Goal: Task Accomplishment & Management: Complete application form

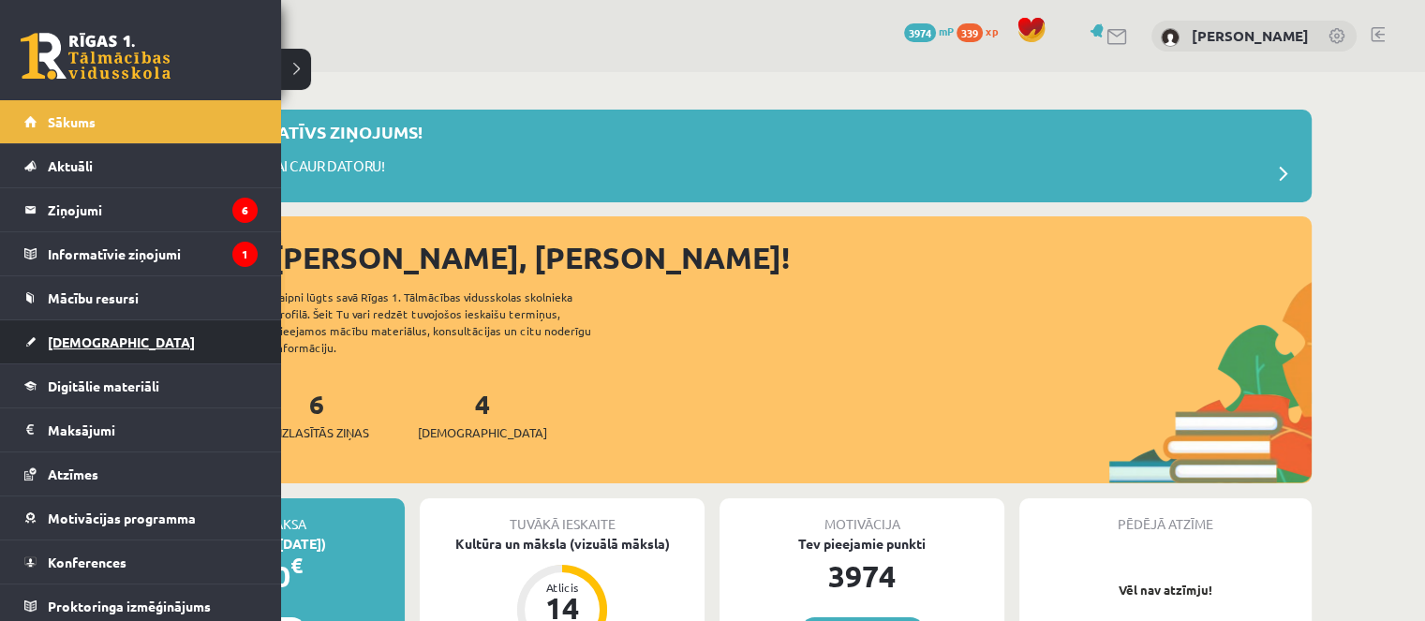
click at [67, 348] on span "[DEMOGRAPHIC_DATA]" at bounding box center [121, 341] width 147 height 17
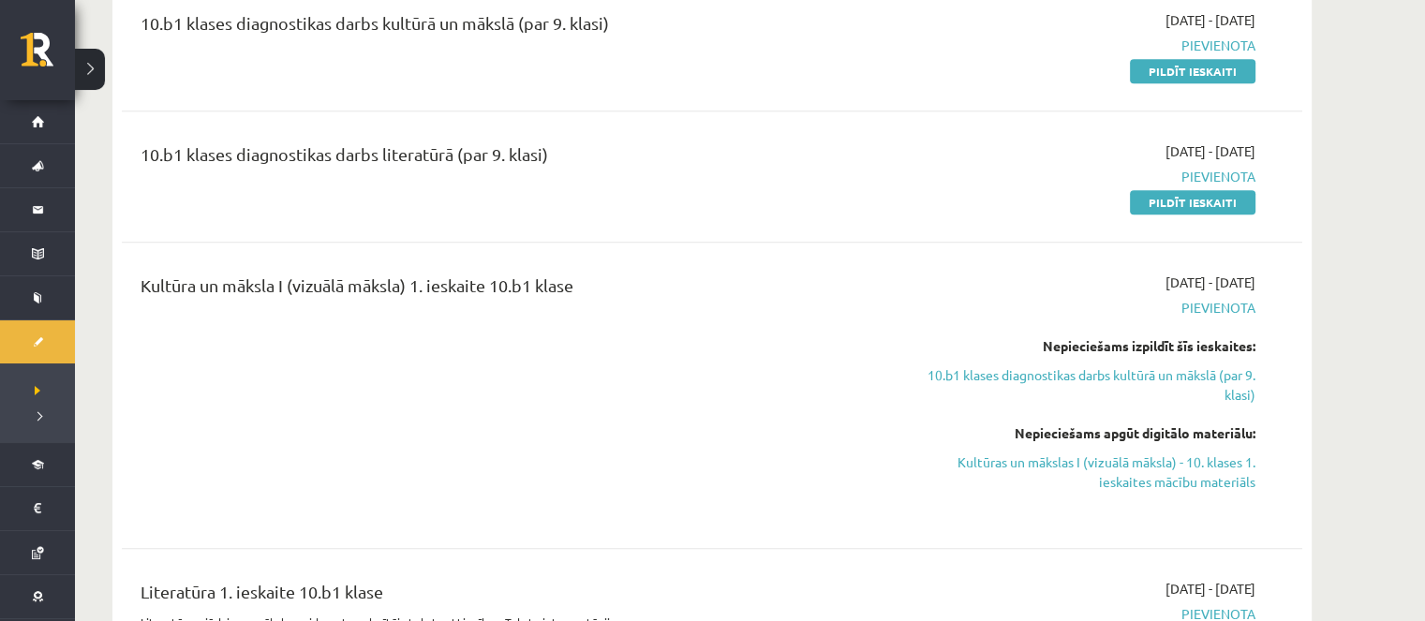
scroll to position [937, 0]
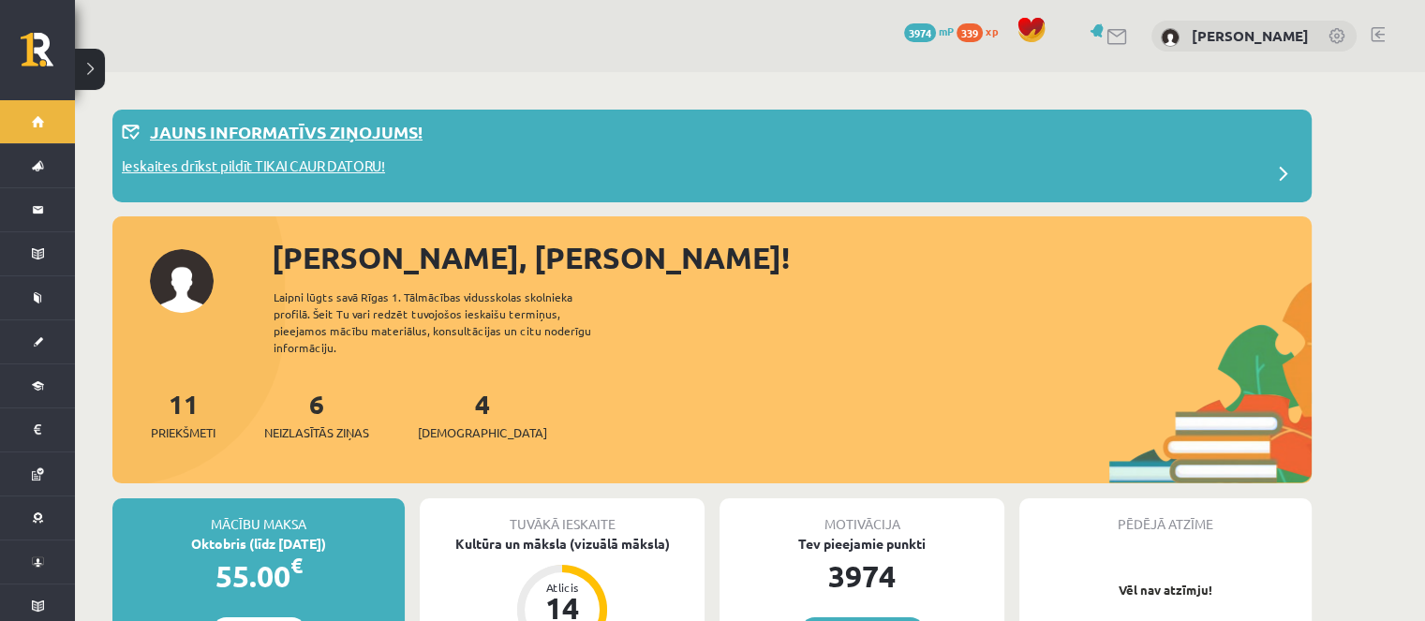
click at [296, 169] on p "Ieskaites drīkst pildīt TIKAI CAUR DATORU!" at bounding box center [253, 169] width 263 height 26
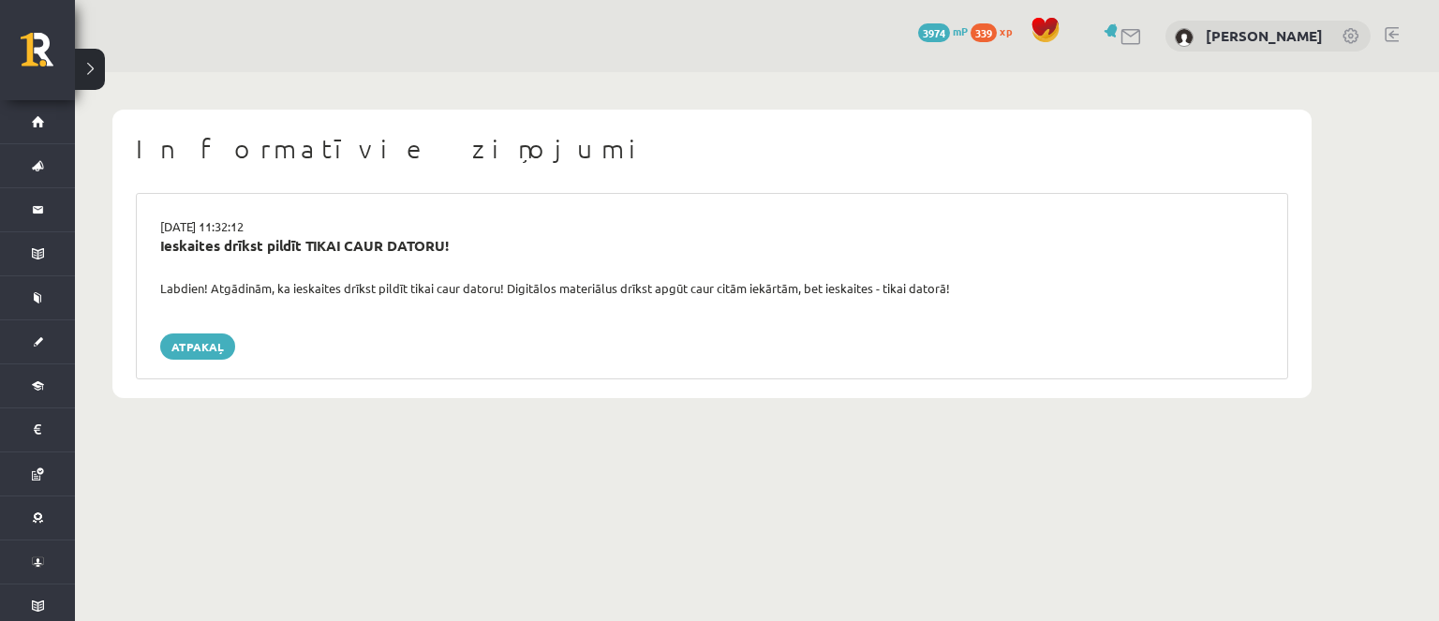
click at [1222, 164] on h1 "Informatīvie ziņojumi" at bounding box center [712, 149] width 1152 height 32
drag, startPoint x: 1205, startPoint y: 225, endPoint x: 1194, endPoint y: 61, distance: 164.3
click at [1197, 200] on div "15.09.2025 11:32:12 Ieskaites drīkst pildīt TIKAI CAUR DATORU! Labdien! Atgādin…" at bounding box center [712, 286] width 1152 height 186
click at [230, 348] on link "Atpakaļ" at bounding box center [197, 346] width 75 height 26
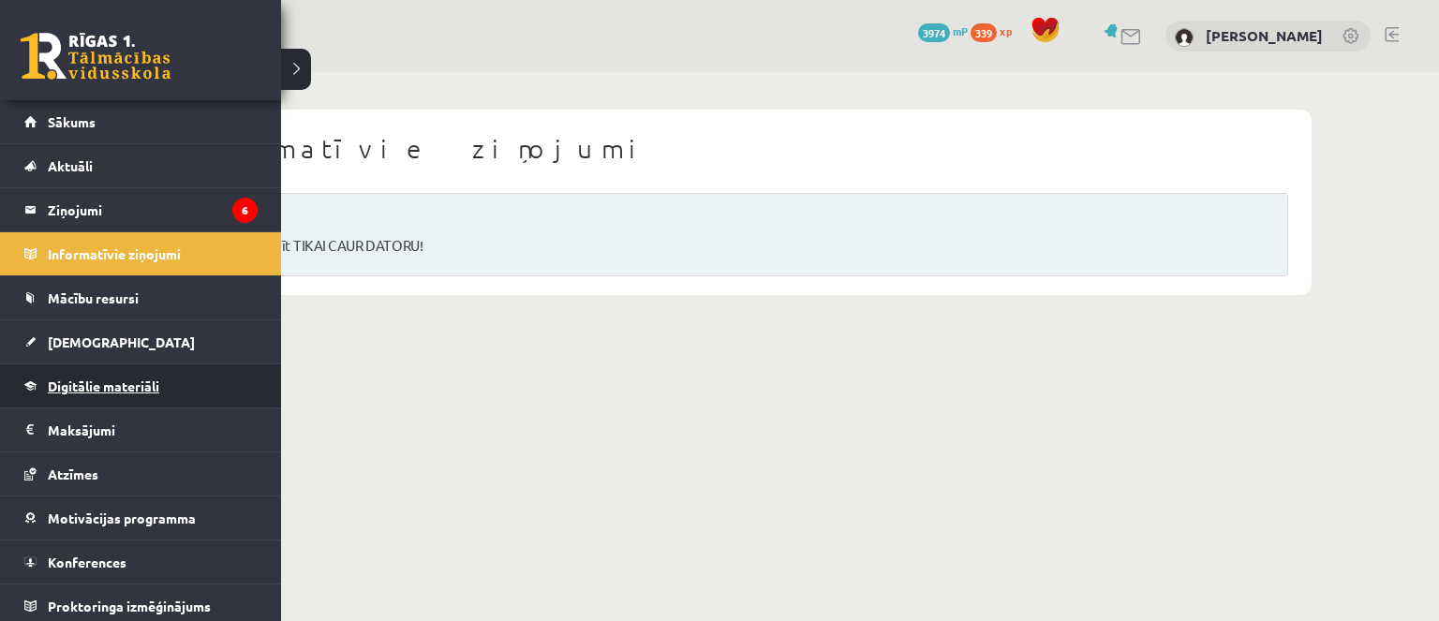
click at [105, 400] on link "Digitālie materiāli" at bounding box center [140, 385] width 233 height 43
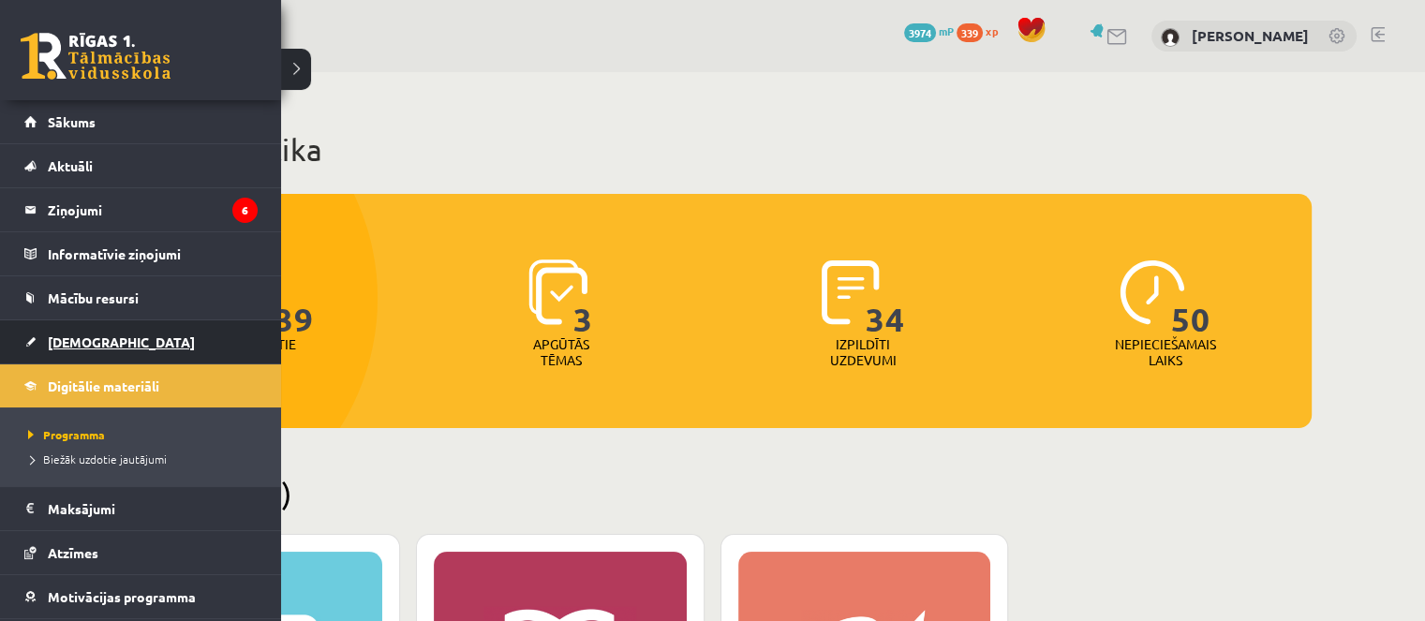
click at [64, 342] on span "[DEMOGRAPHIC_DATA]" at bounding box center [121, 341] width 147 height 17
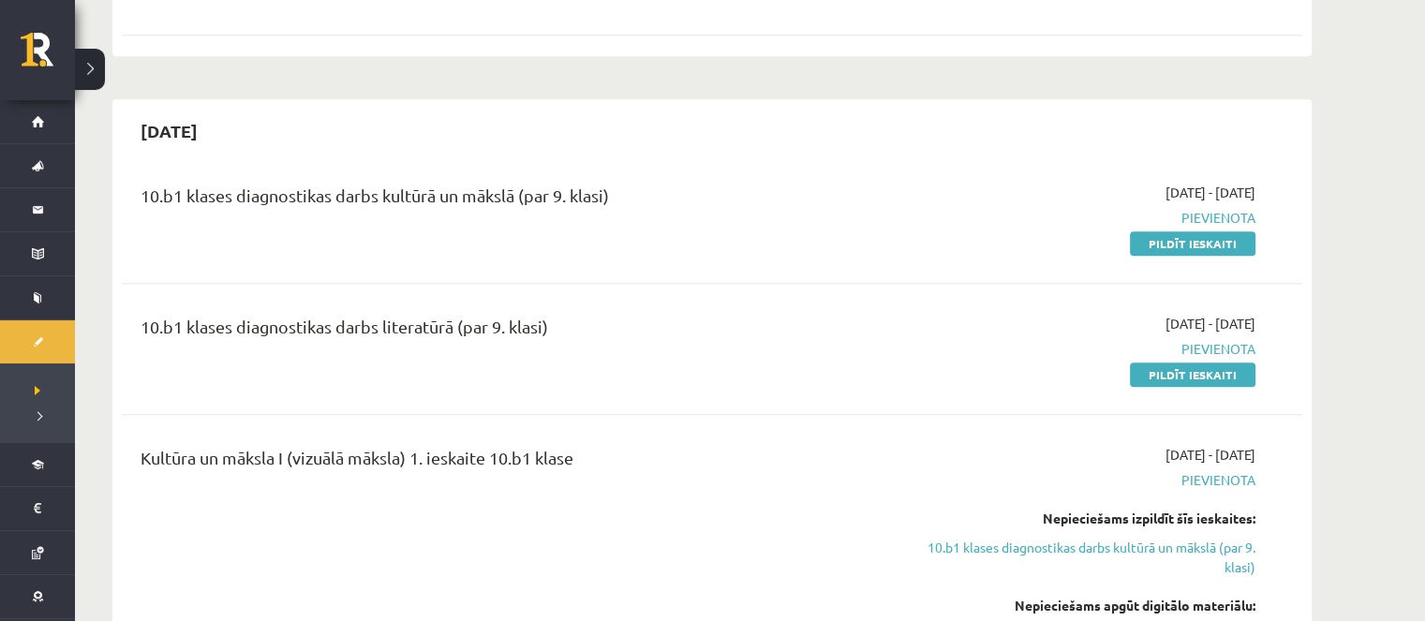
scroll to position [843, 0]
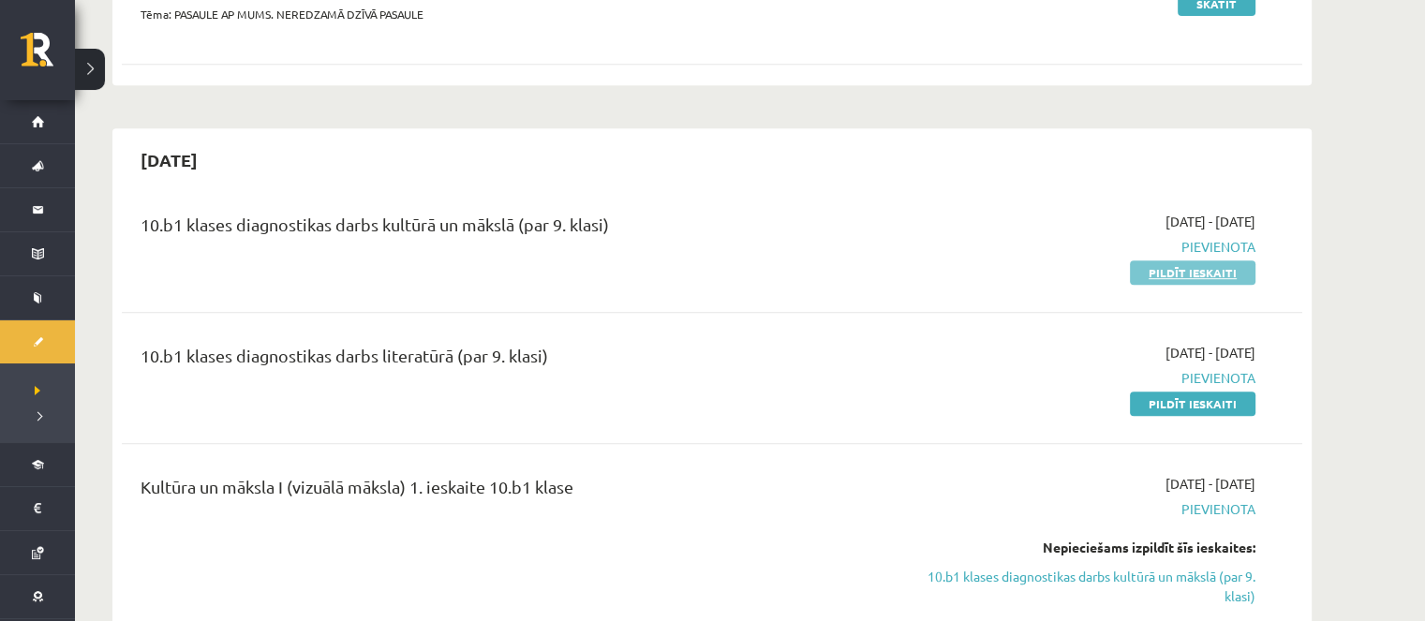
click at [1186, 260] on link "Pildīt ieskaiti" at bounding box center [1193, 272] width 126 height 24
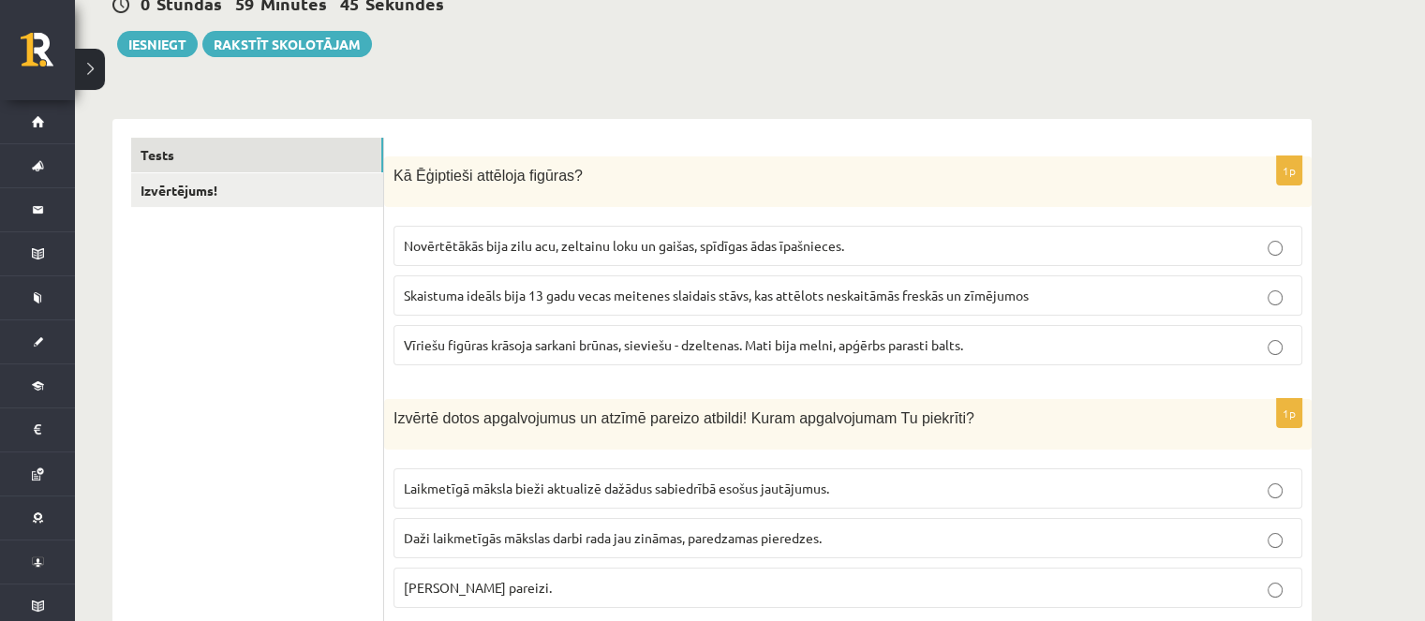
scroll to position [187, 0]
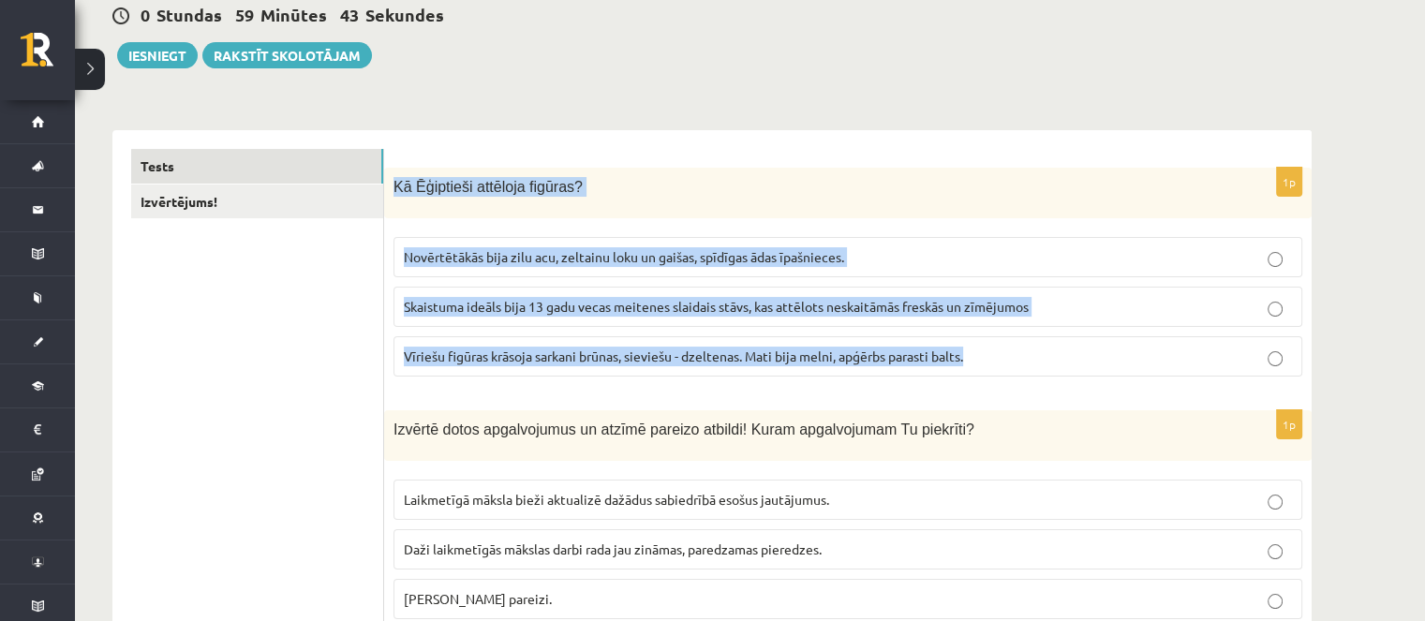
drag, startPoint x: 387, startPoint y: 183, endPoint x: 886, endPoint y: 321, distance: 518.2
click at [970, 366] on div "1p Kā Ēģiptieši attēloja figūras? Novērtētākās bija zilu acu, zeltainu loku un …" at bounding box center [847, 280] width 927 height 224
copy div "Kā Ēģiptieši attēloja figūras? Novērtētākās bija zilu acu, zeltainu loku un gai…"
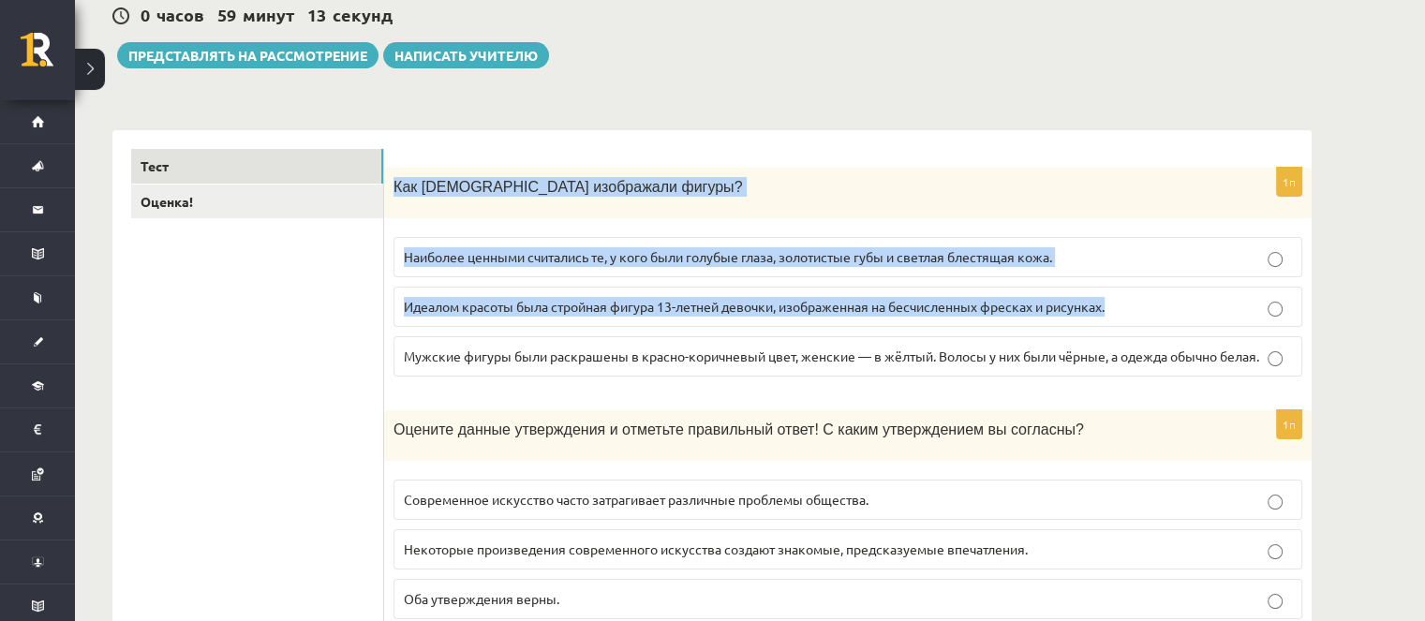
drag, startPoint x: 701, startPoint y: 157, endPoint x: 668, endPoint y: 172, distance: 36.0
click at [453, 223] on div "1п Как египтяне изображали фигуры? Наиболее ценными считались те, у кого были г…" at bounding box center [847, 280] width 927 height 224
click at [1268, 361] on div "1п Как египтяне изображали фигуры? Наиболее ценными считались те, у кого были г…" at bounding box center [847, 280] width 927 height 224
click at [685, 201] on div "Как египтяне изображали фигуры?" at bounding box center [847, 193] width 927 height 51
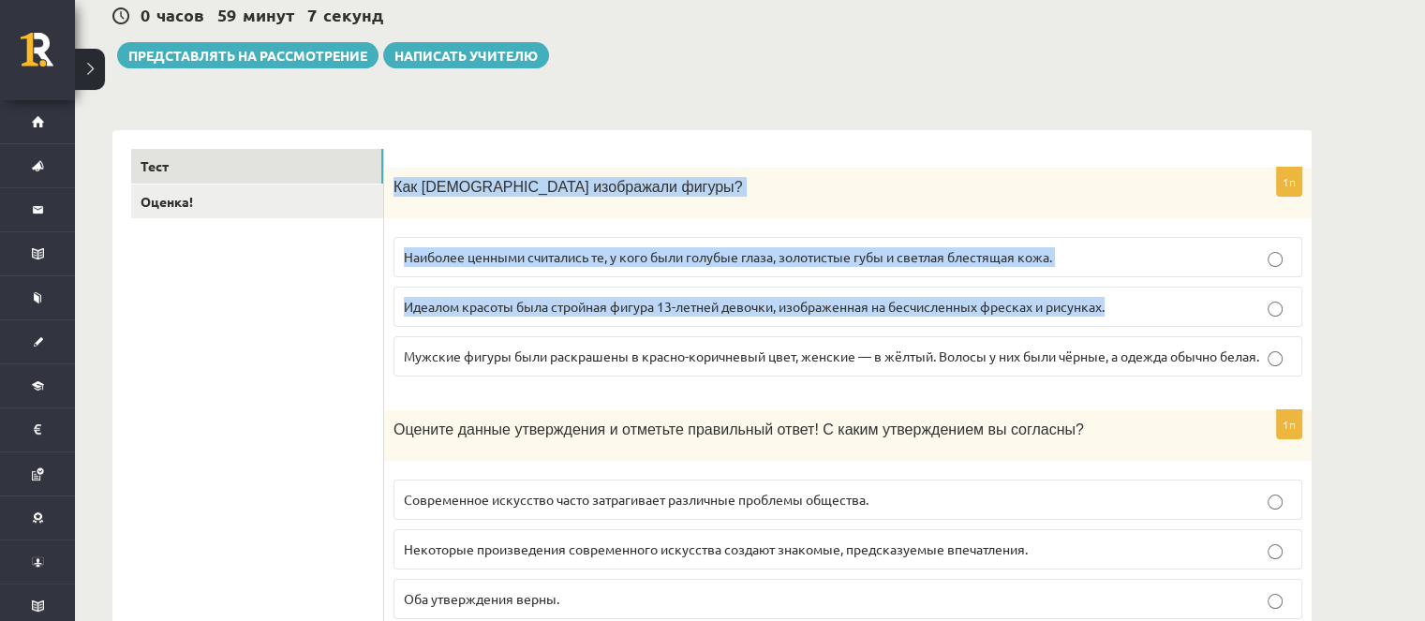
click at [431, 168] on div "Как египтяне изображали фигуры?" at bounding box center [847, 193] width 927 height 51
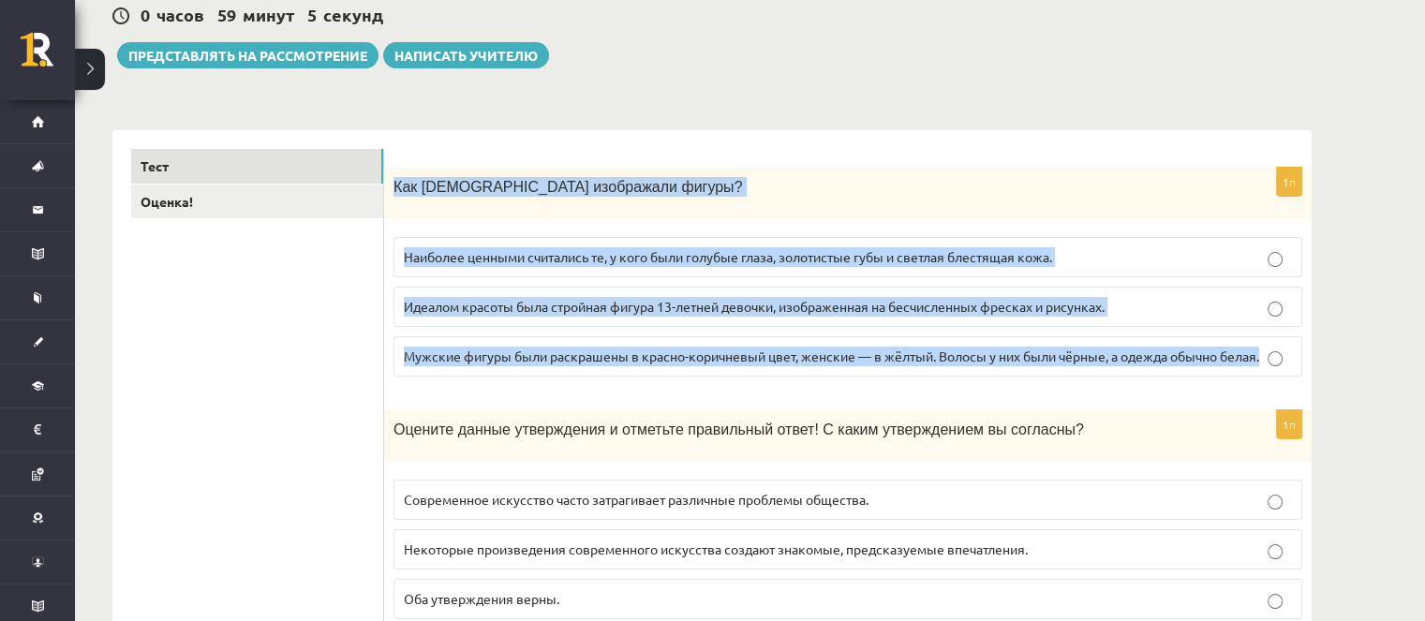
drag, startPoint x: 393, startPoint y: 185, endPoint x: 941, endPoint y: 295, distance: 557.9
click at [1263, 361] on div "1п Как египтяне изображали фигуры? Наиболее ценными считались те, у кого были г…" at bounding box center [847, 280] width 927 height 224
click at [933, 359] on font "Мужские фигуры были раскрашены в красно-коричневый цвет, женские — в жёлтый. Во…" at bounding box center [831, 356] width 855 height 17
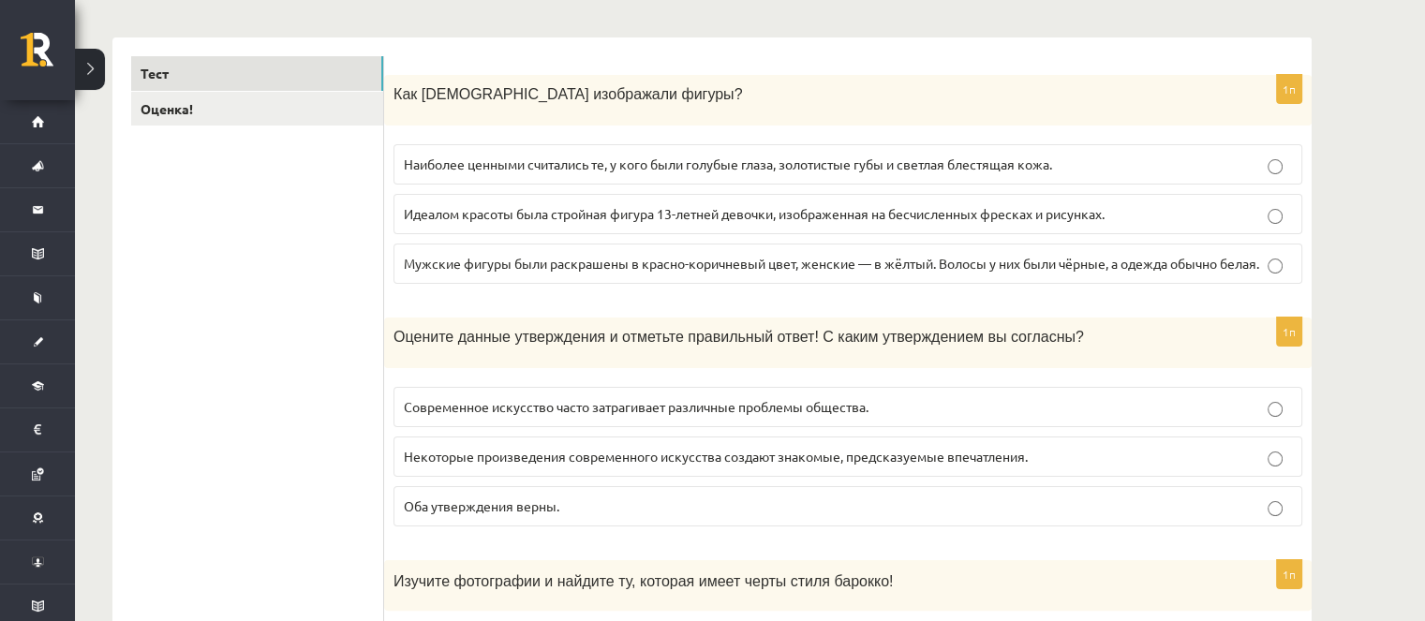
scroll to position [281, 0]
click at [671, 414] on p "Современное искусство часто затрагивает различные проблемы общества." at bounding box center [848, 406] width 888 height 20
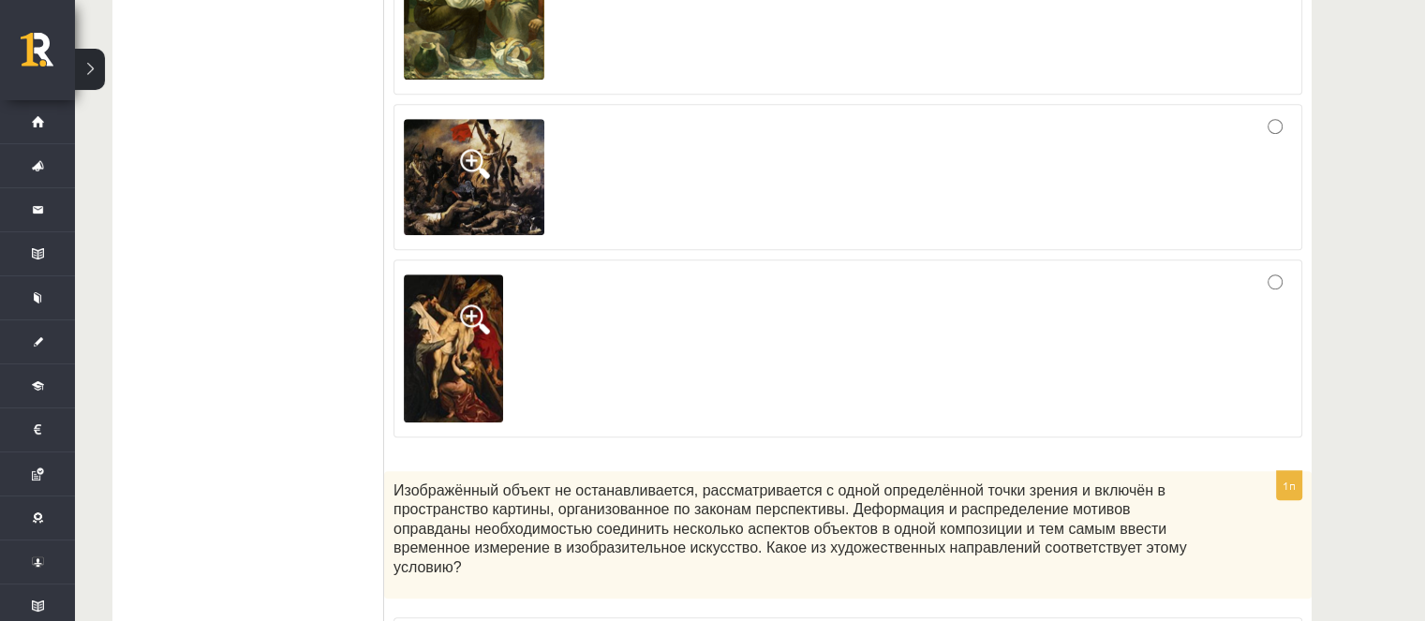
scroll to position [1030, 0]
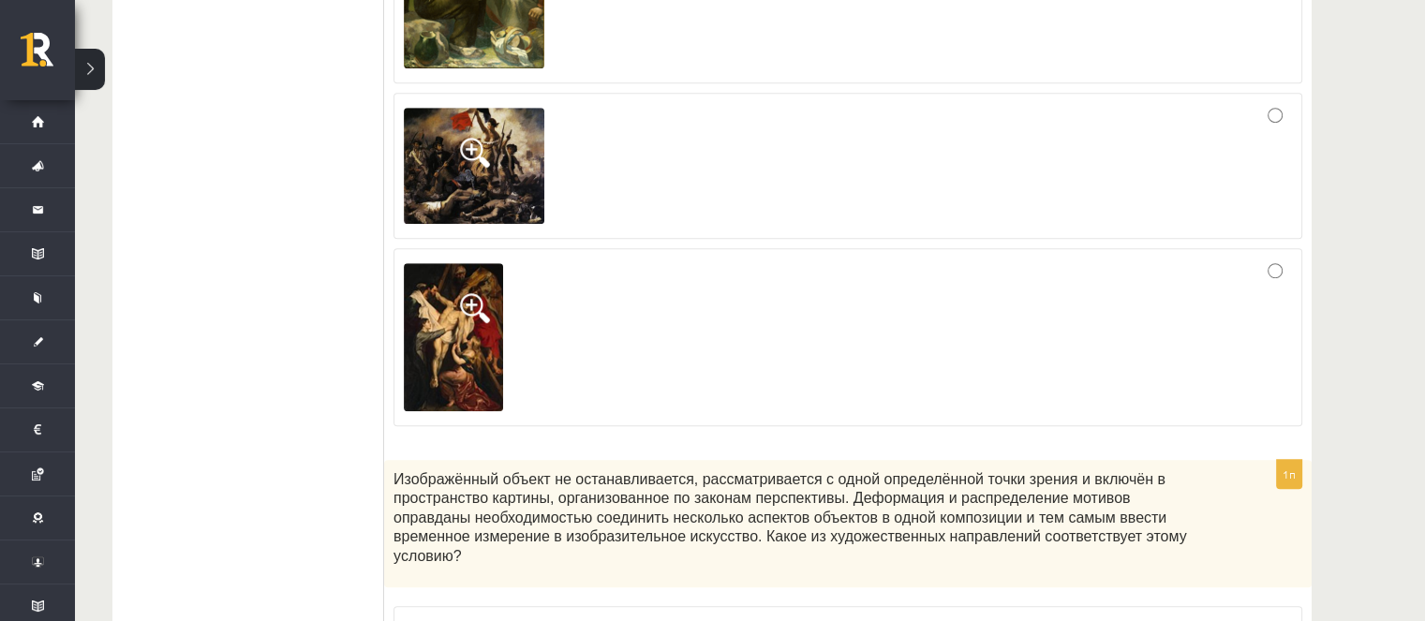
click at [485, 320] on img at bounding box center [453, 337] width 99 height 148
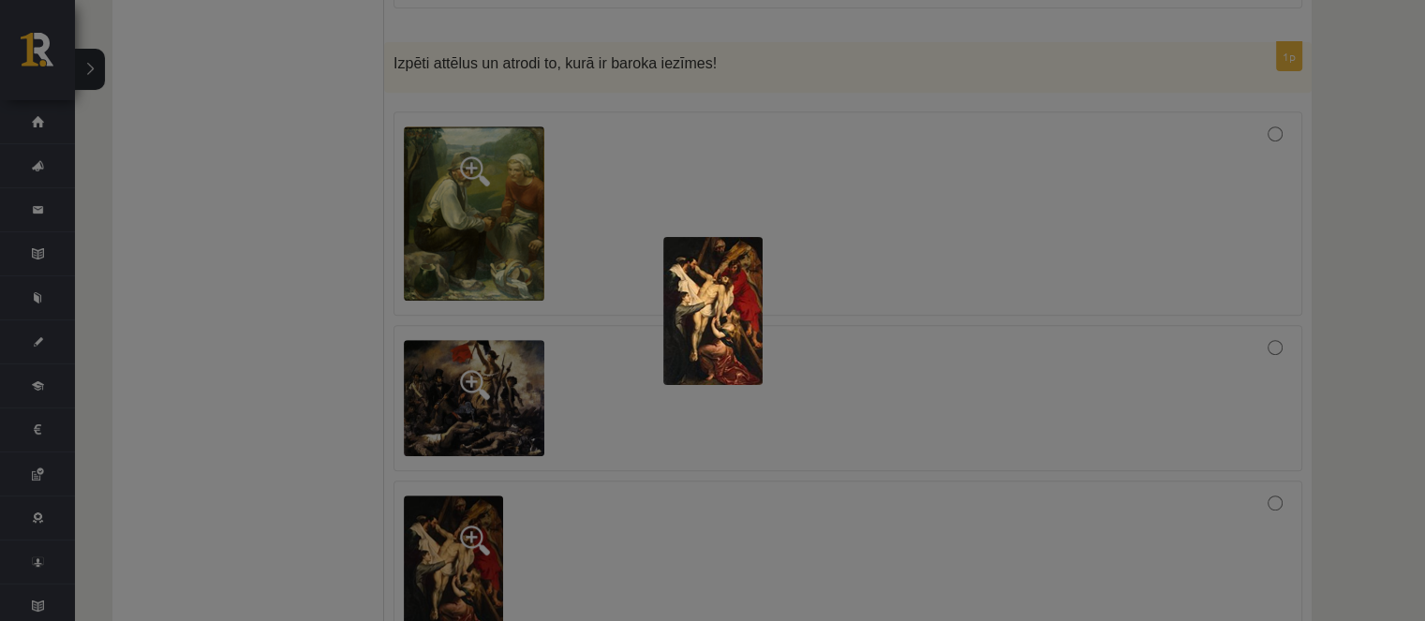
scroll to position [656, 0]
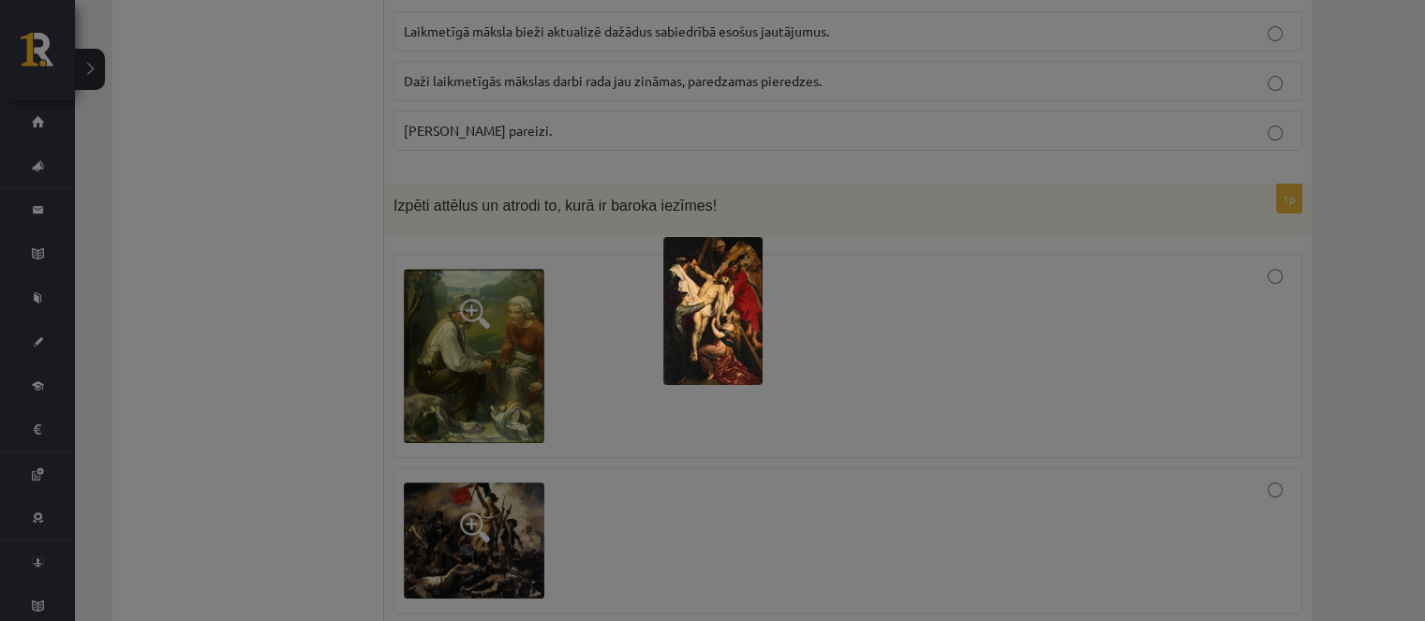
click at [947, 298] on div at bounding box center [712, 310] width 1425 height 621
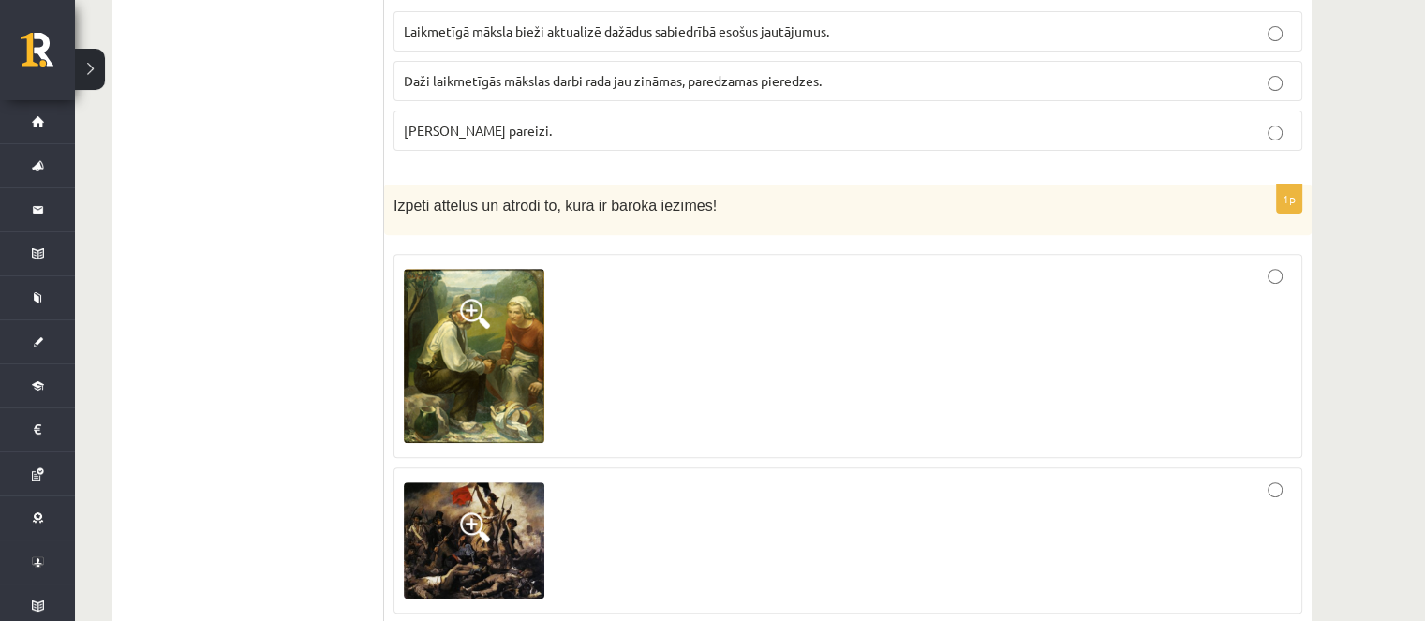
click at [463, 351] on img at bounding box center [474, 356] width 141 height 174
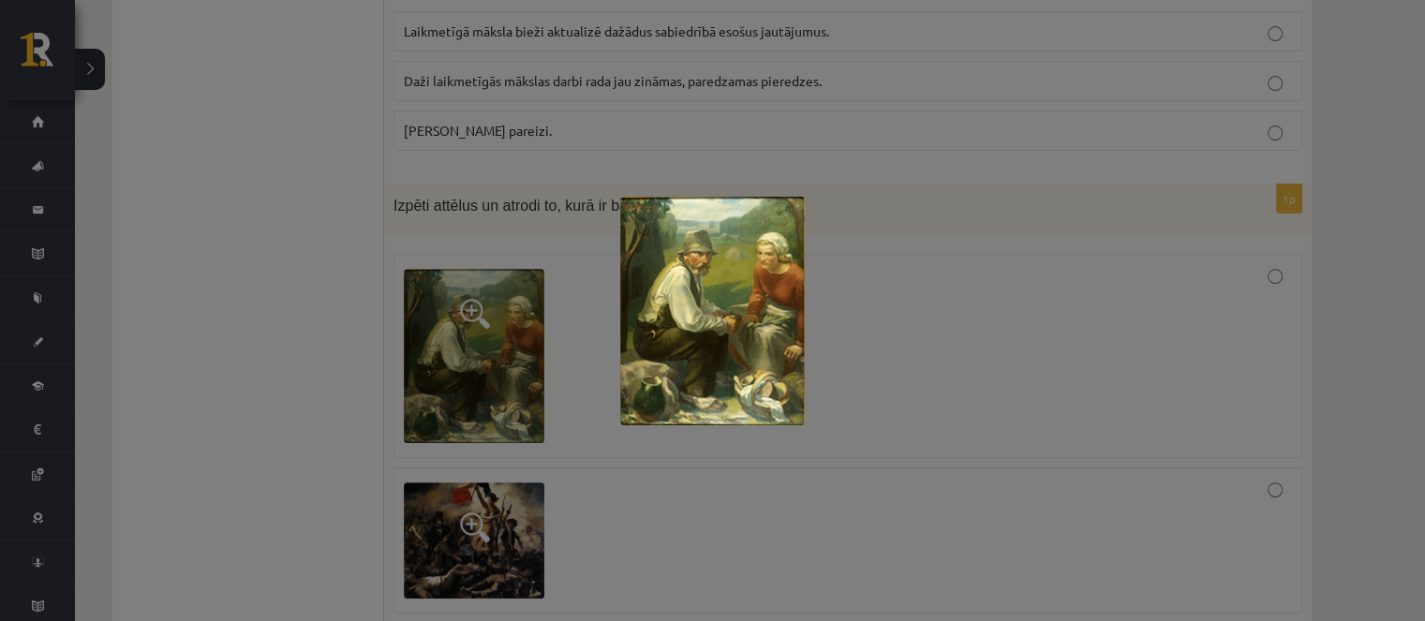
click at [1016, 305] on div at bounding box center [712, 310] width 1425 height 621
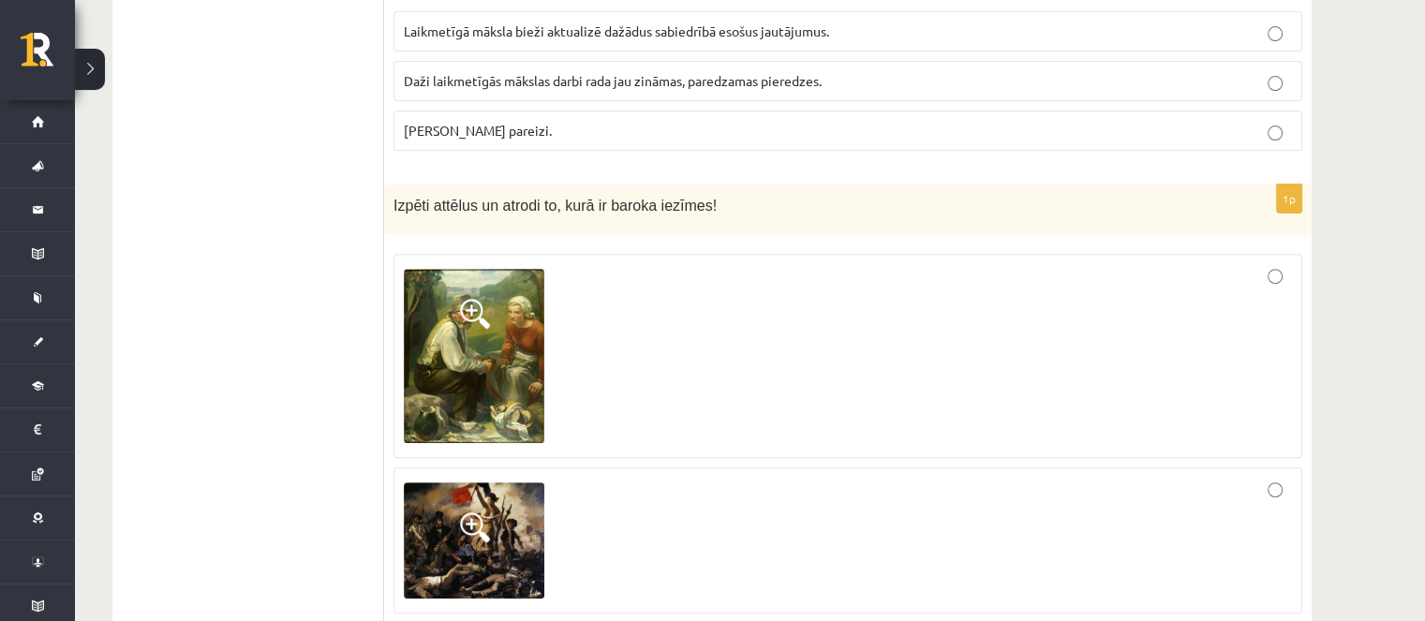
click at [507, 545] on img at bounding box center [474, 540] width 141 height 116
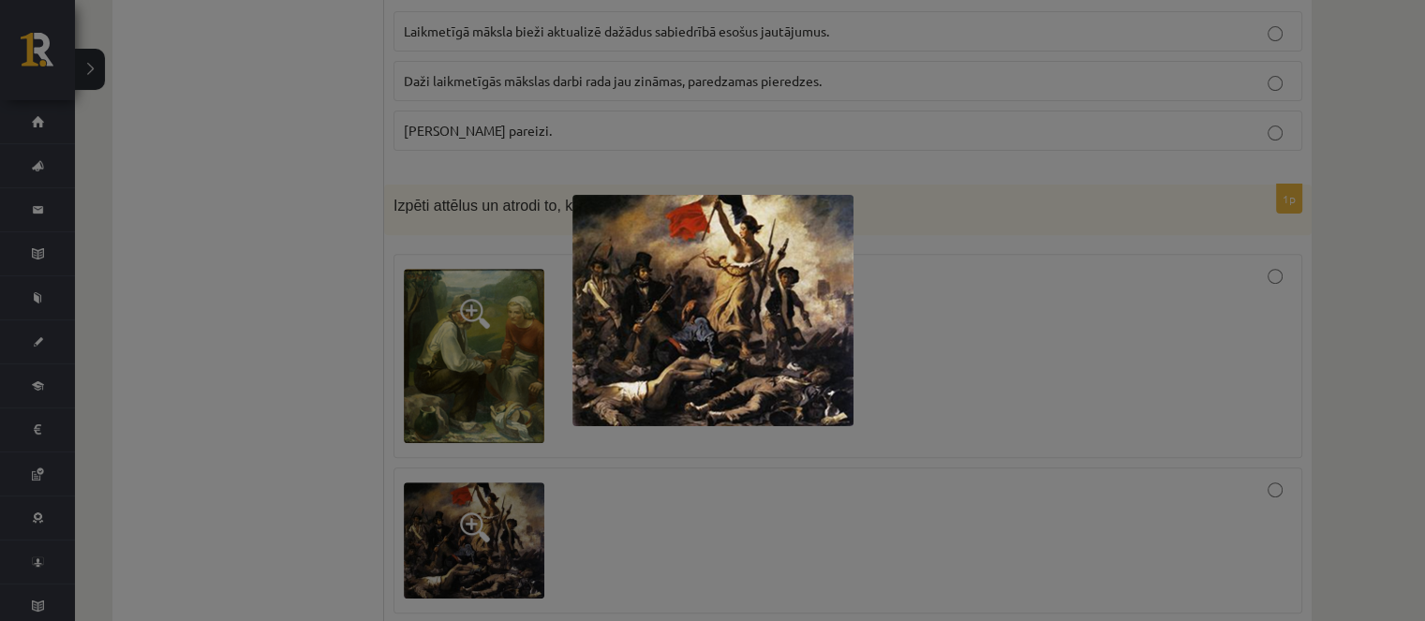
click at [521, 510] on div at bounding box center [712, 310] width 1425 height 621
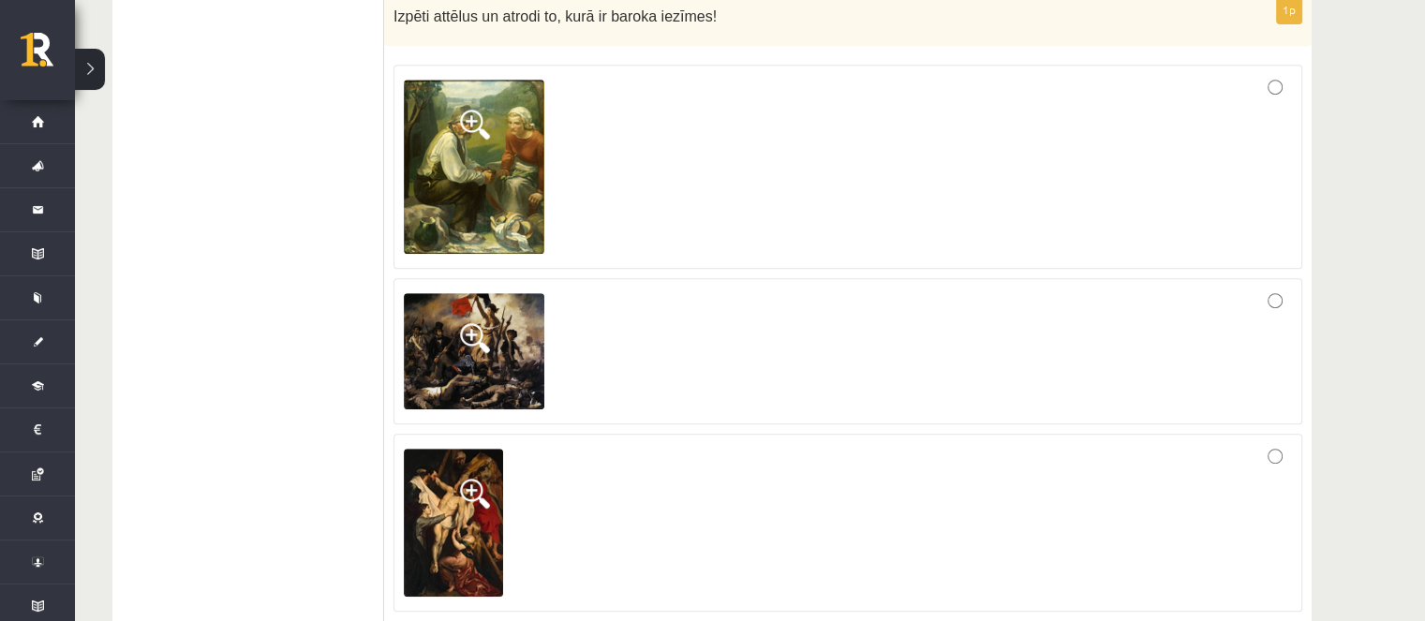
scroll to position [937, 0]
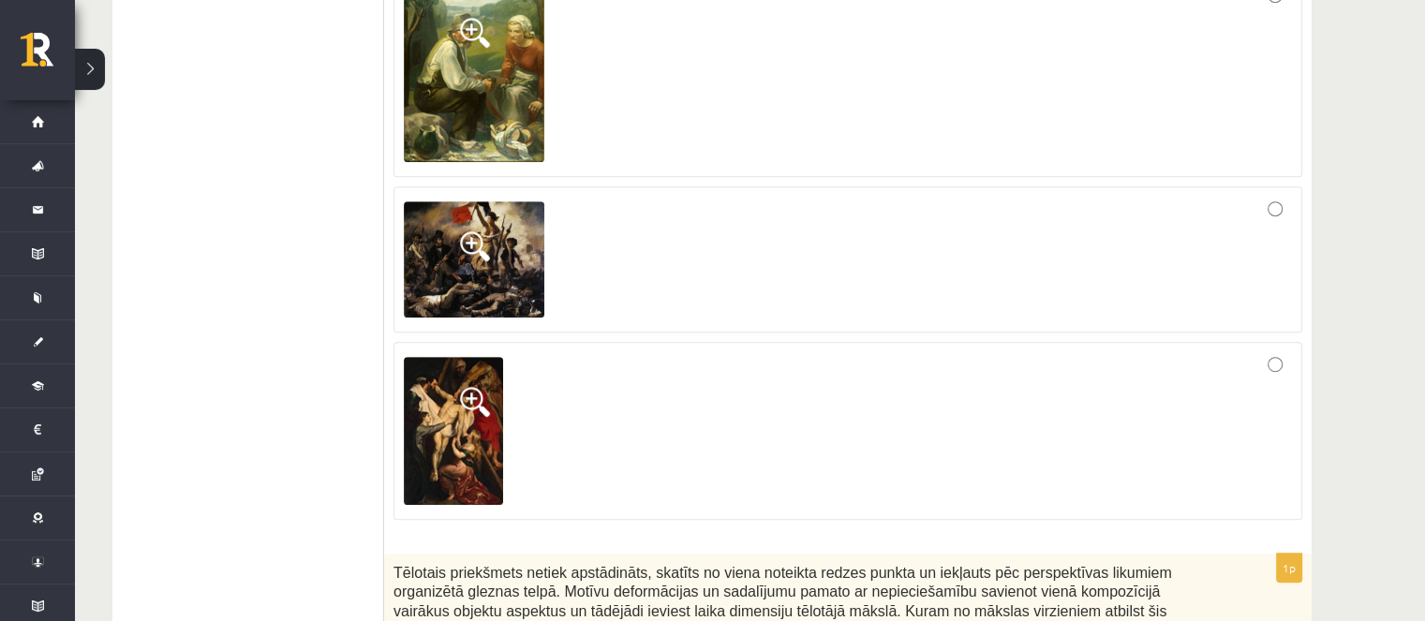
click at [469, 422] on img at bounding box center [453, 431] width 99 height 148
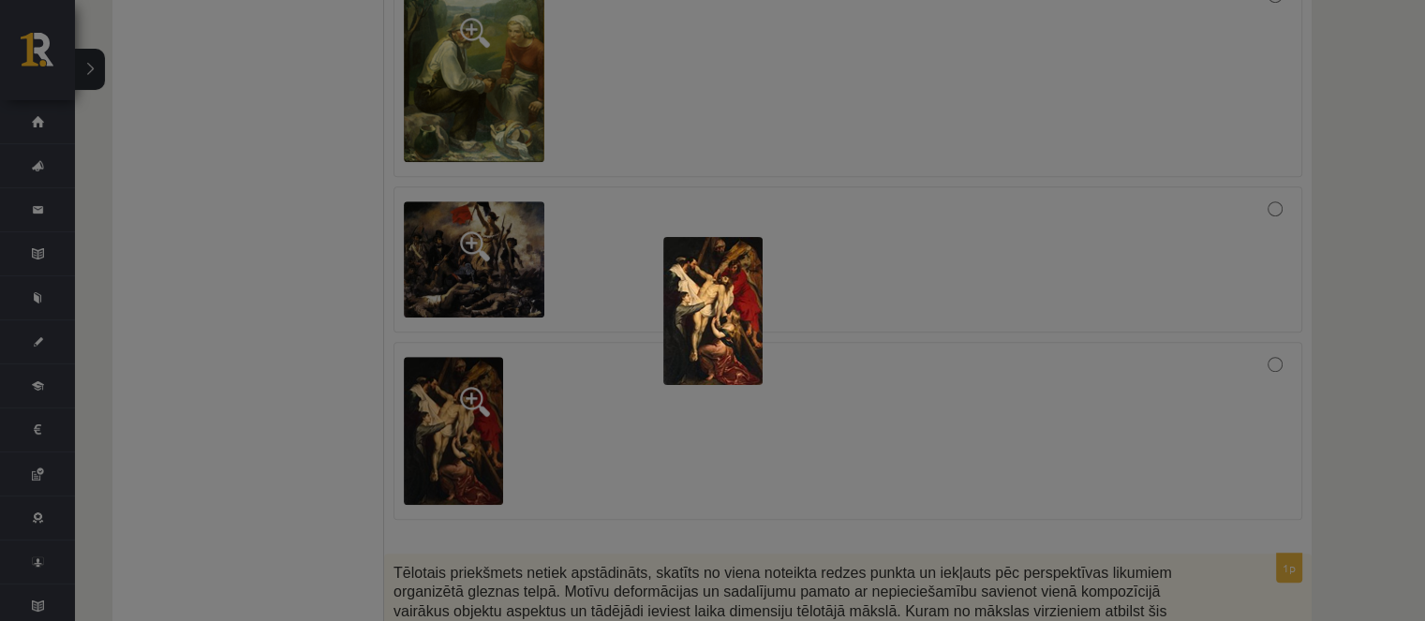
click at [499, 418] on div at bounding box center [712, 310] width 1425 height 621
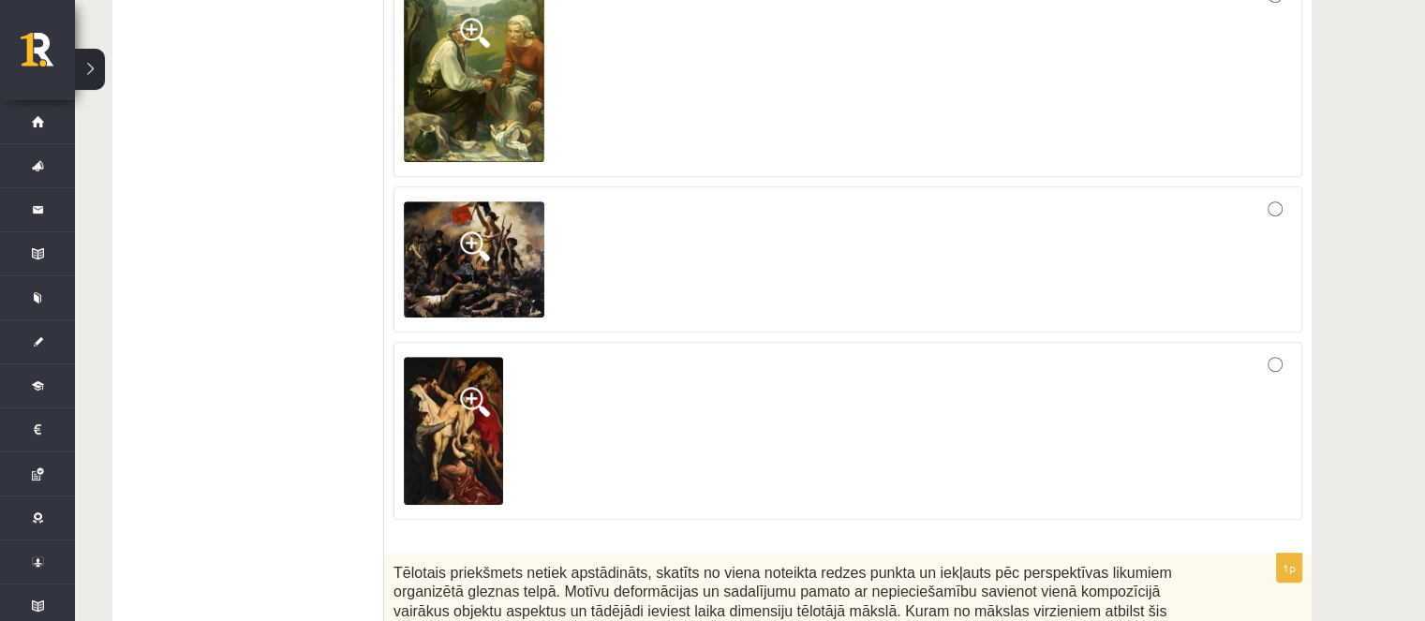
click at [437, 414] on img at bounding box center [453, 431] width 99 height 148
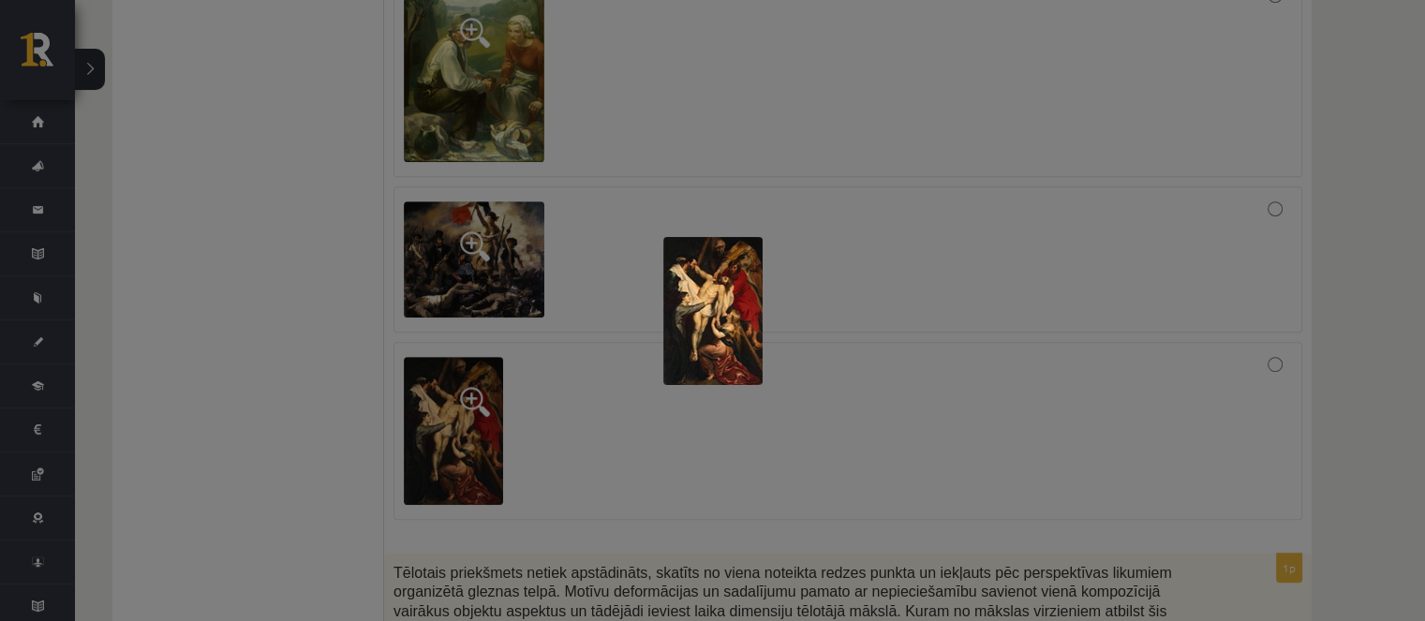
drag, startPoint x: 704, startPoint y: 311, endPoint x: 701, endPoint y: 291, distance: 20.0
click at [701, 291] on img at bounding box center [712, 311] width 99 height 148
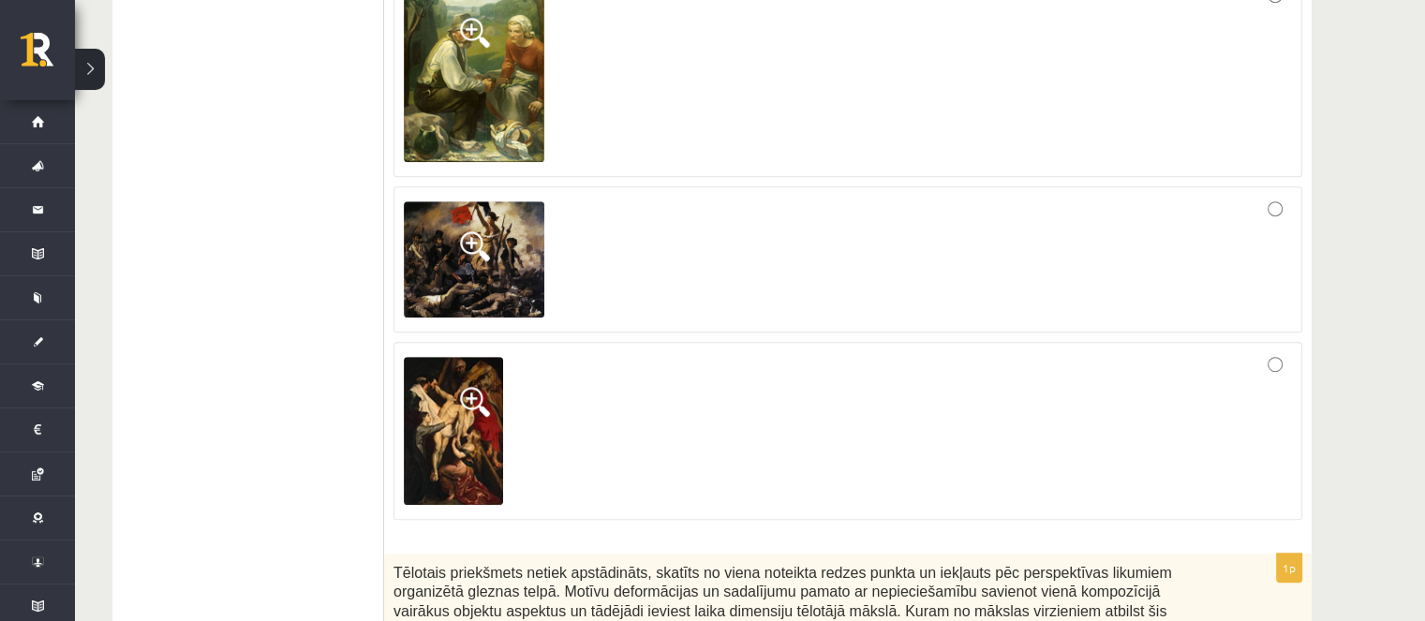
click at [475, 393] on span at bounding box center [475, 402] width 30 height 30
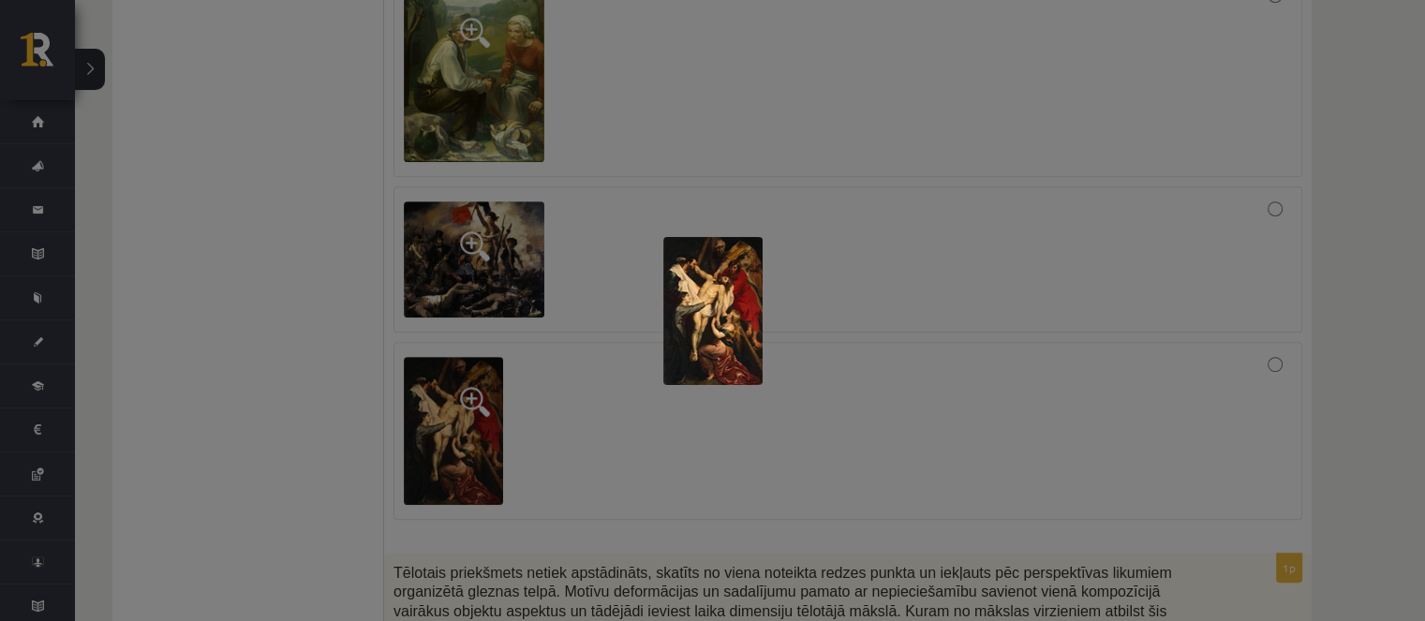
click at [718, 310] on img at bounding box center [712, 311] width 99 height 148
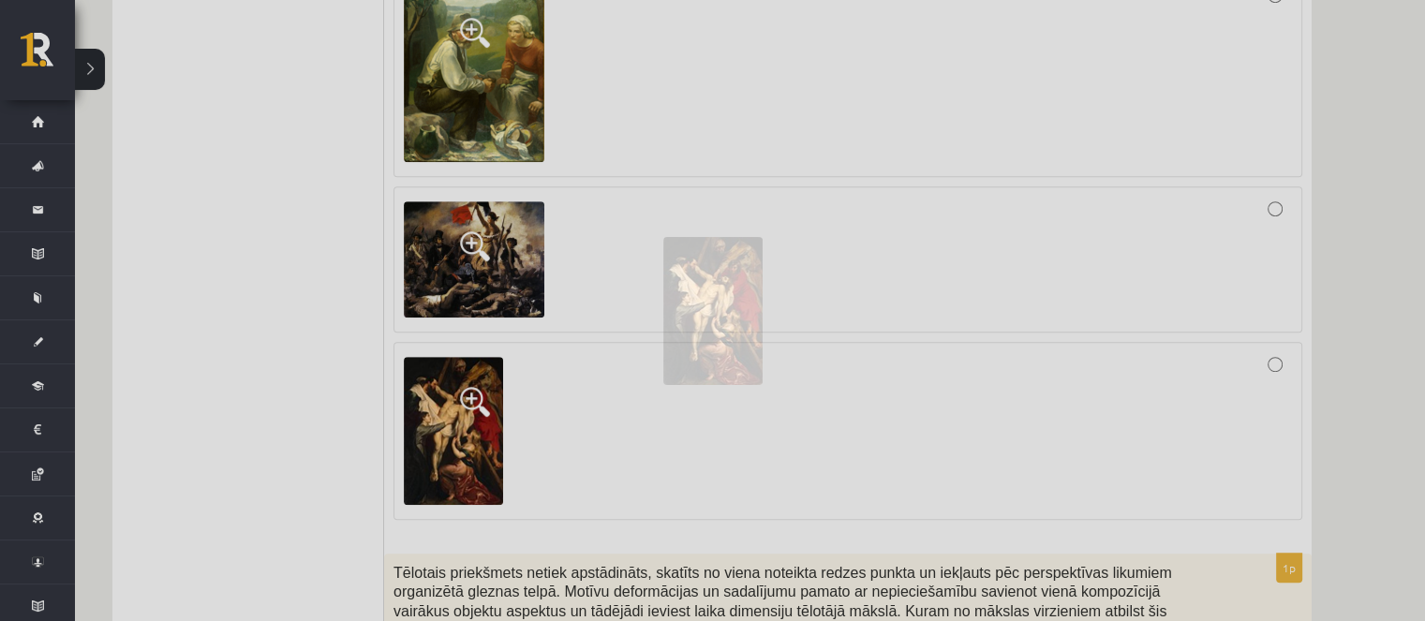
click at [718, 310] on img at bounding box center [712, 311] width 99 height 148
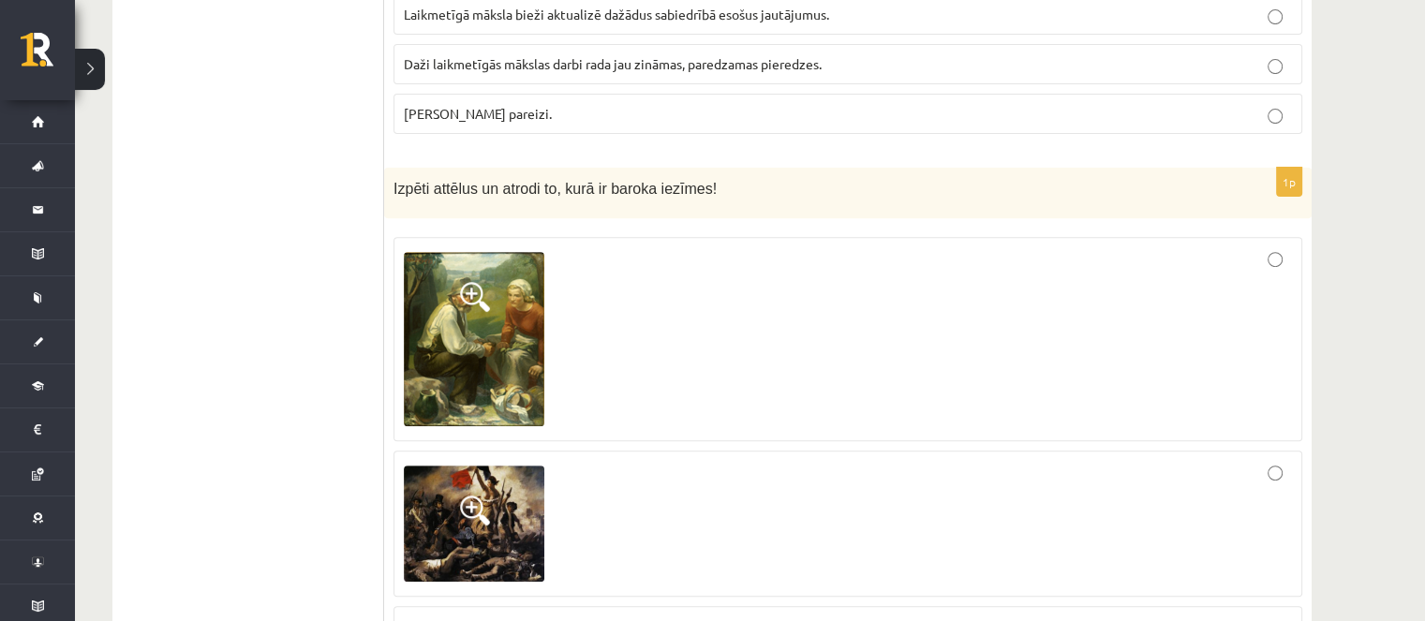
scroll to position [656, 0]
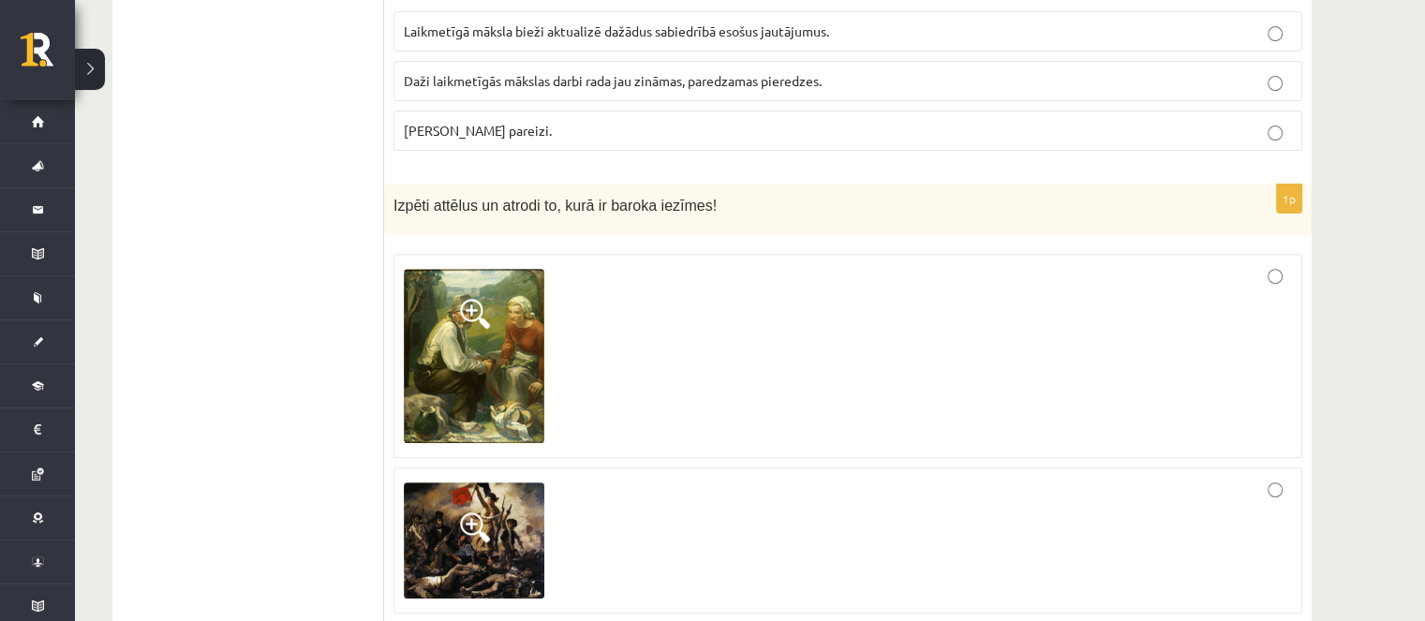
drag, startPoint x: 448, startPoint y: 314, endPoint x: 532, endPoint y: 394, distance: 116.6
click at [533, 394] on img at bounding box center [474, 356] width 141 height 174
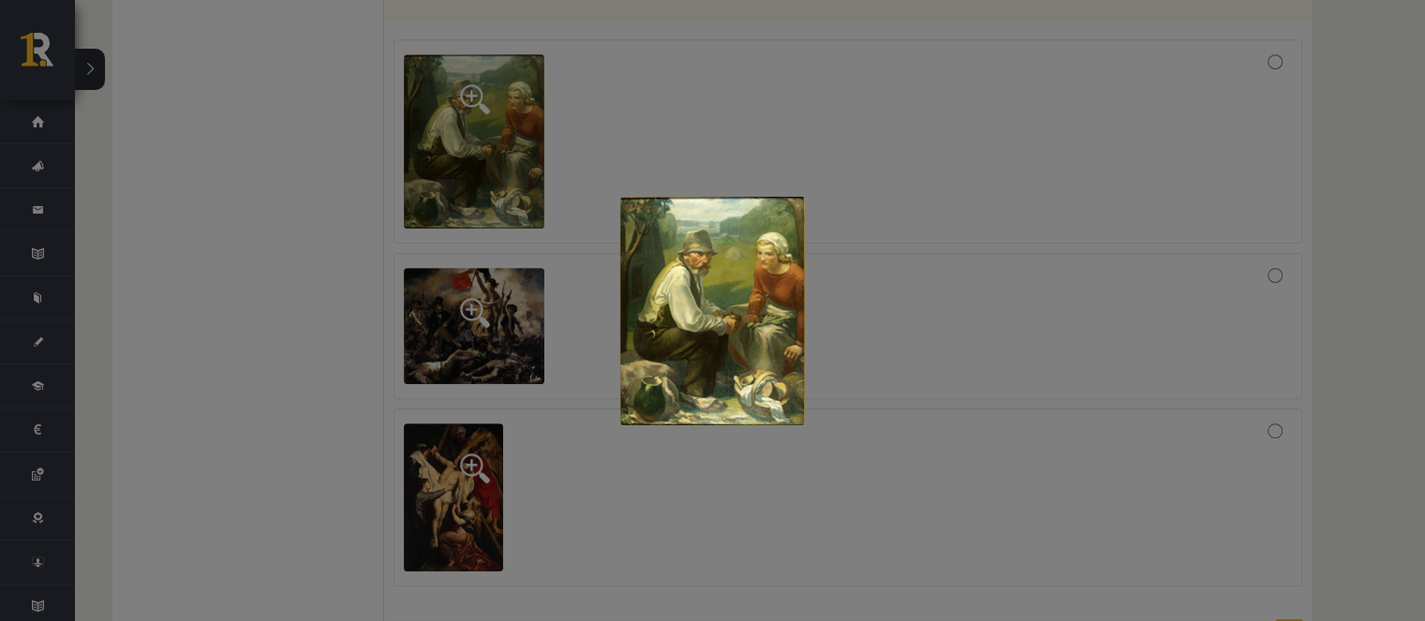
scroll to position [1030, 0]
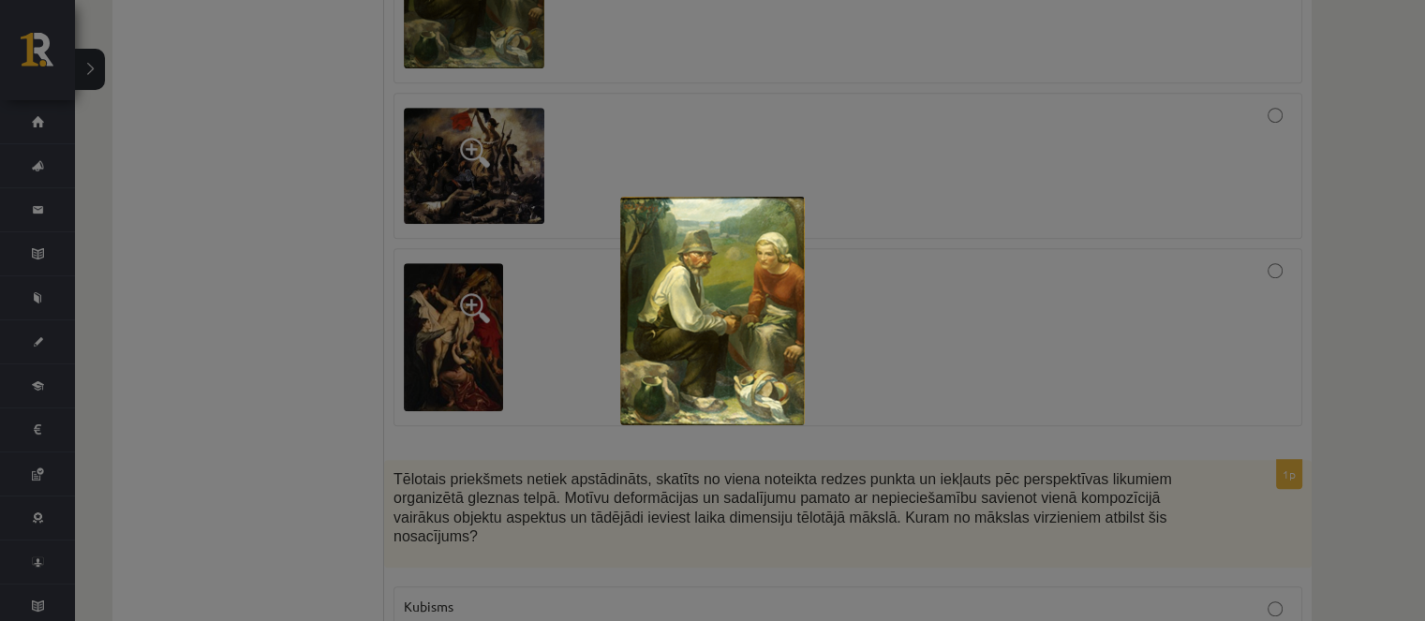
click at [555, 426] on div at bounding box center [712, 310] width 1425 height 621
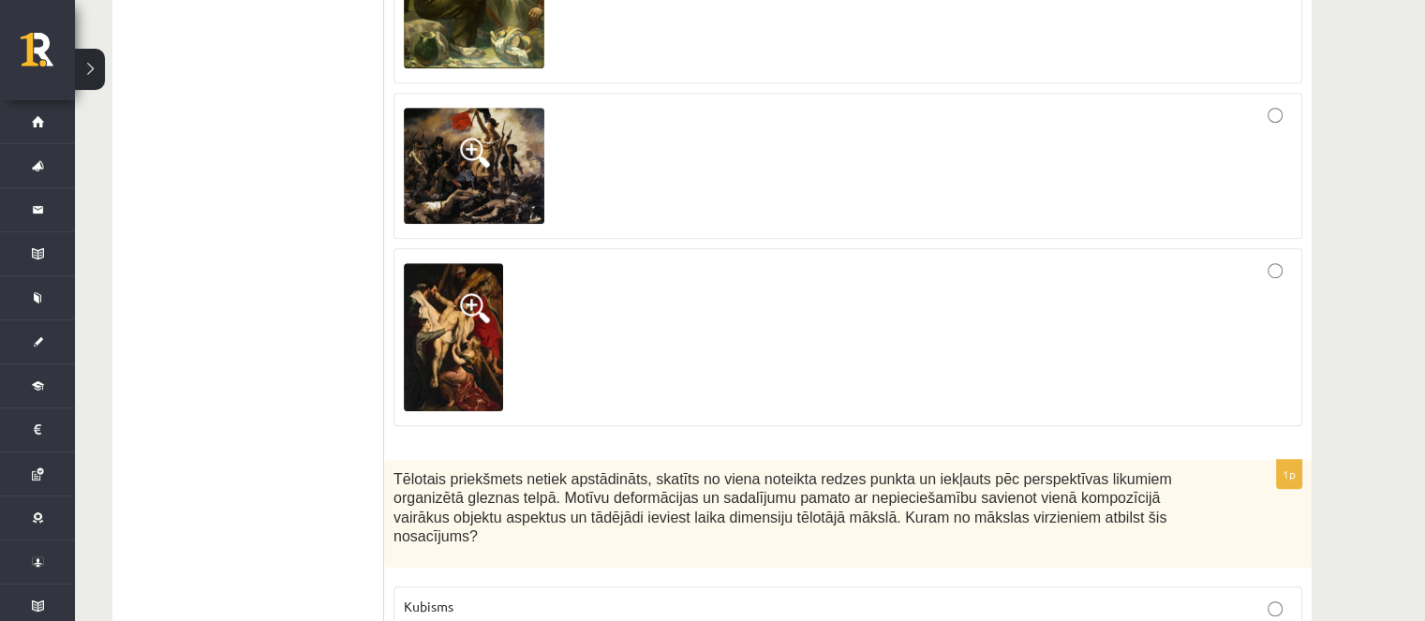
click at [466, 349] on img at bounding box center [453, 337] width 99 height 148
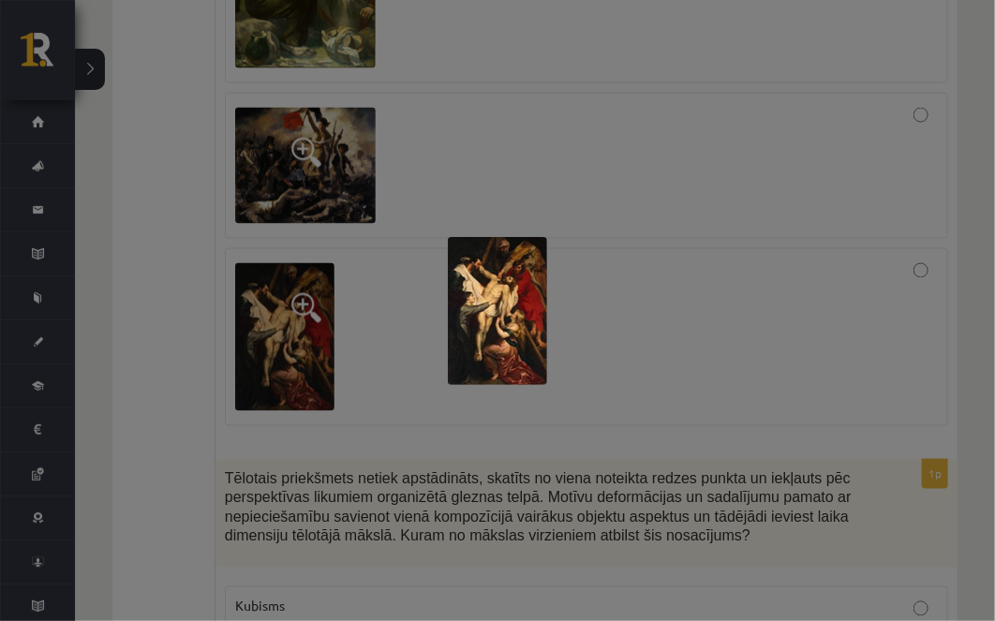
click at [747, 188] on div at bounding box center [497, 310] width 995 height 621
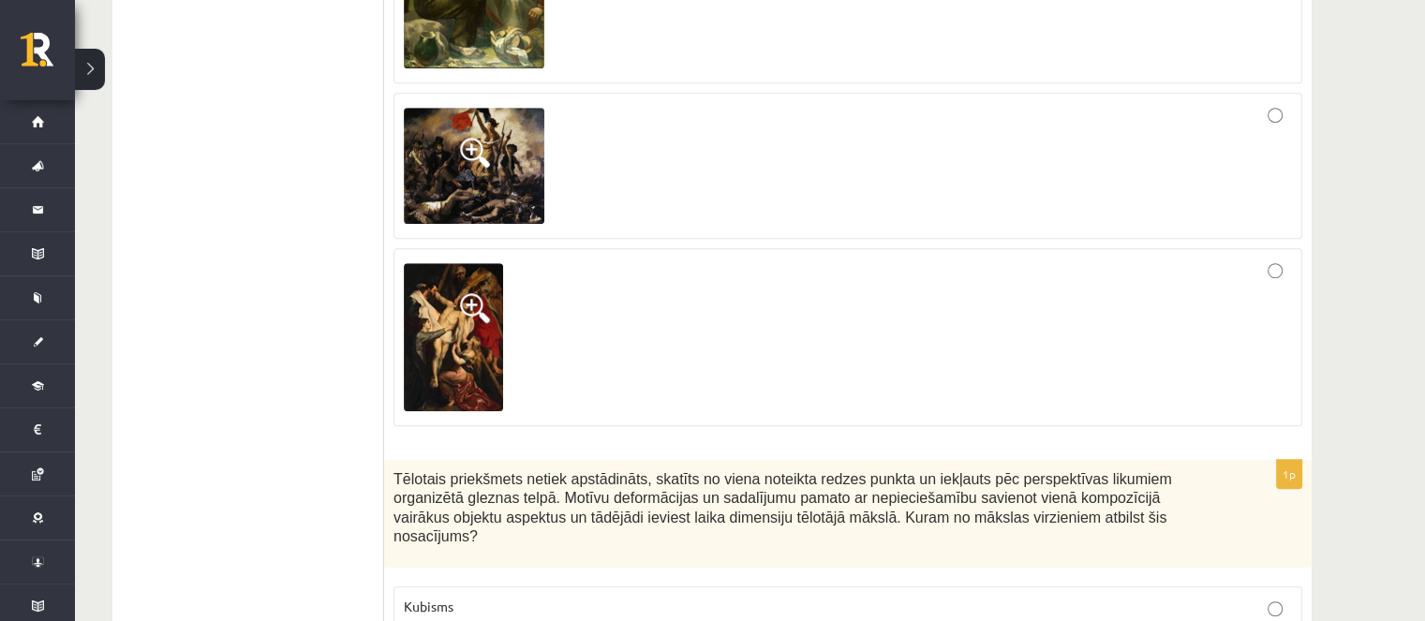
click at [899, 325] on div at bounding box center [848, 337] width 888 height 157
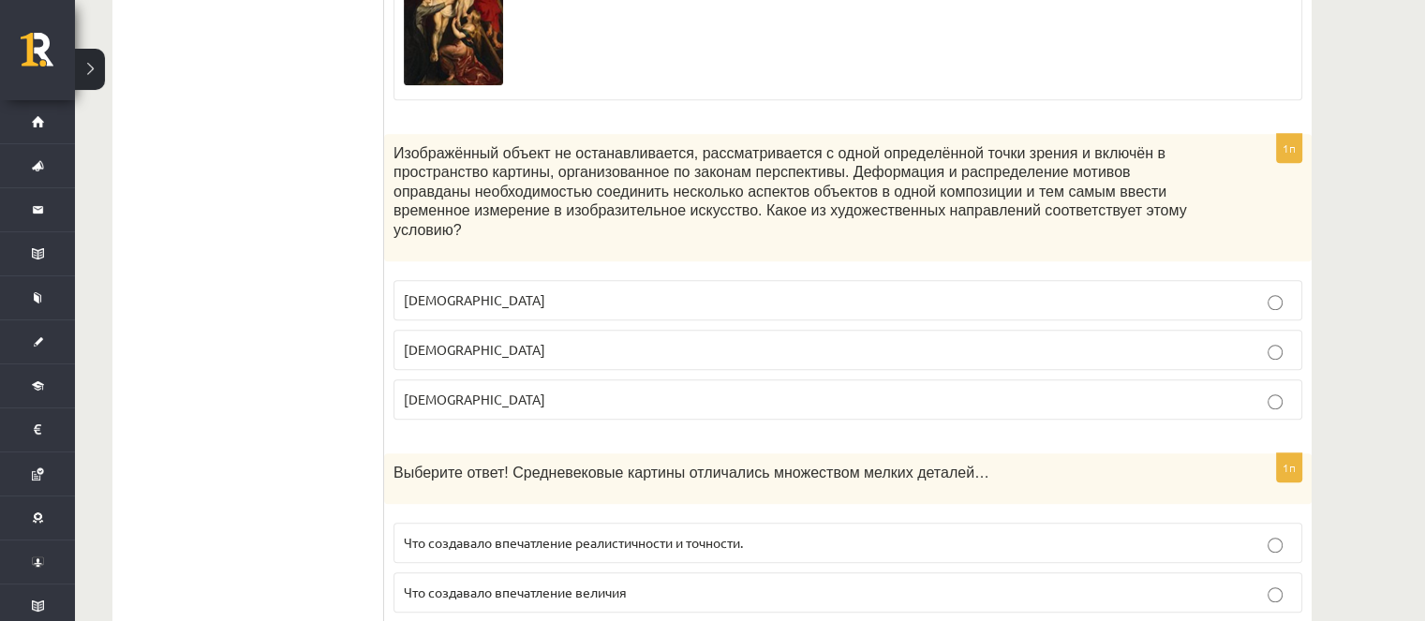
scroll to position [1311, 0]
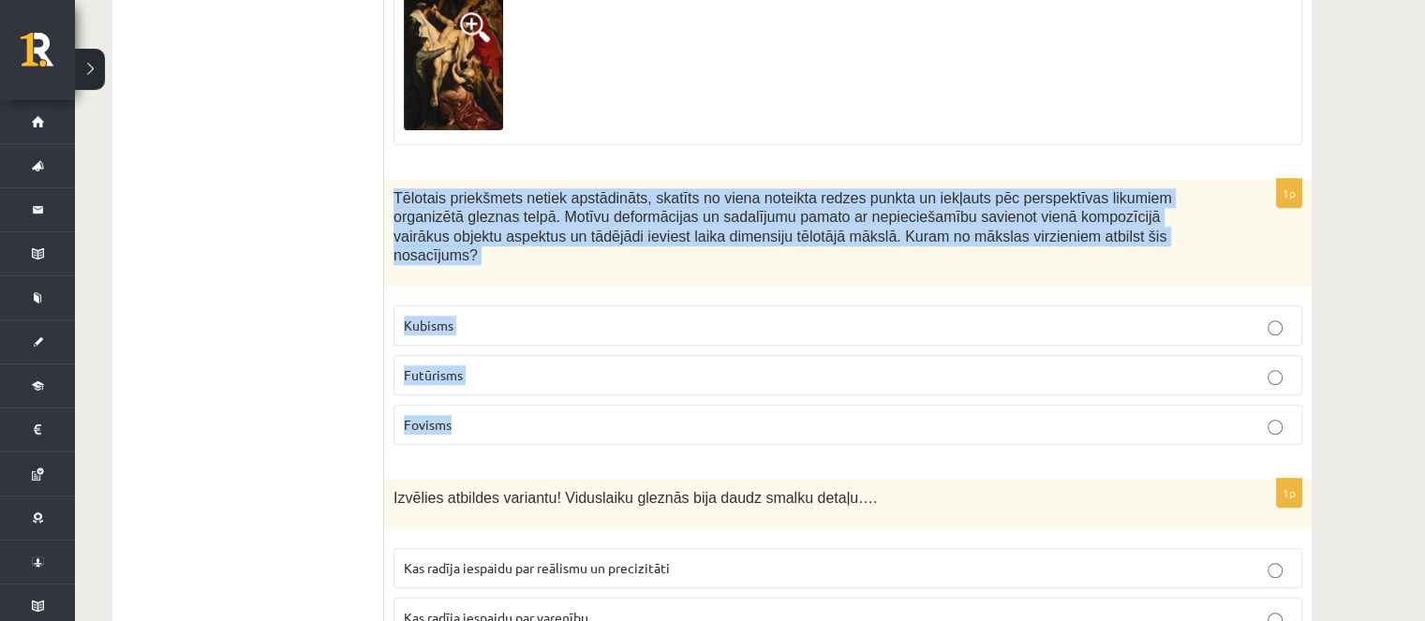
drag, startPoint x: 392, startPoint y: 190, endPoint x: 514, endPoint y: 356, distance: 206.3
click at [518, 389] on div "1p Tēlotais priekšmets netiek apstādināts, skatīts no viena noteikta redzes pun…" at bounding box center [847, 320] width 927 height 282
copy div "Tēlotais priekšmets netiek apstādināts, skatīts no viena noteikta redzes punkta…"
click at [420, 317] on span "Kubisms" at bounding box center [429, 325] width 50 height 17
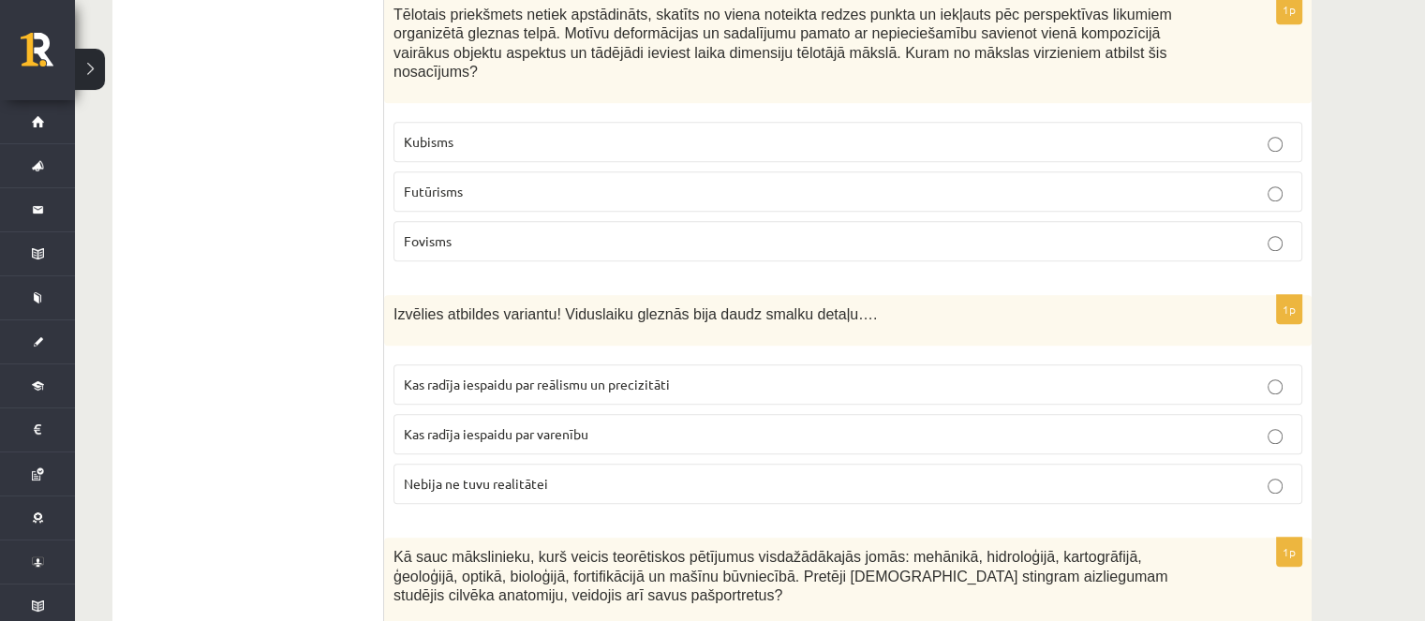
scroll to position [1499, 0]
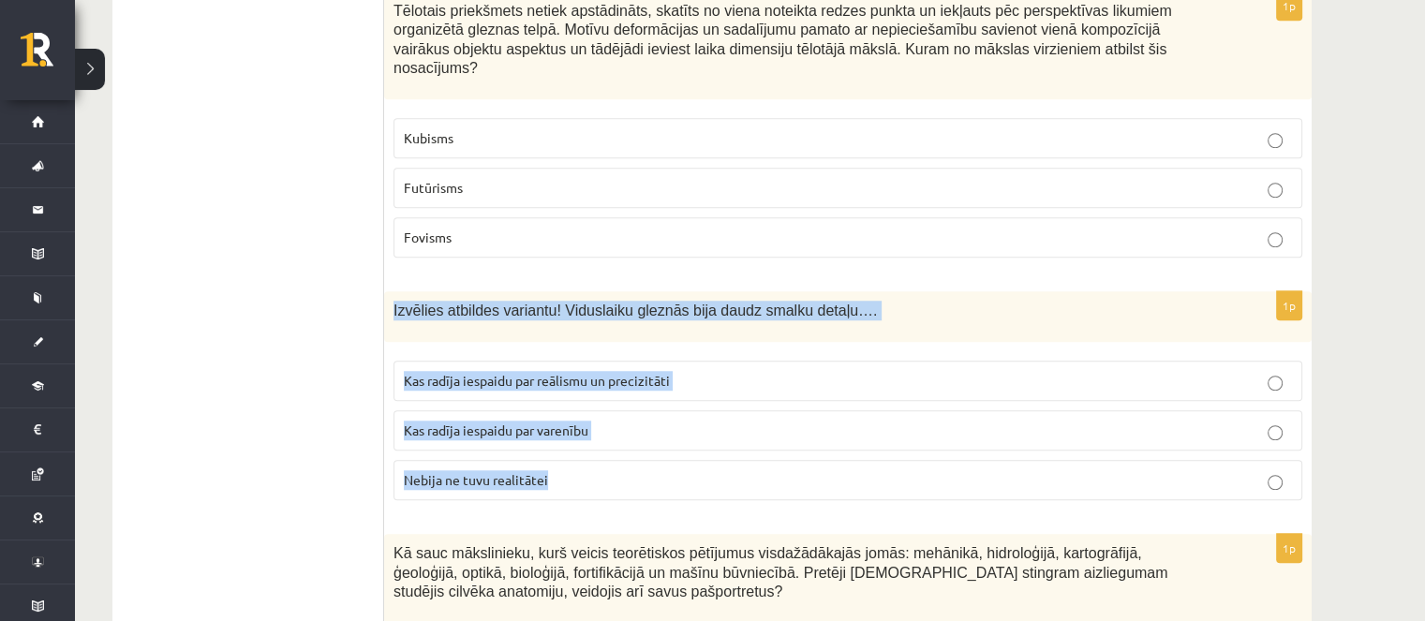
drag, startPoint x: 383, startPoint y: 288, endPoint x: 506, endPoint y: 363, distance: 144.3
click at [582, 447] on div "1p Izvēlies atbildes variantu! Viduslaiku gleznās bija daudz smalku detaļu…. Ka…" at bounding box center [847, 403] width 927 height 224
copy div "Izvēlies atbildes variantu! Viduslaiku gleznās bija daudz smalku detaļu…. Kas r…"
click at [489, 471] on span "Nebija ne tuvu realitātei" at bounding box center [476, 479] width 144 height 17
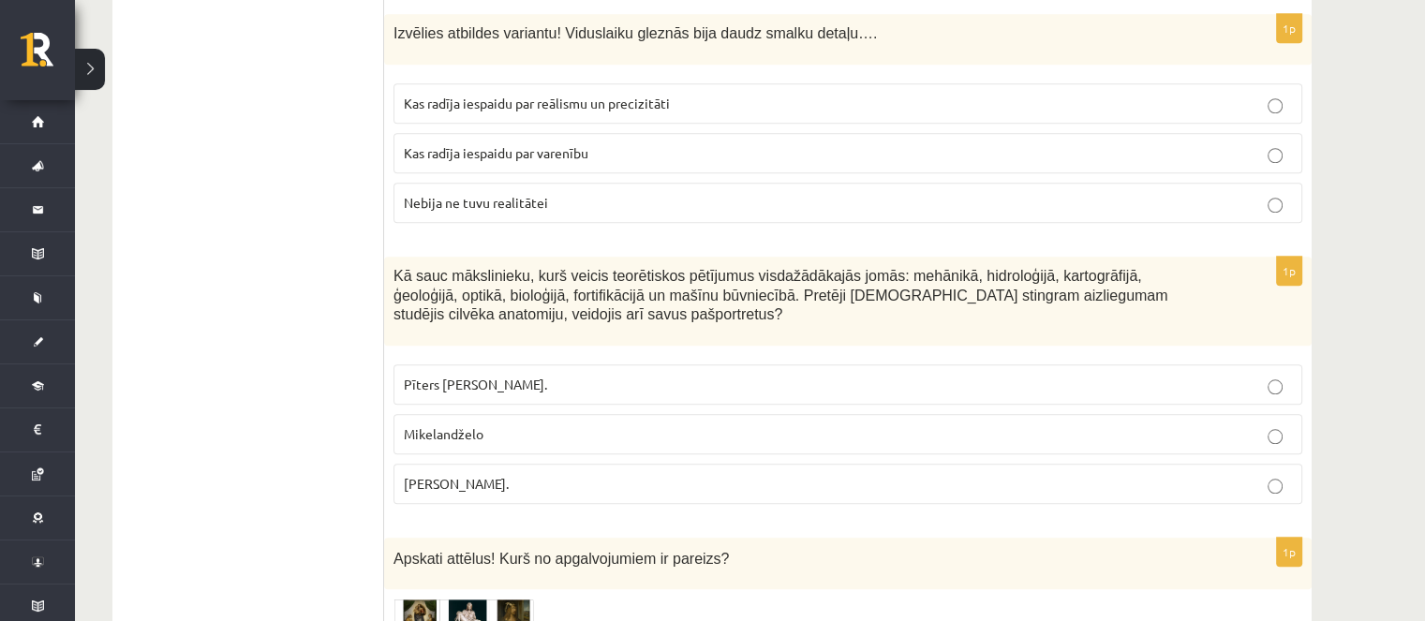
scroll to position [1780, 0]
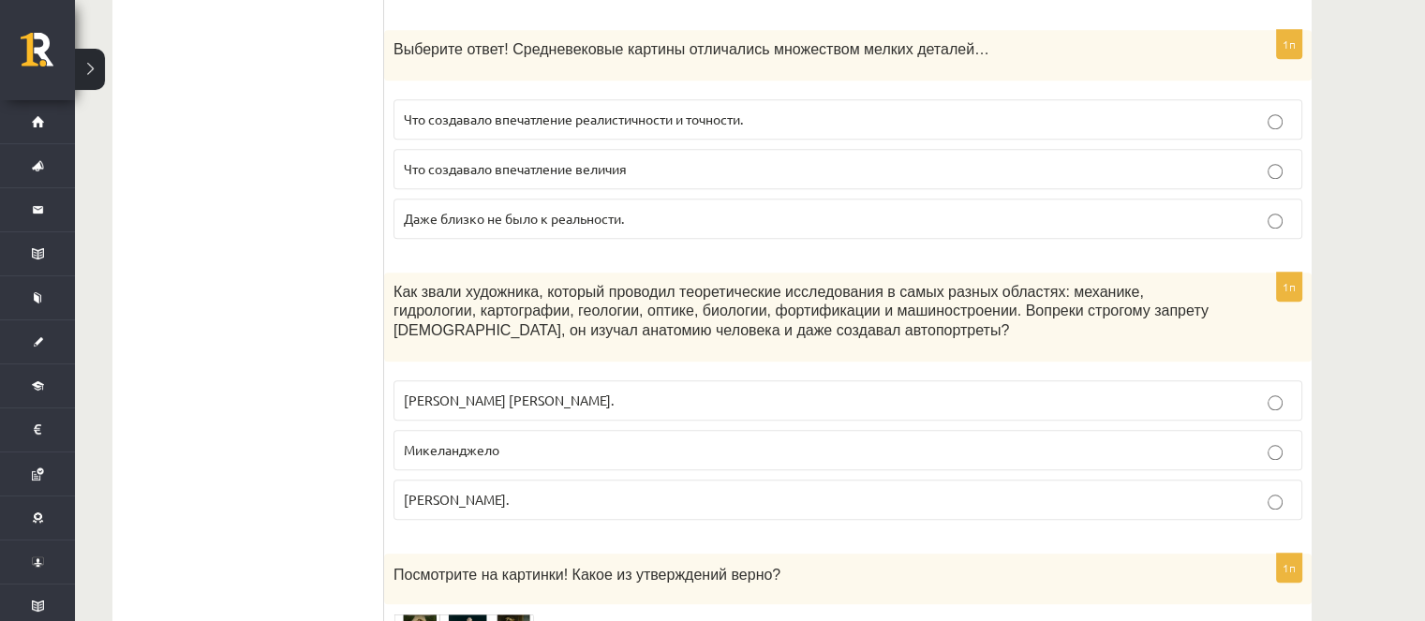
click at [452, 434] on label "Микеланджело" at bounding box center [847, 450] width 909 height 40
click at [472, 485] on label "Леонардо да Винчи." at bounding box center [847, 500] width 909 height 40
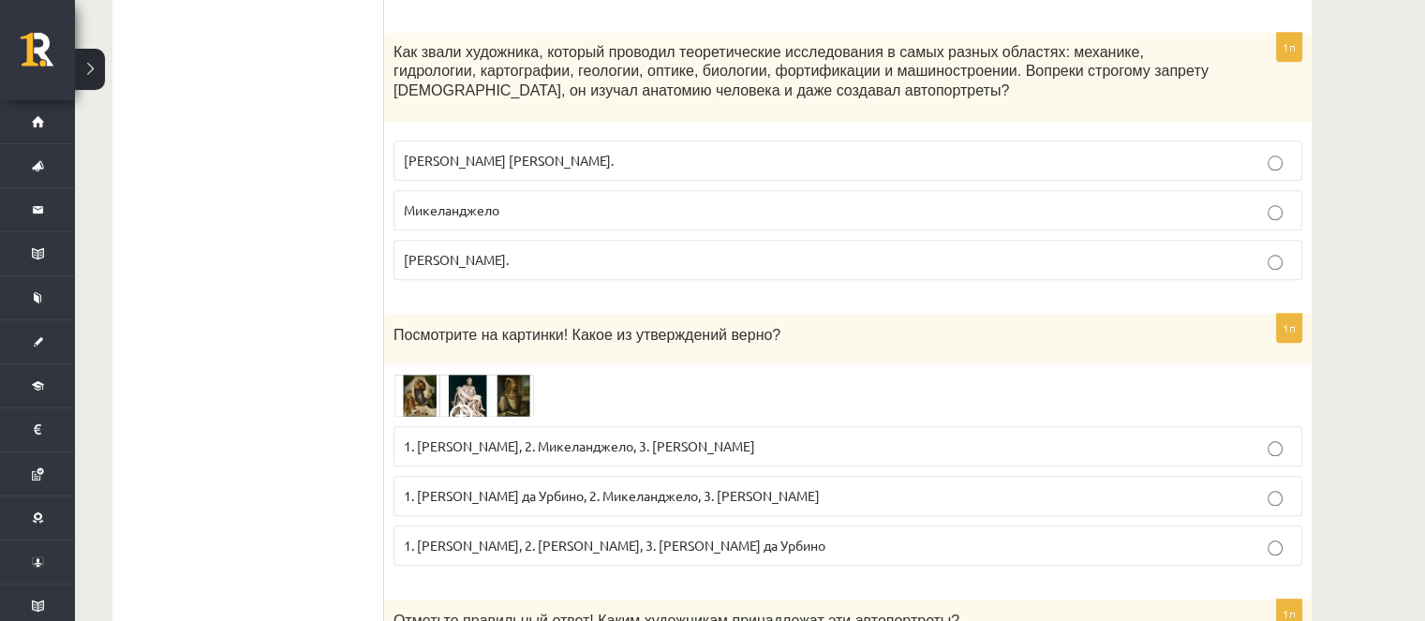
scroll to position [2155, 0]
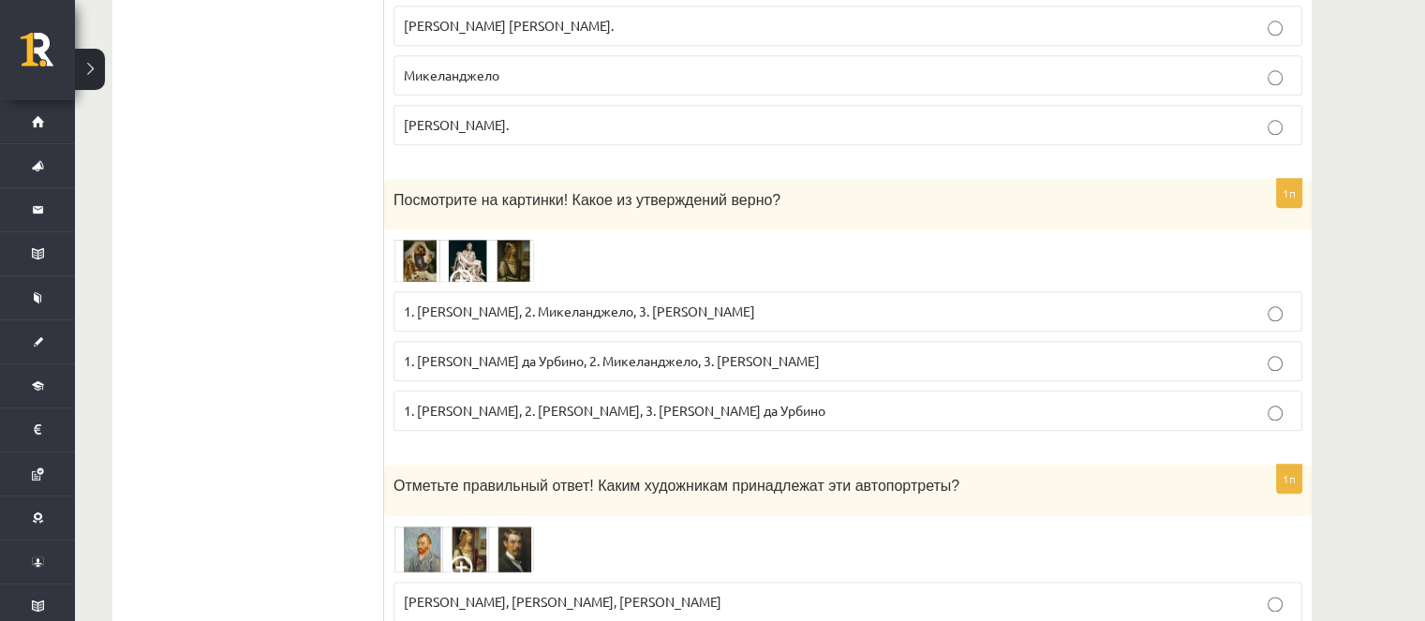
click at [482, 239] on img at bounding box center [463, 260] width 141 height 43
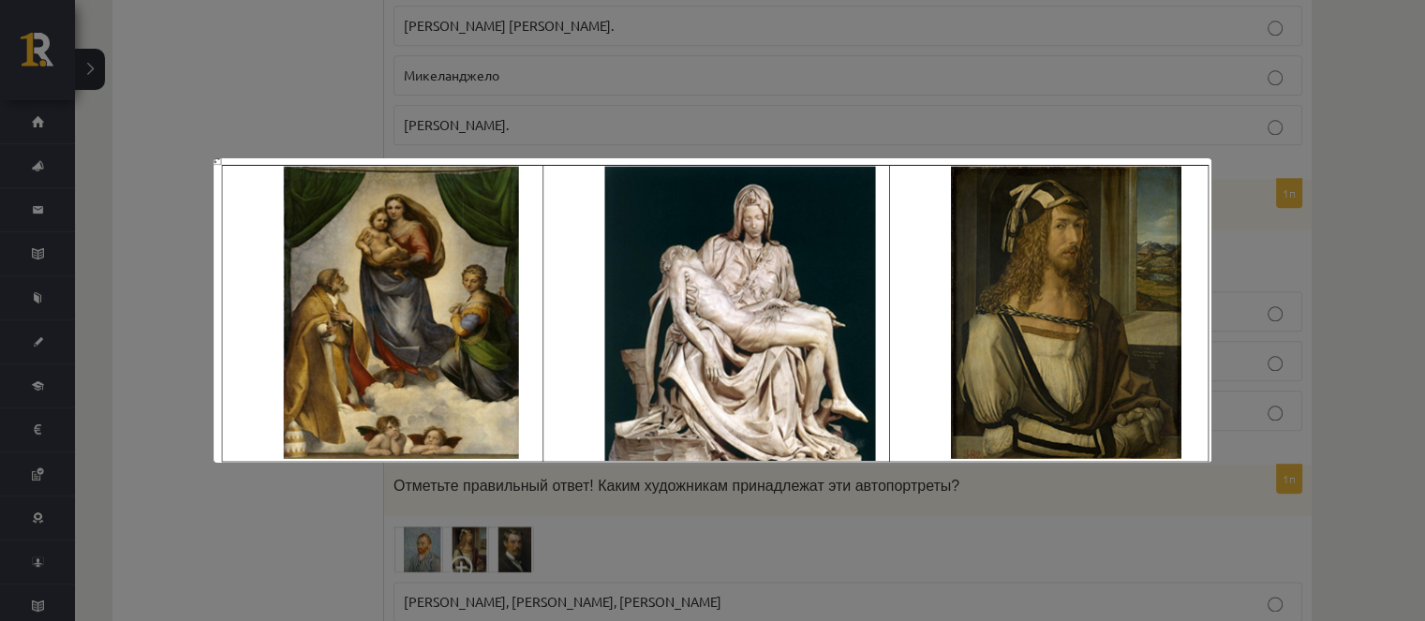
click at [540, 141] on div at bounding box center [712, 310] width 1425 height 621
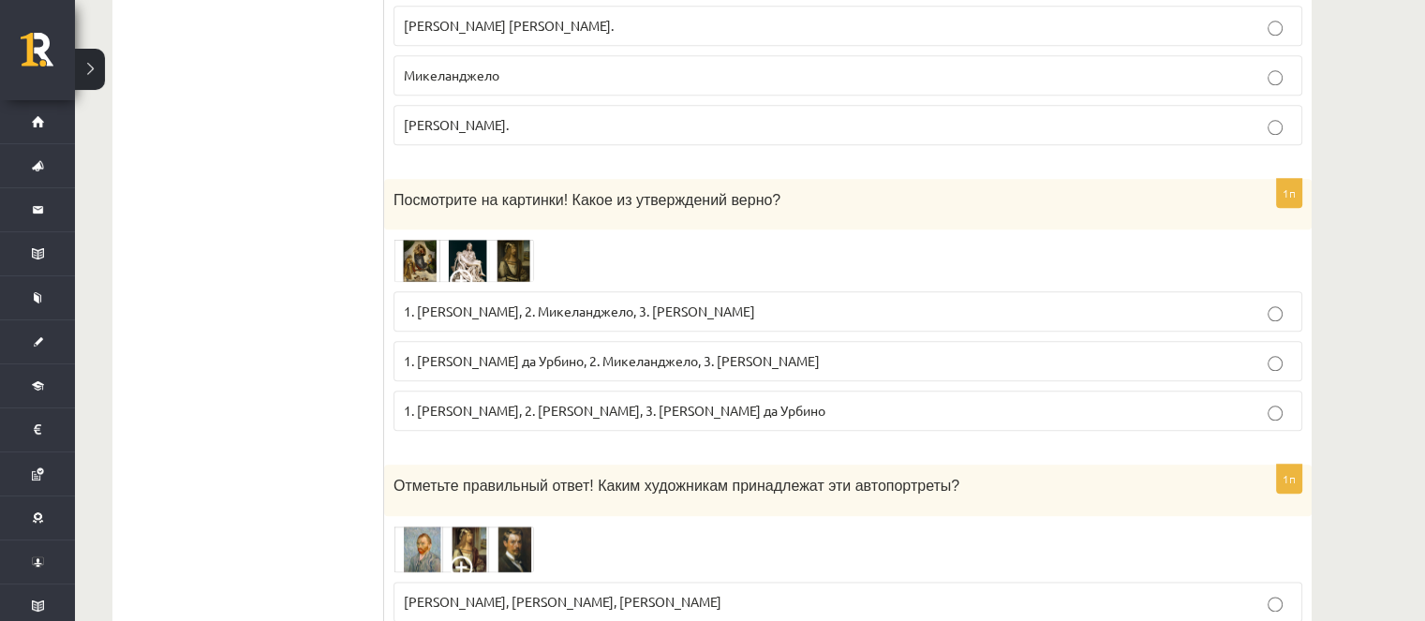
click at [490, 254] on img at bounding box center [463, 260] width 141 height 43
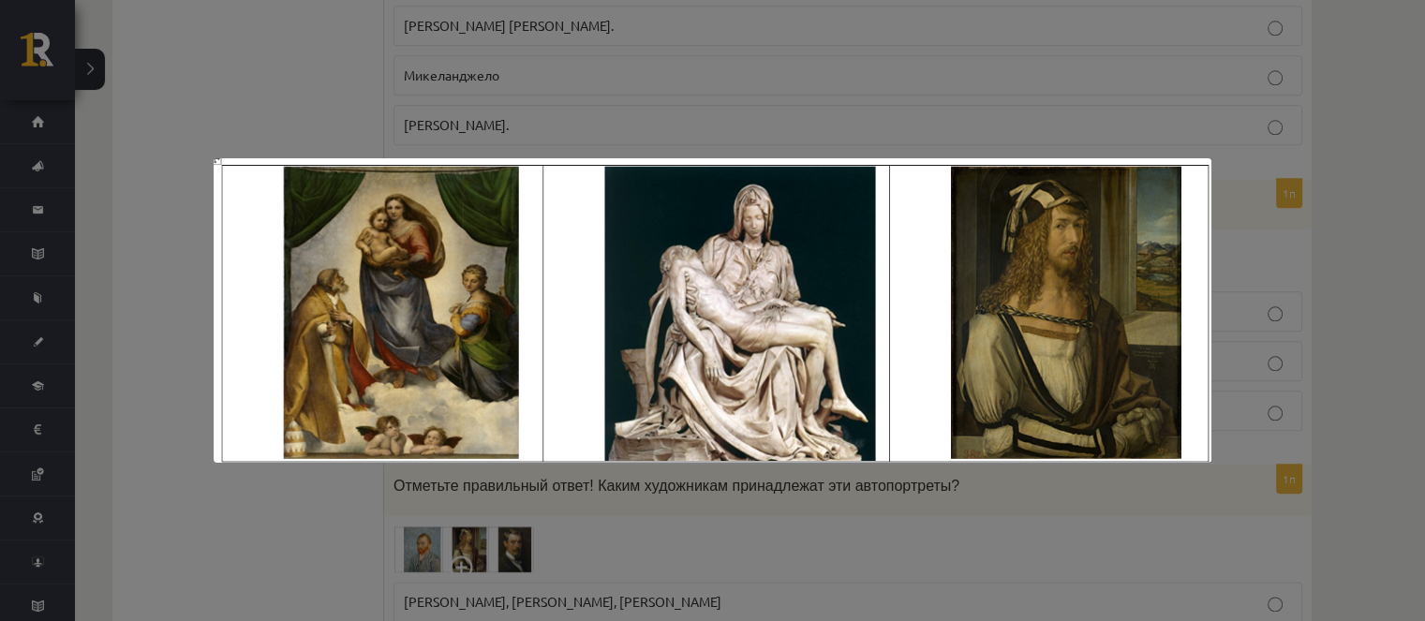
click at [536, 158] on img at bounding box center [713, 310] width 998 height 304
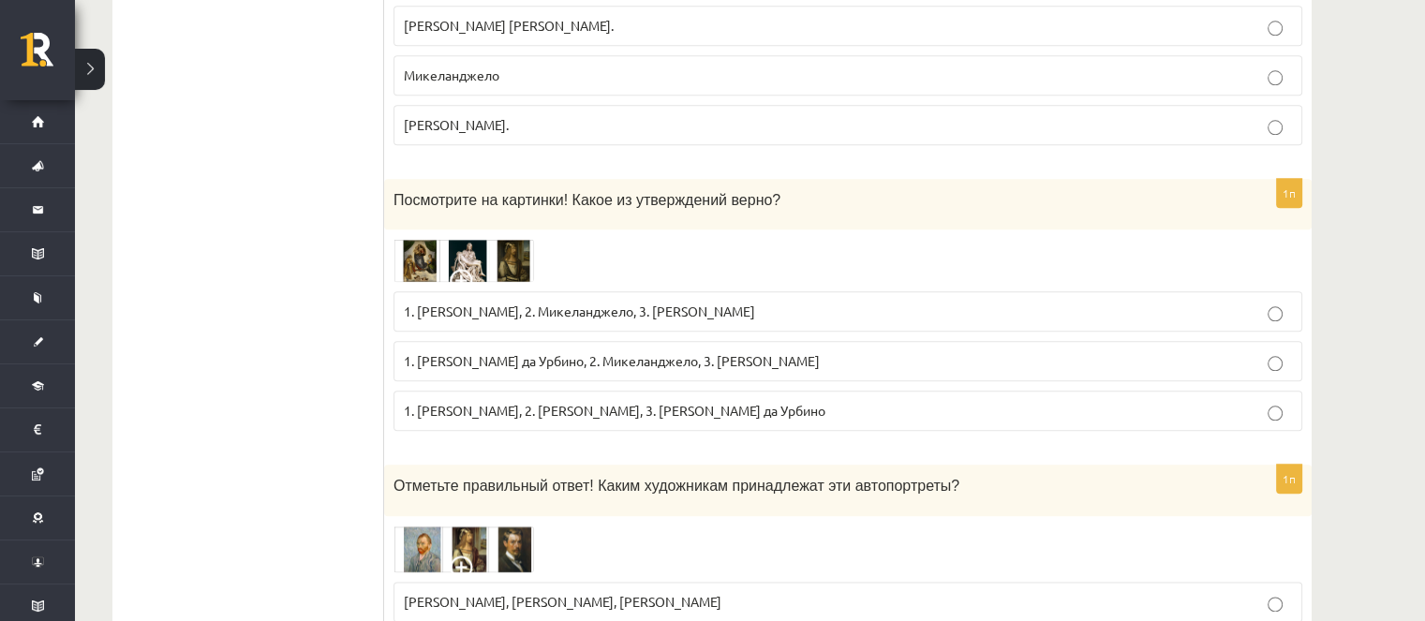
click at [611, 352] on font "1. Рафаэль Санцио да Урбино, 2. Микеланджело, 3. Альбрехт Дюрер" at bounding box center [612, 360] width 416 height 17
click at [590, 352] on font "1. Рафаэль Санцио да Урбино, 2. Микеланджело, 3. Альбрехт Дюрер" at bounding box center [612, 360] width 416 height 17
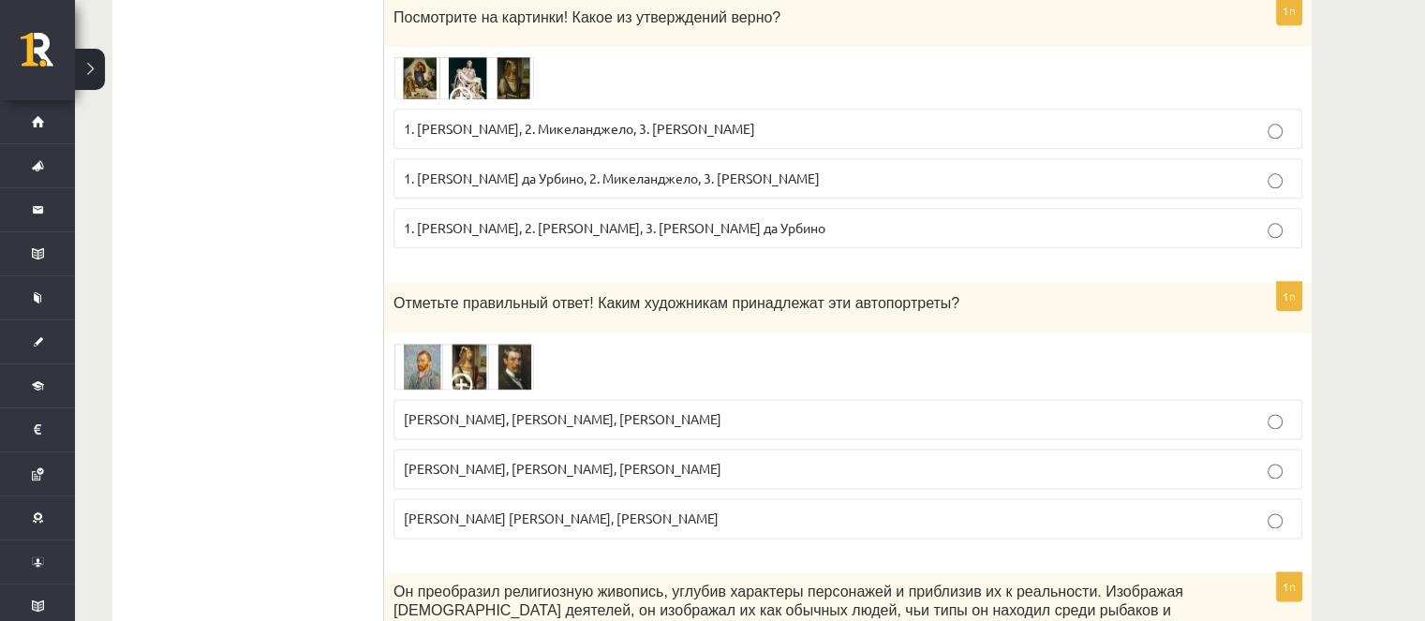
scroll to position [2342, 0]
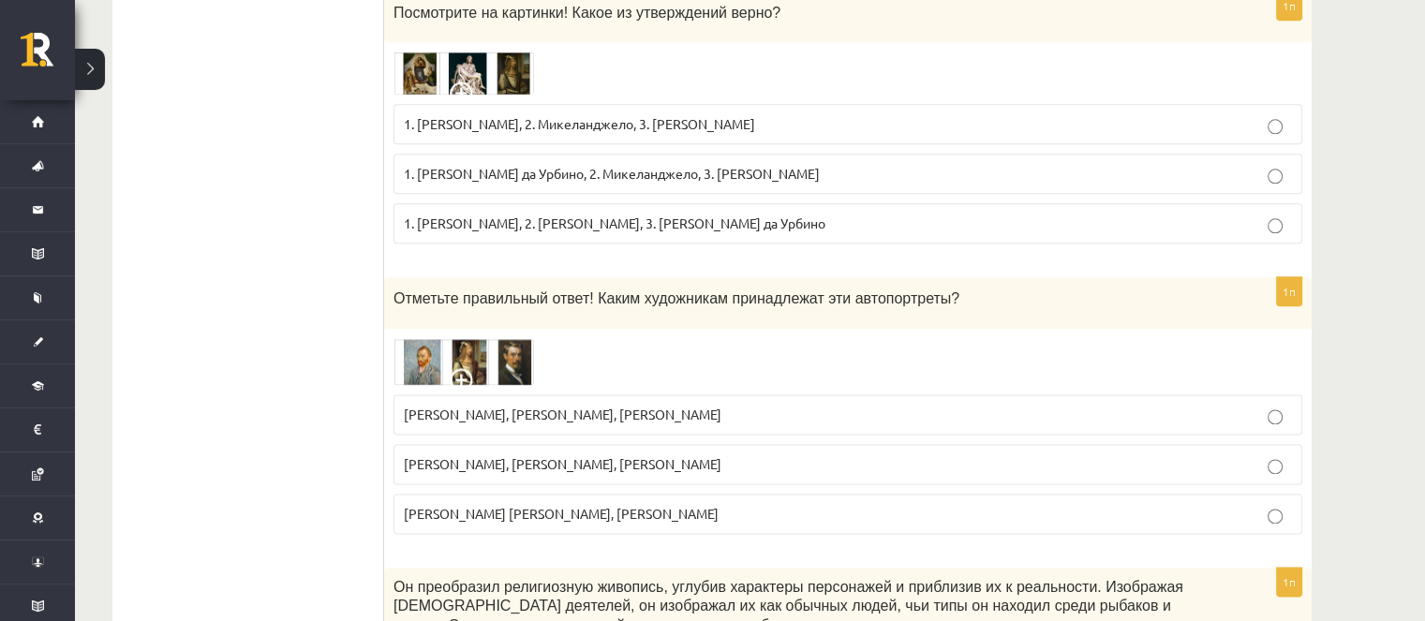
click at [492, 338] on img at bounding box center [463, 361] width 141 height 47
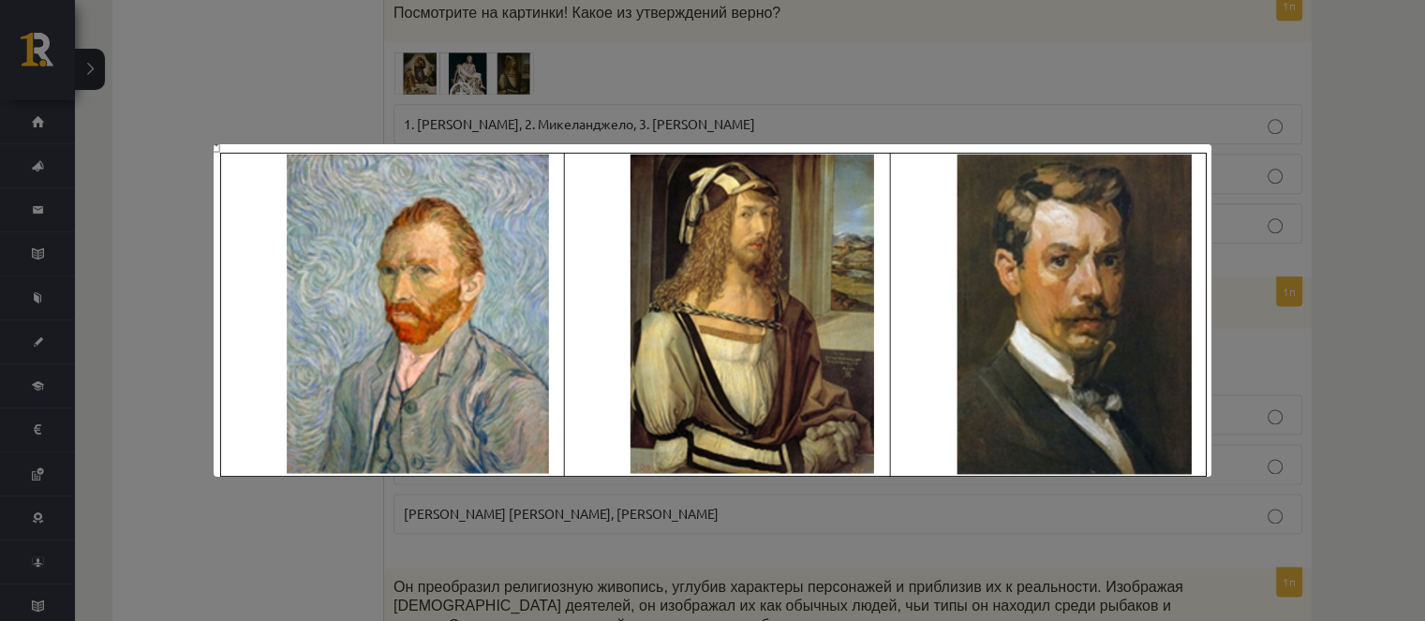
click at [427, 504] on div at bounding box center [712, 310] width 1425 height 621
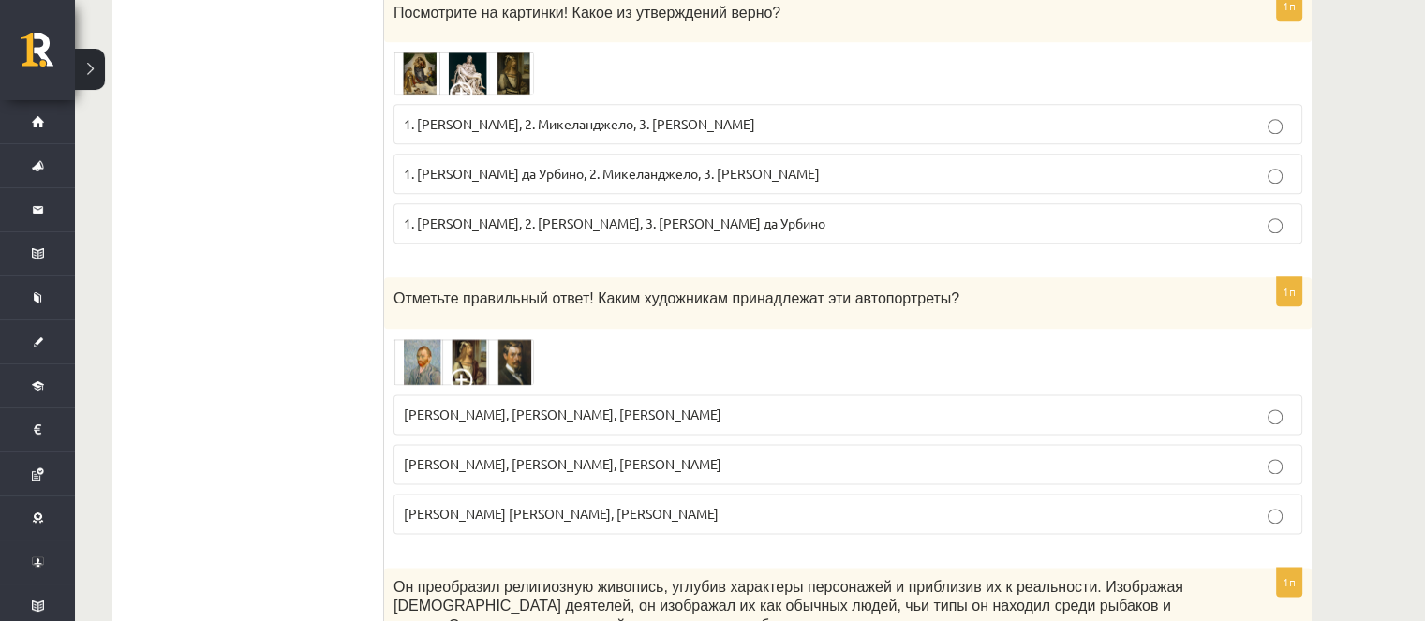
click at [480, 405] on p "Винсент ван Гог, Альбрехт Дюрер, Янис Розенталь" at bounding box center [848, 415] width 888 height 20
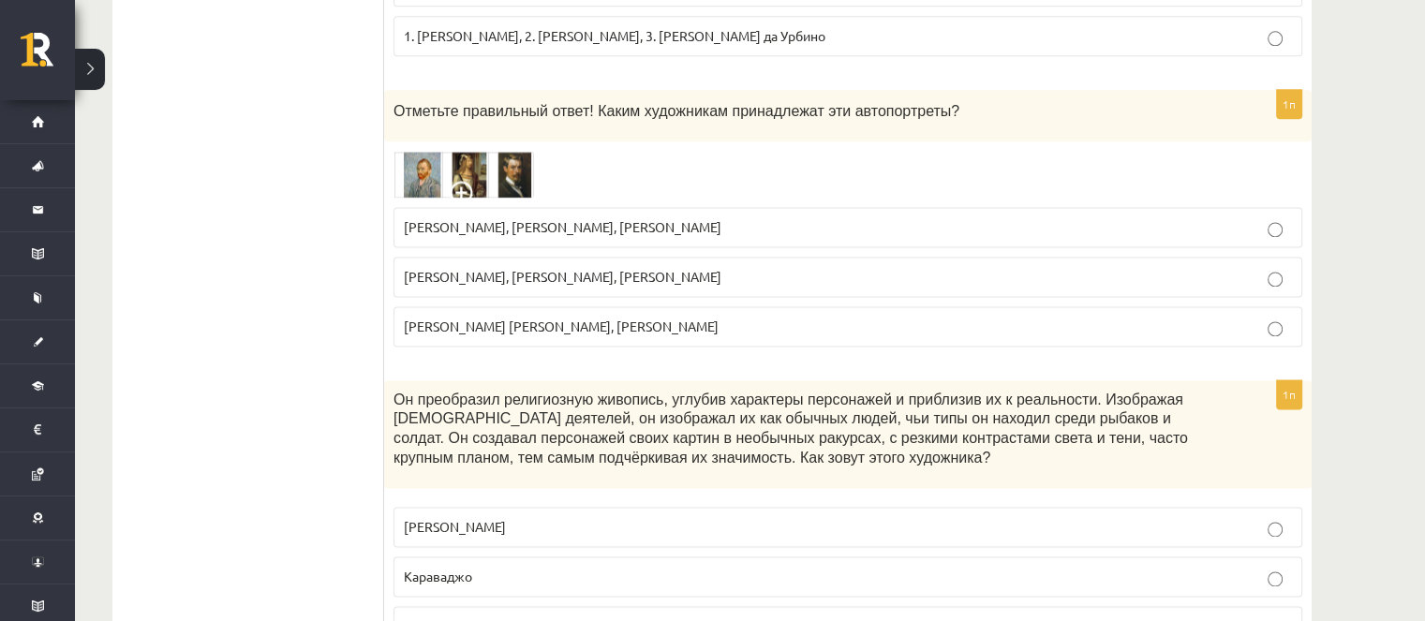
scroll to position [2623, 0]
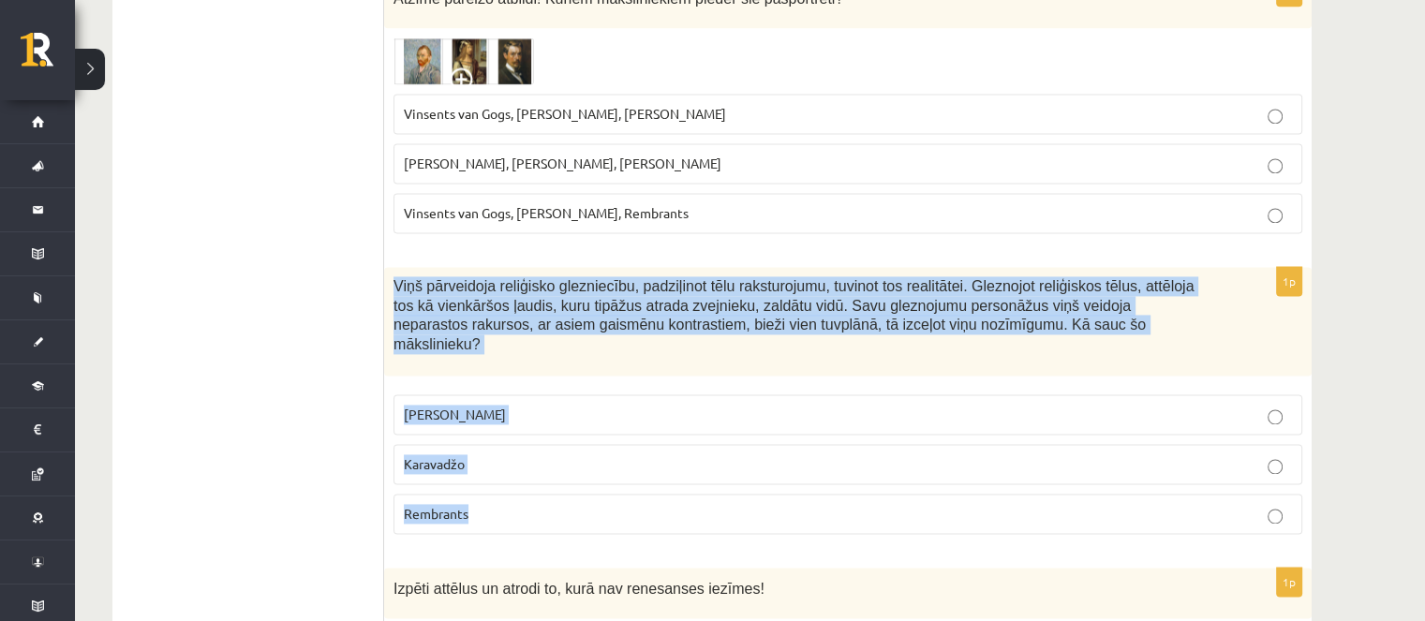
drag, startPoint x: 388, startPoint y: 260, endPoint x: 510, endPoint y: 437, distance: 214.9
click at [511, 445] on div "1p Viņš pārveidoja reliģisko glezniecību, padziļinot tēlu raksturojumu, tuvinot…" at bounding box center [847, 408] width 927 height 282
copy div "Viņš pārveidoja reliģisko glezniecību, padziļinot tēlu raksturojumu, tuvinot to…"
click at [607, 394] on label "Leonardo da Vinči" at bounding box center [847, 414] width 909 height 40
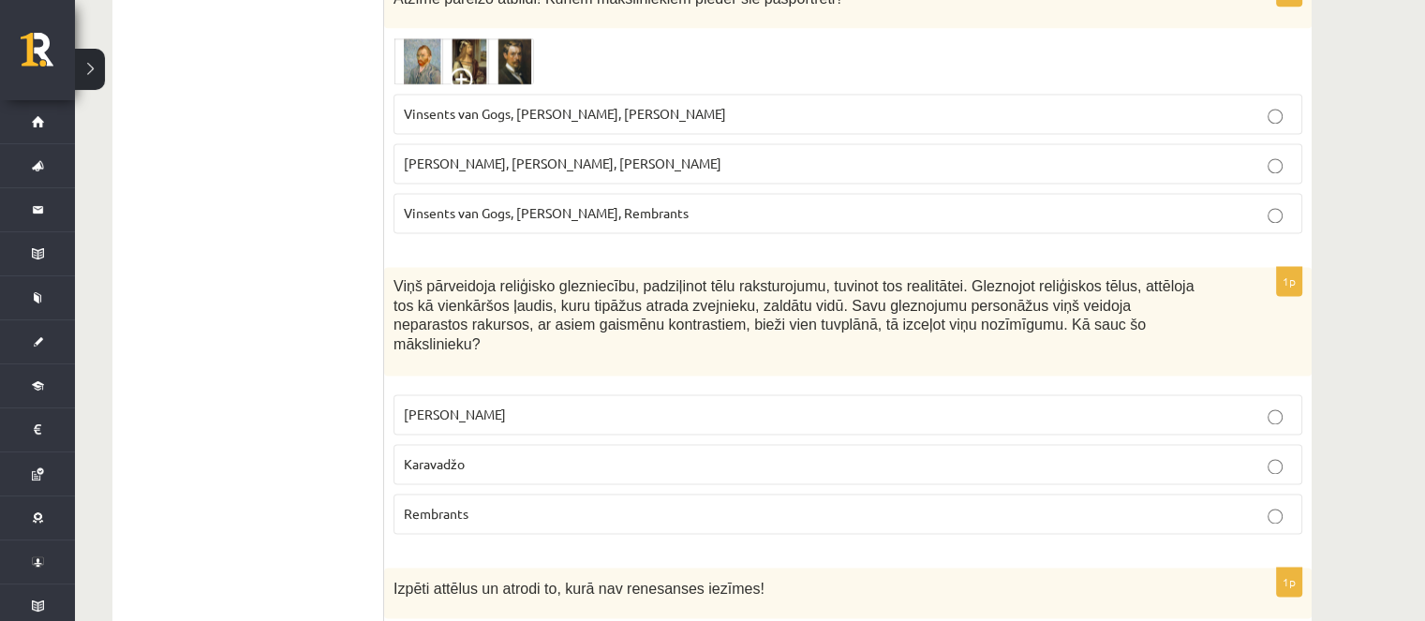
click at [605, 444] on label "Karavadžo" at bounding box center [847, 464] width 909 height 40
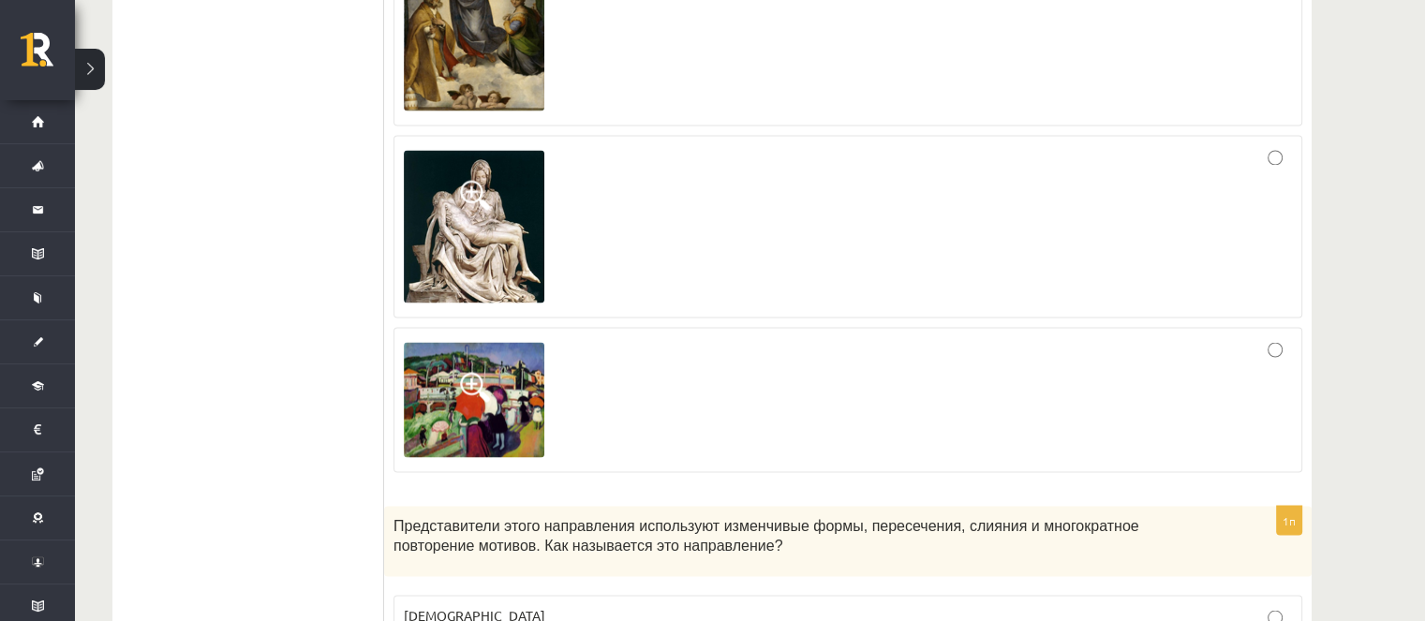
scroll to position [3466, 0]
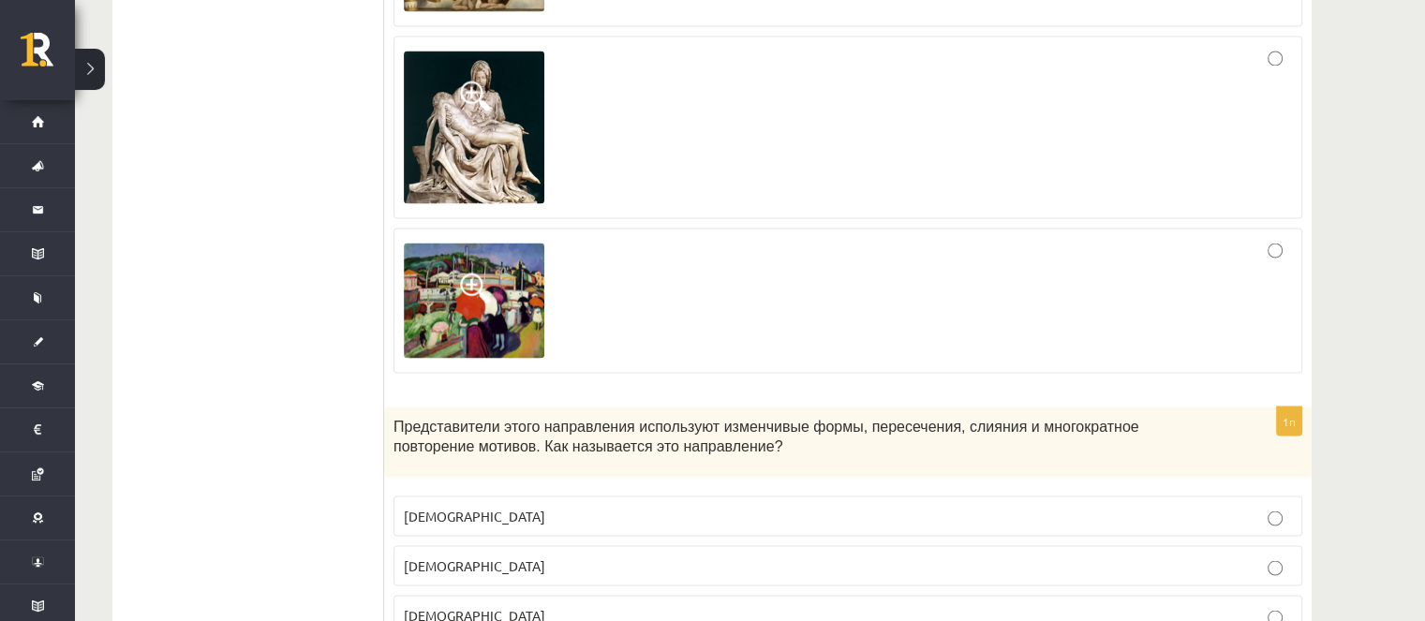
click at [619, 306] on div at bounding box center [848, 300] width 888 height 125
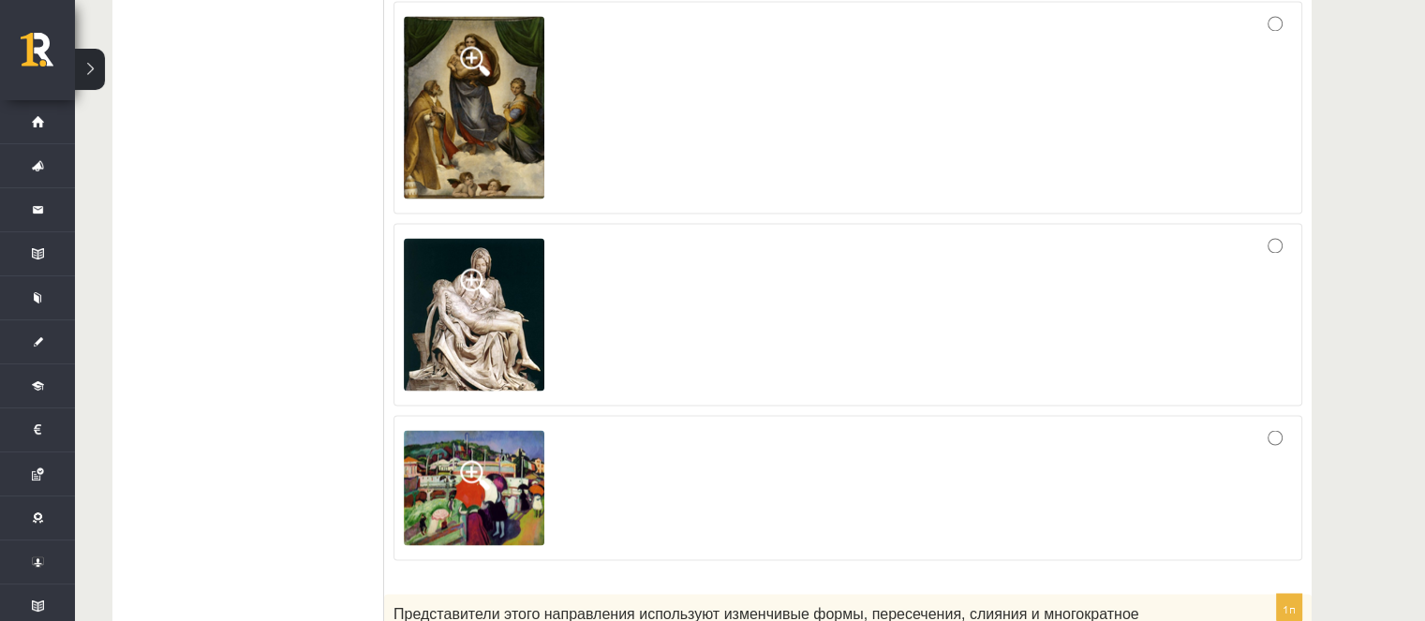
scroll to position [3560, 0]
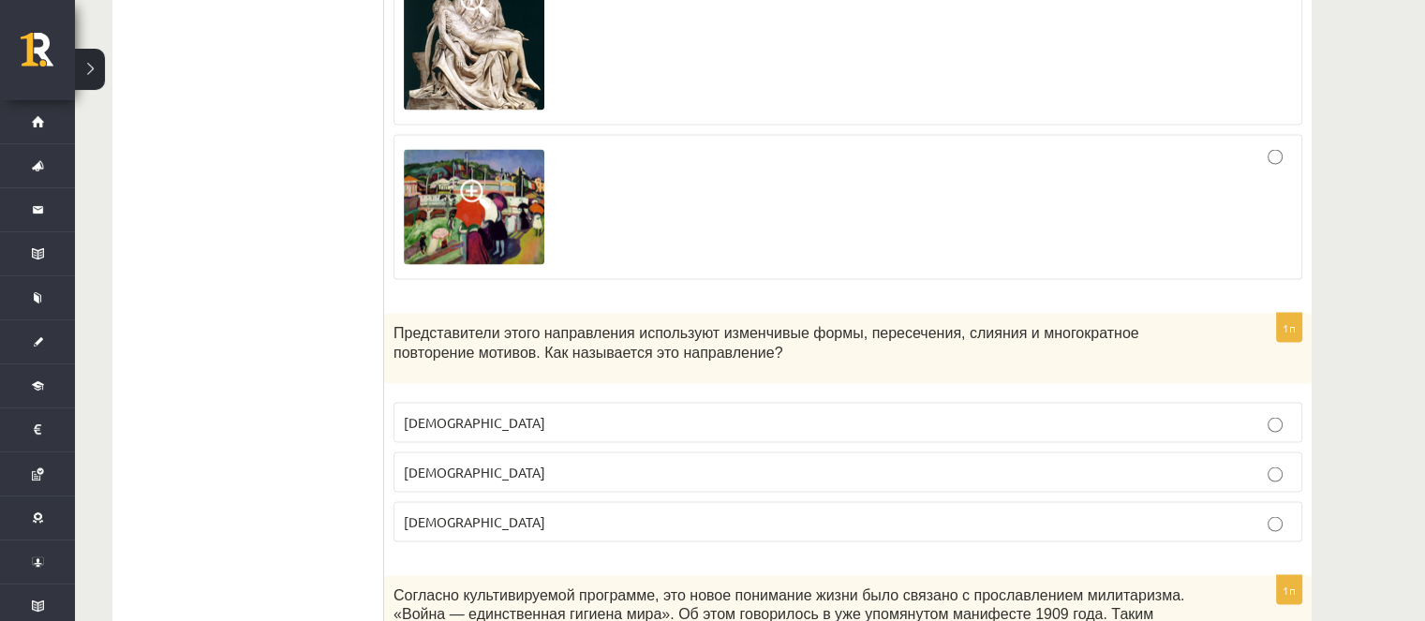
click at [534, 199] on img at bounding box center [474, 206] width 141 height 115
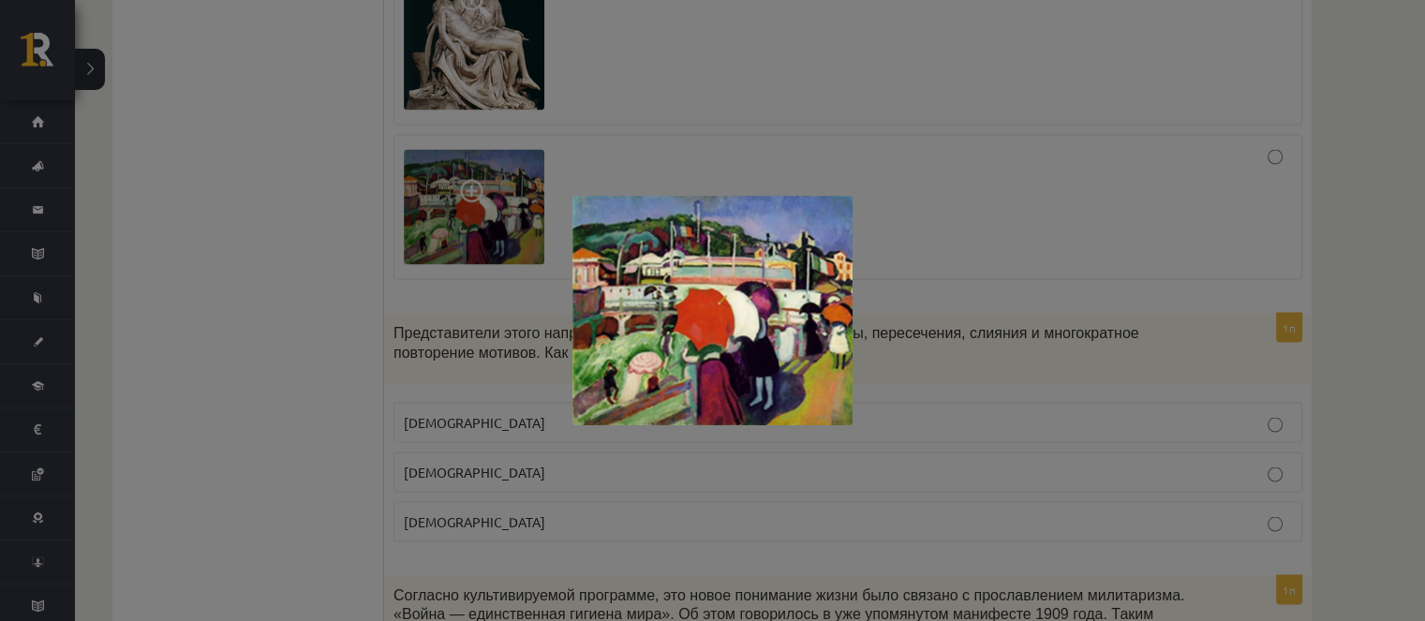
click at [442, 276] on div at bounding box center [712, 310] width 1425 height 621
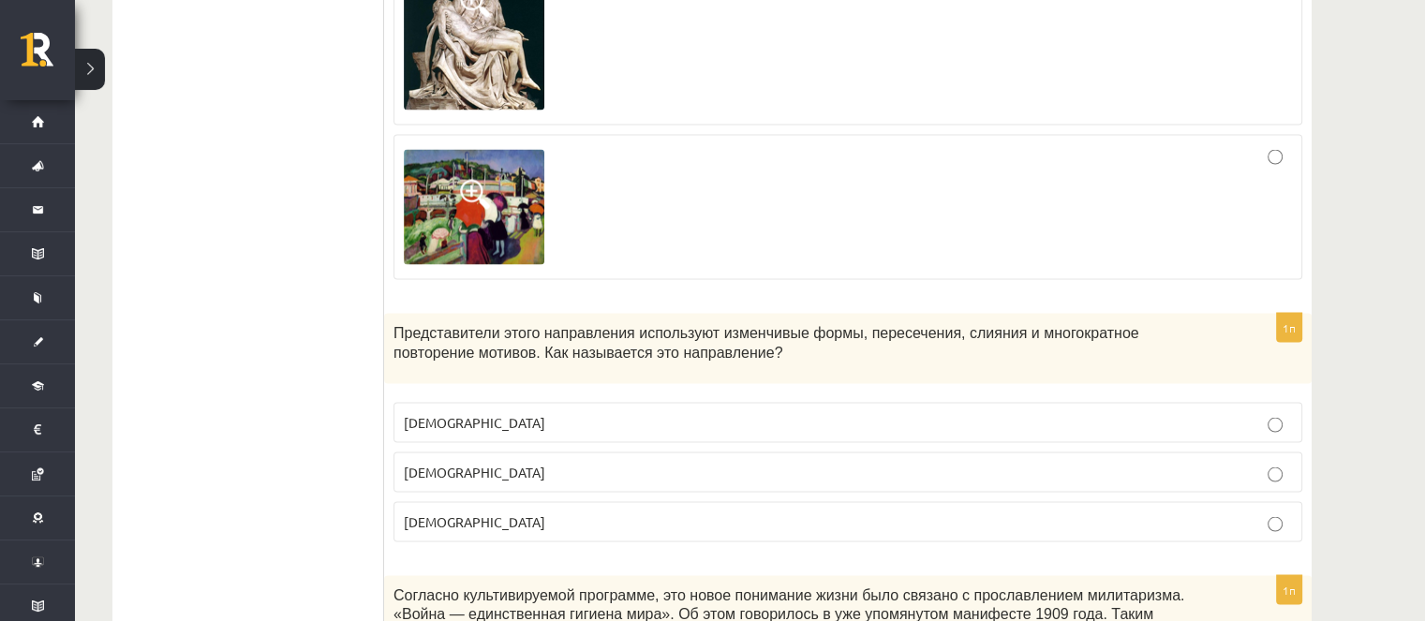
click at [514, 511] on p "Фовизм" at bounding box center [848, 521] width 888 height 20
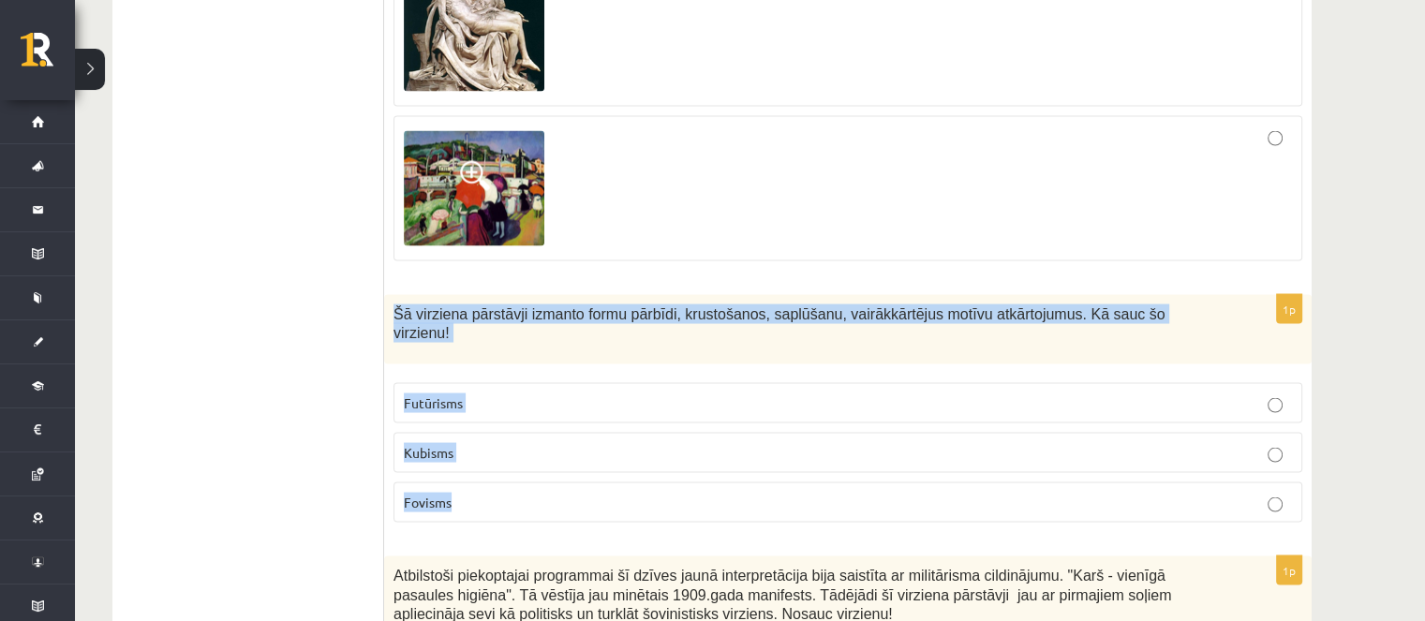
drag, startPoint x: 388, startPoint y: 265, endPoint x: 506, endPoint y: 426, distance: 199.7
click at [520, 445] on div "1p Šā virziena pārstāvji izmanto formu pārbīdi, krustošanos, saplūšanu, vairākk…" at bounding box center [847, 416] width 927 height 244
copy div "Šā virziena pārstāvji izmanto formu pārbīdi, krustošanos, saplūšanu, vairākkārt…"
click at [559, 382] on label "Futūrisms" at bounding box center [847, 402] width 909 height 40
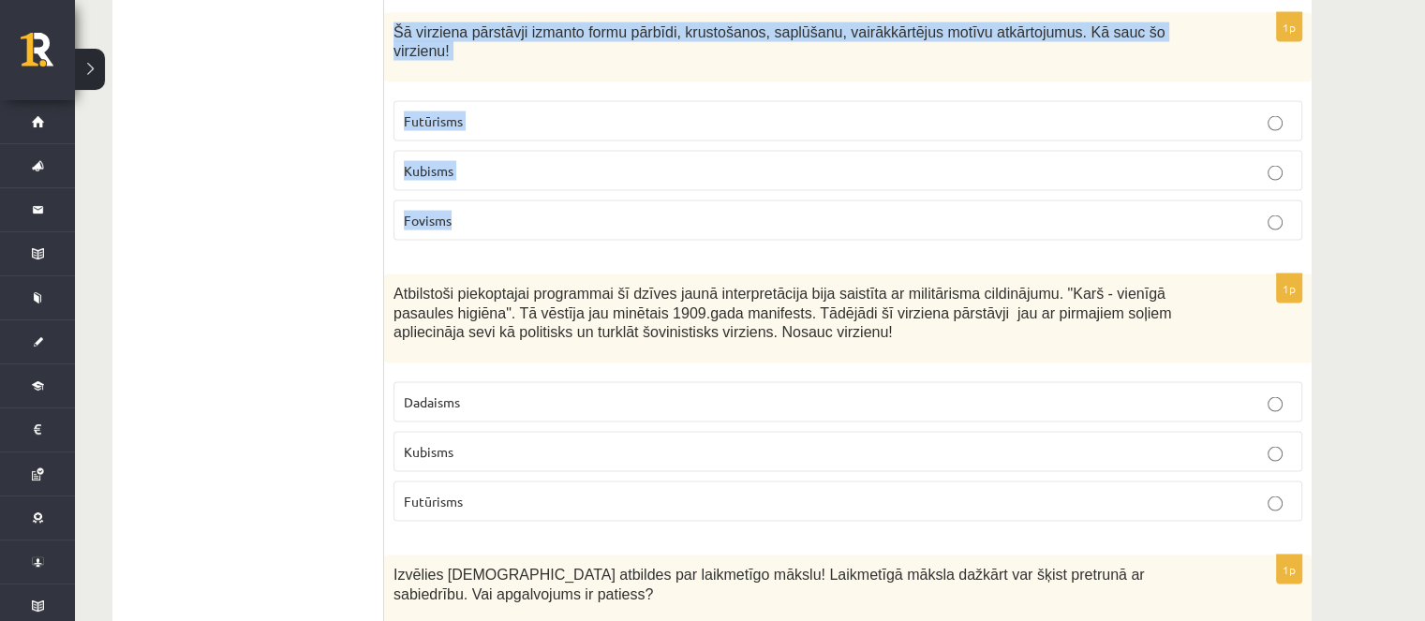
scroll to position [3934, 0]
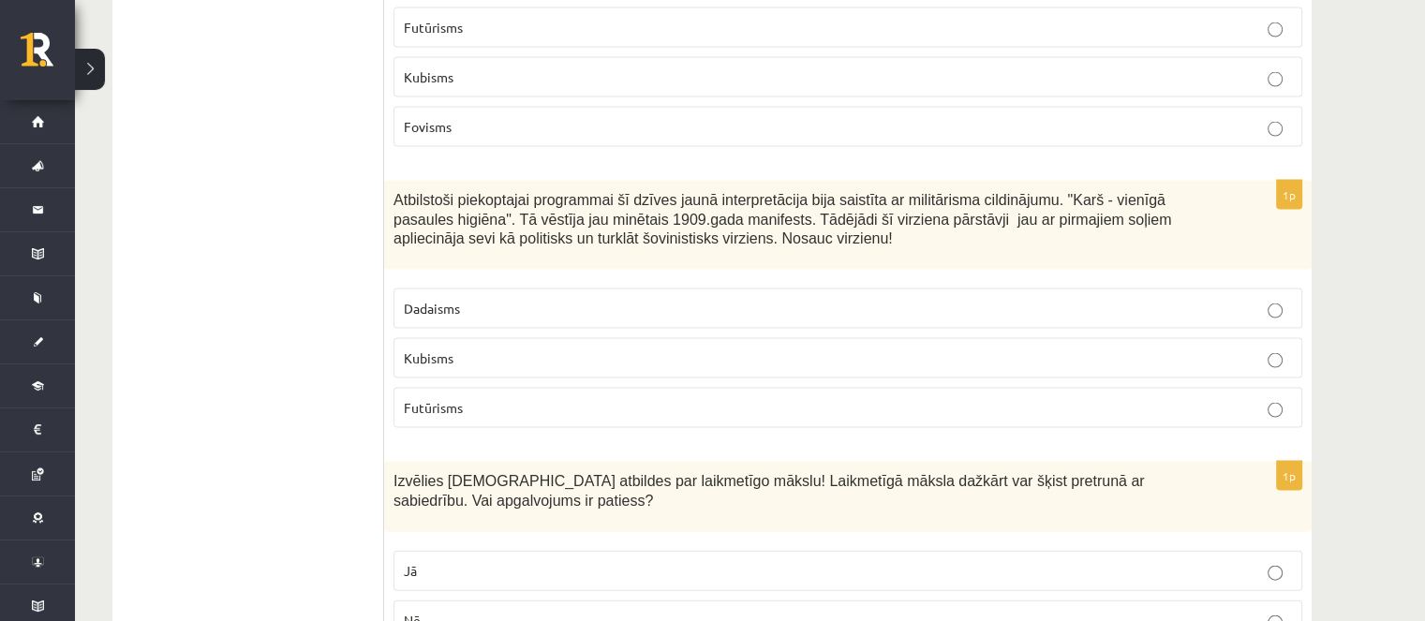
drag, startPoint x: 393, startPoint y: 130, endPoint x: 474, endPoint y: 248, distance: 142.9
click at [436, 192] on span "Atbilstoši piekoptajai programmai šī dzīves jaunā interpretācija bija saistīta …" at bounding box center [782, 219] width 778 height 54
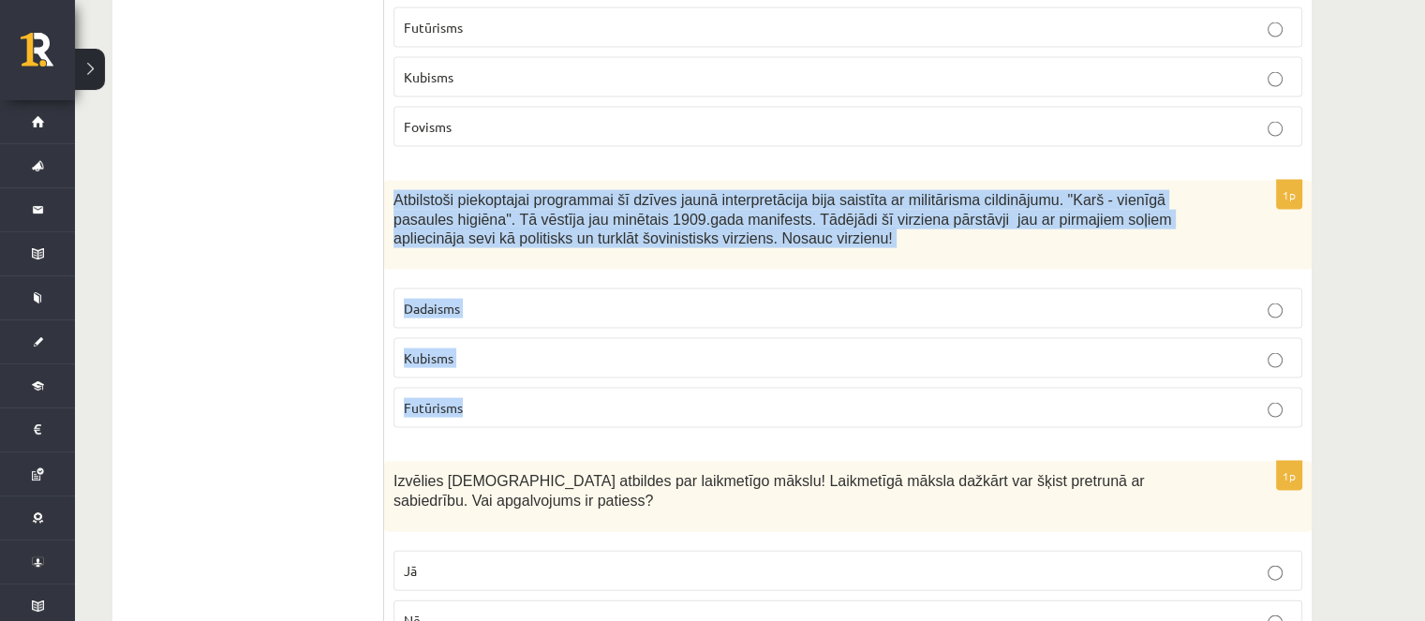
drag, startPoint x: 394, startPoint y: 122, endPoint x: 488, endPoint y: 324, distance: 223.0
click at [488, 324] on div "1p Atbilstoši piekoptajai programmai šī dzīves jaunā interpretācija bija saistī…" at bounding box center [847, 312] width 927 height 262
copy div "Atbilstoši piekoptajai programmai šī dzīves jaunā interpretācija bija saistīta …"
click at [498, 398] on p "Futūrisms" at bounding box center [848, 408] width 888 height 20
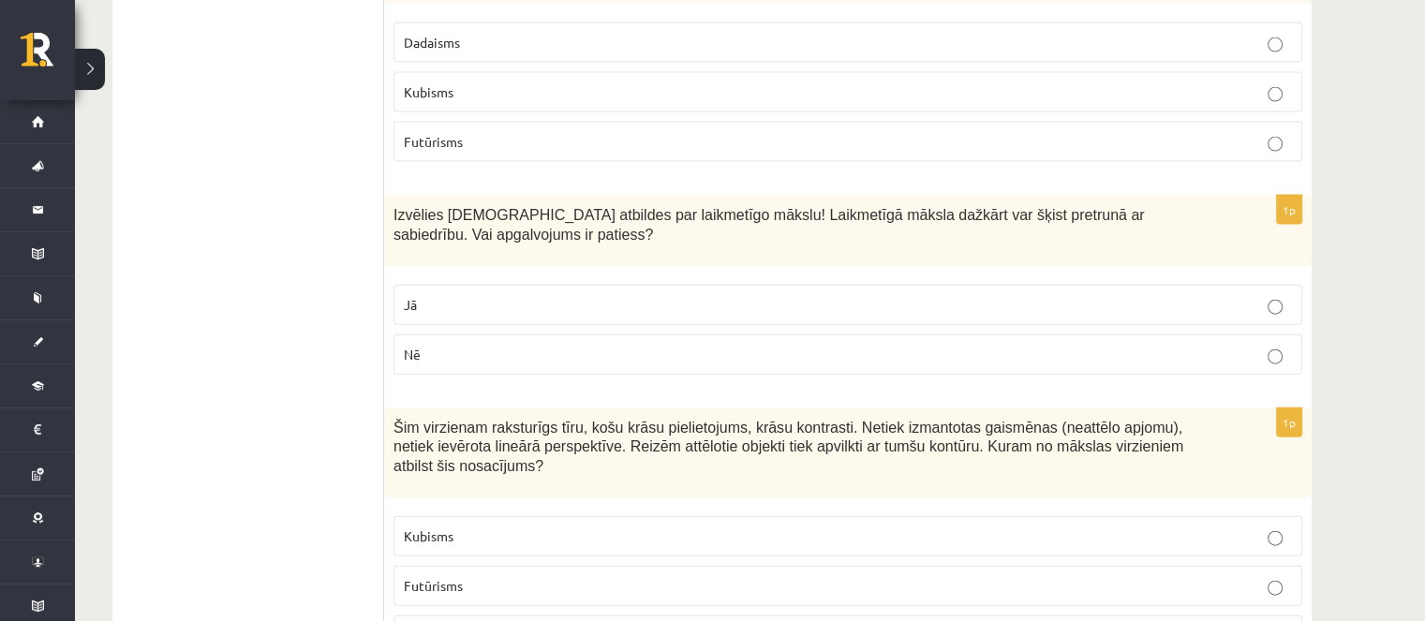
scroll to position [4215, 0]
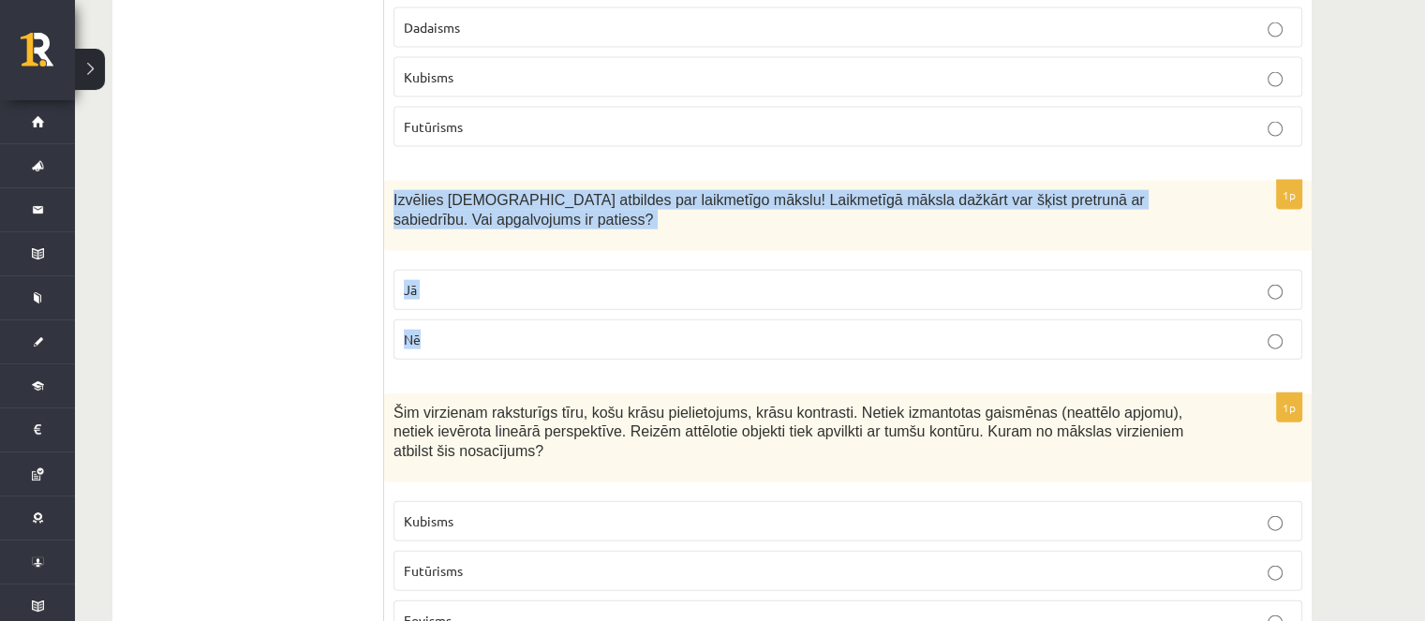
drag, startPoint x: 393, startPoint y: 129, endPoint x: 472, endPoint y: 248, distance: 143.2
click at [472, 248] on div "1p Izvēlies pareizās atbildes par laikmetīgo mākslu! Laikmetīgā māksla dažkārt …" at bounding box center [847, 278] width 927 height 194
copy div "Izvēlies pareizās atbildes par laikmetīgo mākslu! Laikmetīgā māksla dažkārt var…"
click at [1120, 192] on span "Izvēlies pareizās atbildes par laikmetīgo mākslu! Laikmetīgā māksla dažkārt var…" at bounding box center [768, 210] width 750 height 36
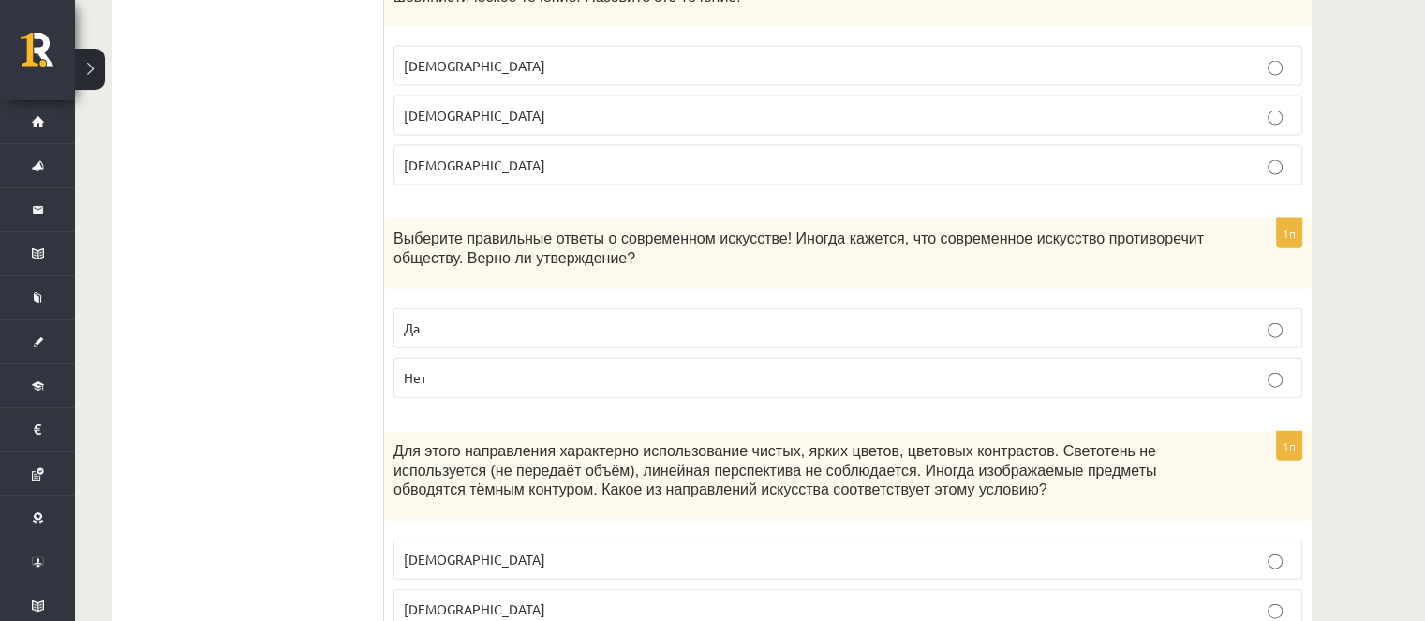
click at [573, 308] on label "Да" at bounding box center [847, 328] width 909 height 40
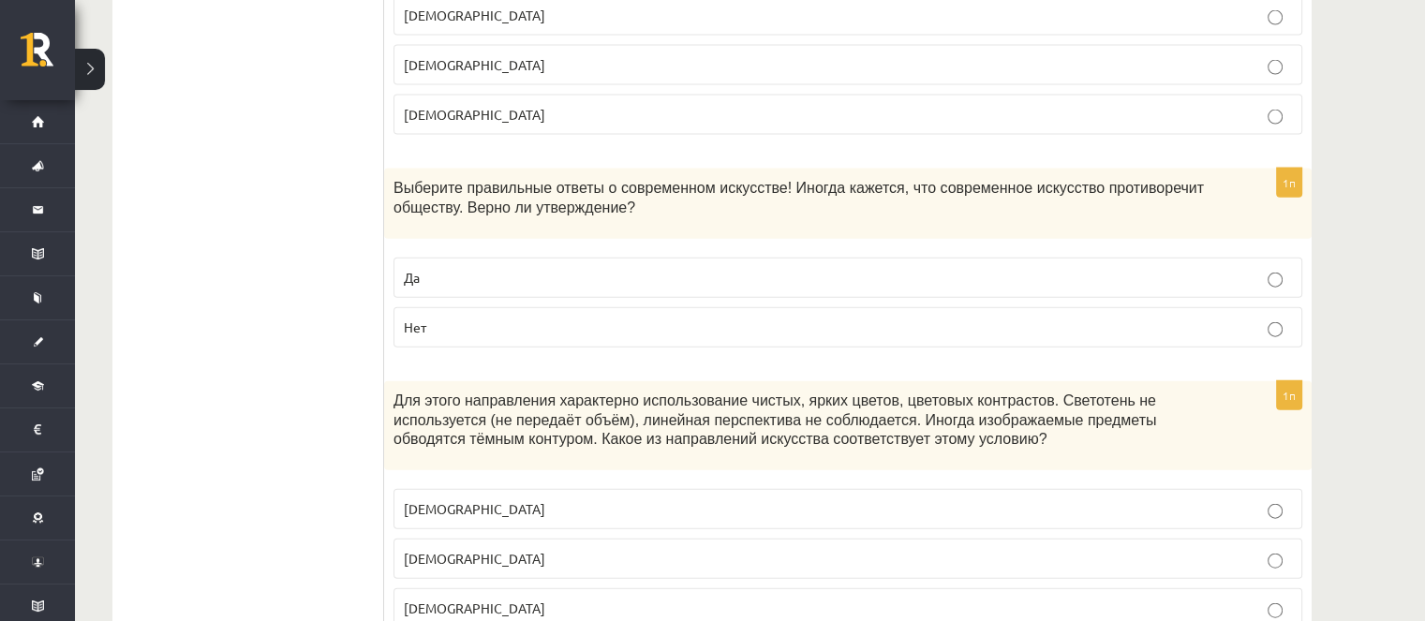
scroll to position [4309, 0]
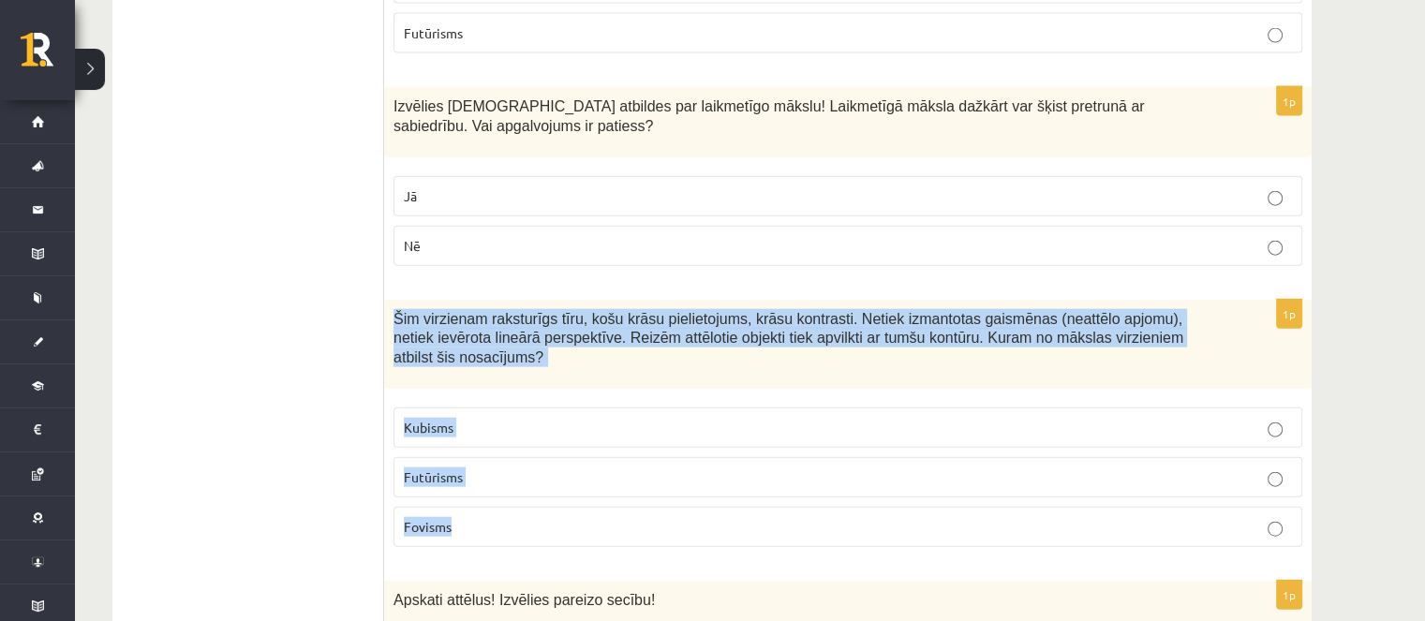
drag, startPoint x: 387, startPoint y: 244, endPoint x: 457, endPoint y: 434, distance: 201.8
click at [457, 434] on div "1p Šim virzienam raksturīgs tīru, košu krāsu pielietojums, krāsu kontrasti. Net…" at bounding box center [847, 431] width 927 height 262
copy div "Šim virzienam raksturīgs tīru, košu krāsu pielietojums, krāsu kontrasti. Netiek…"
click at [562, 517] on p "Fovisms" at bounding box center [848, 527] width 888 height 20
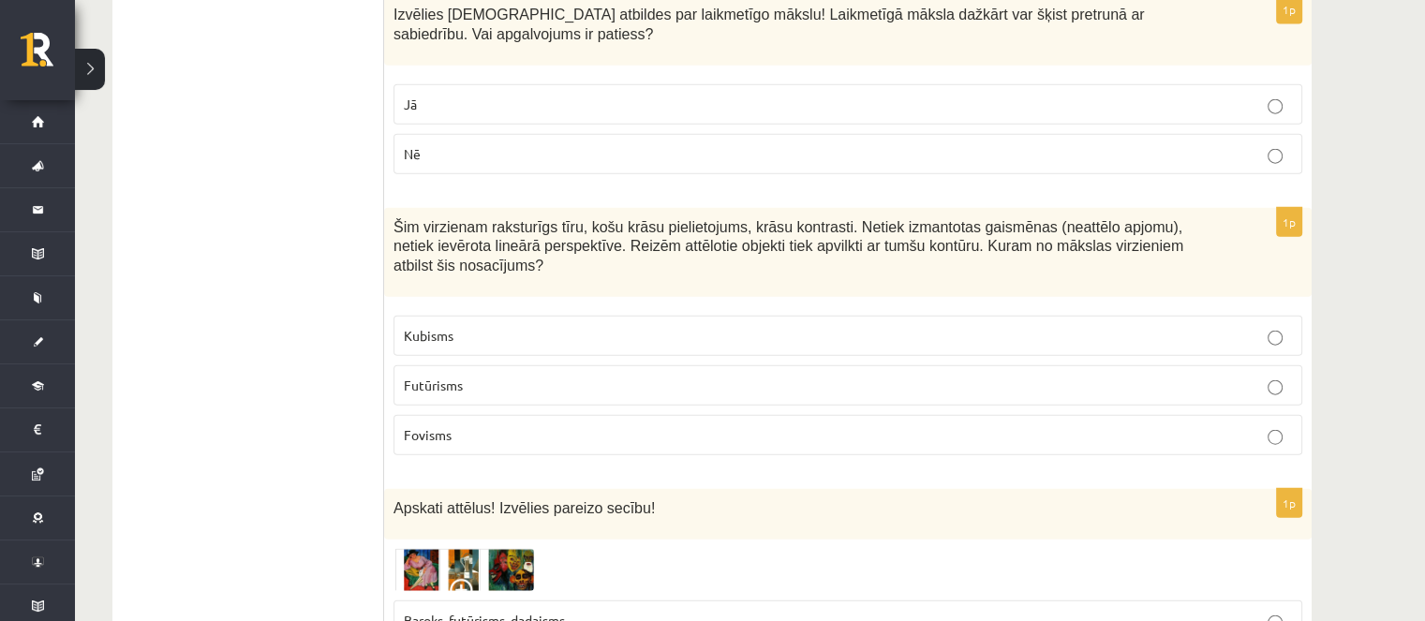
scroll to position [4590, 0]
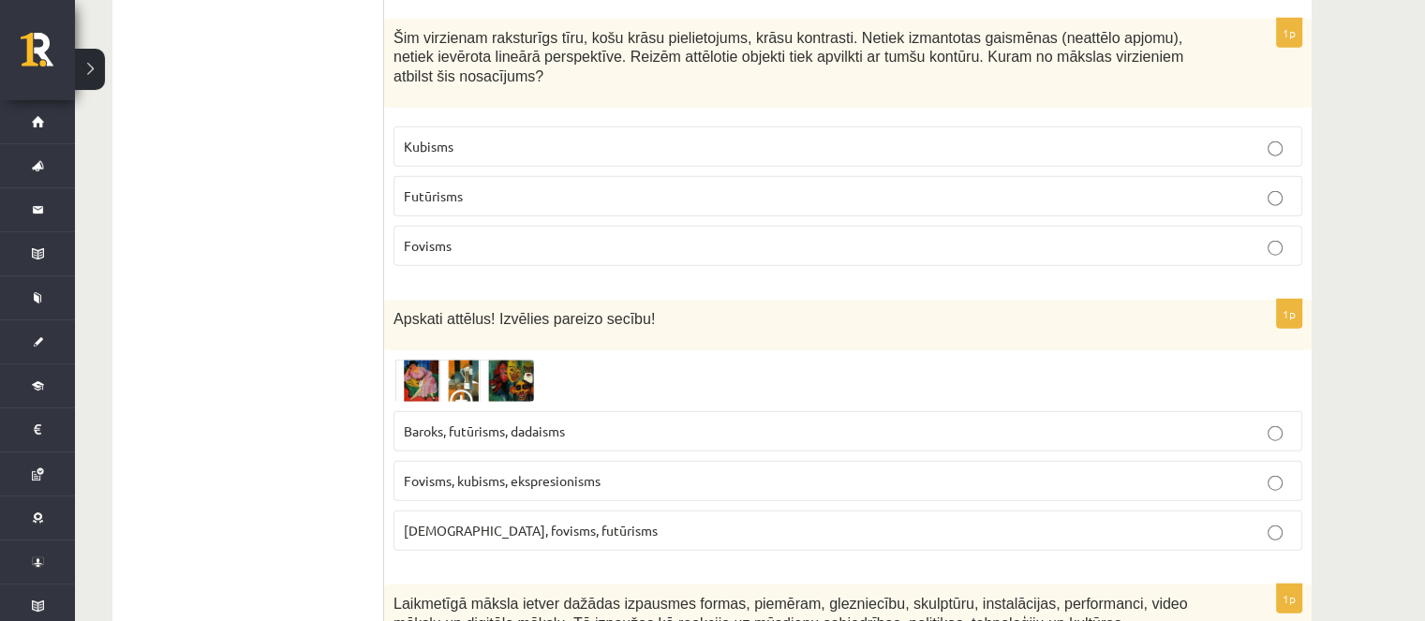
click at [458, 360] on img at bounding box center [463, 381] width 141 height 43
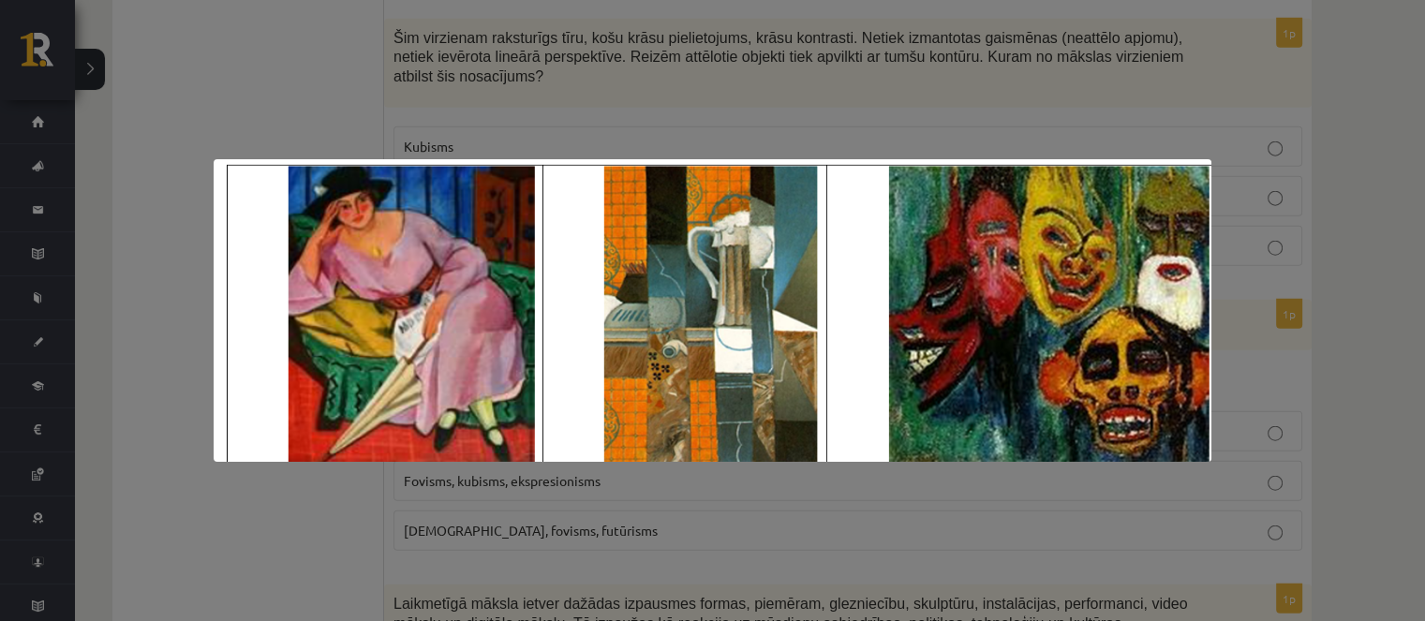
click at [437, 116] on div at bounding box center [712, 310] width 1425 height 621
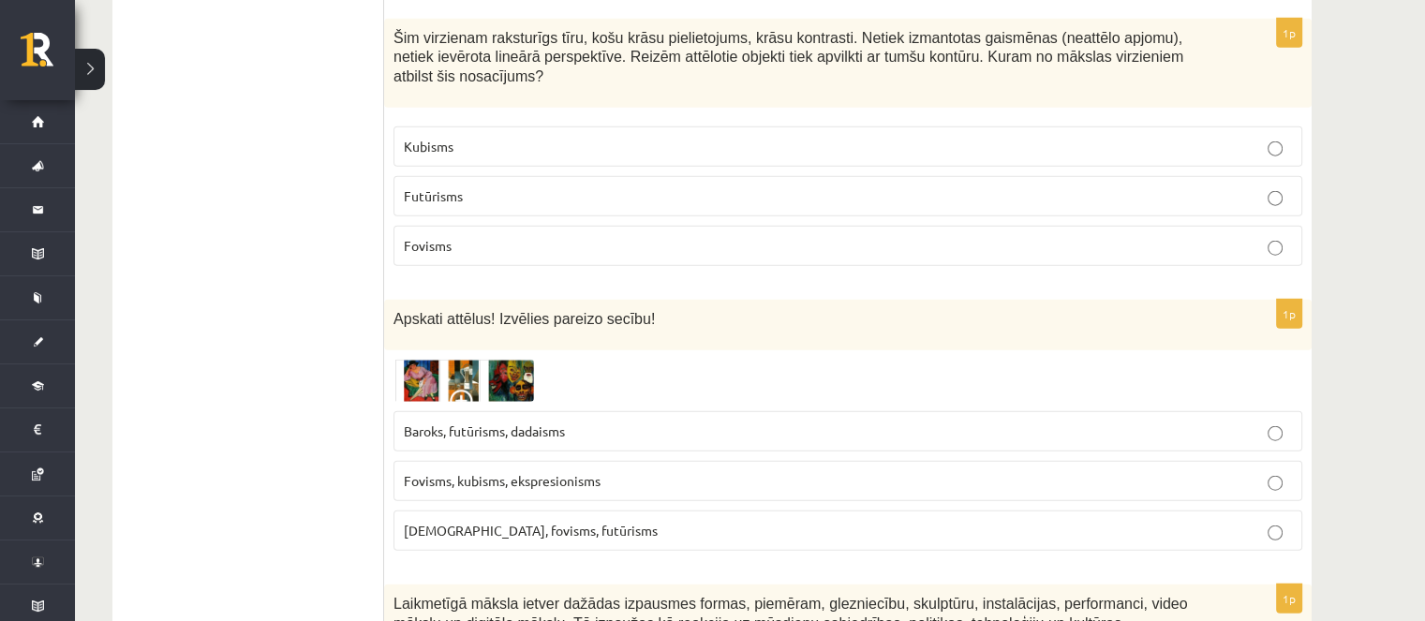
click at [469, 390] on span at bounding box center [465, 405] width 30 height 30
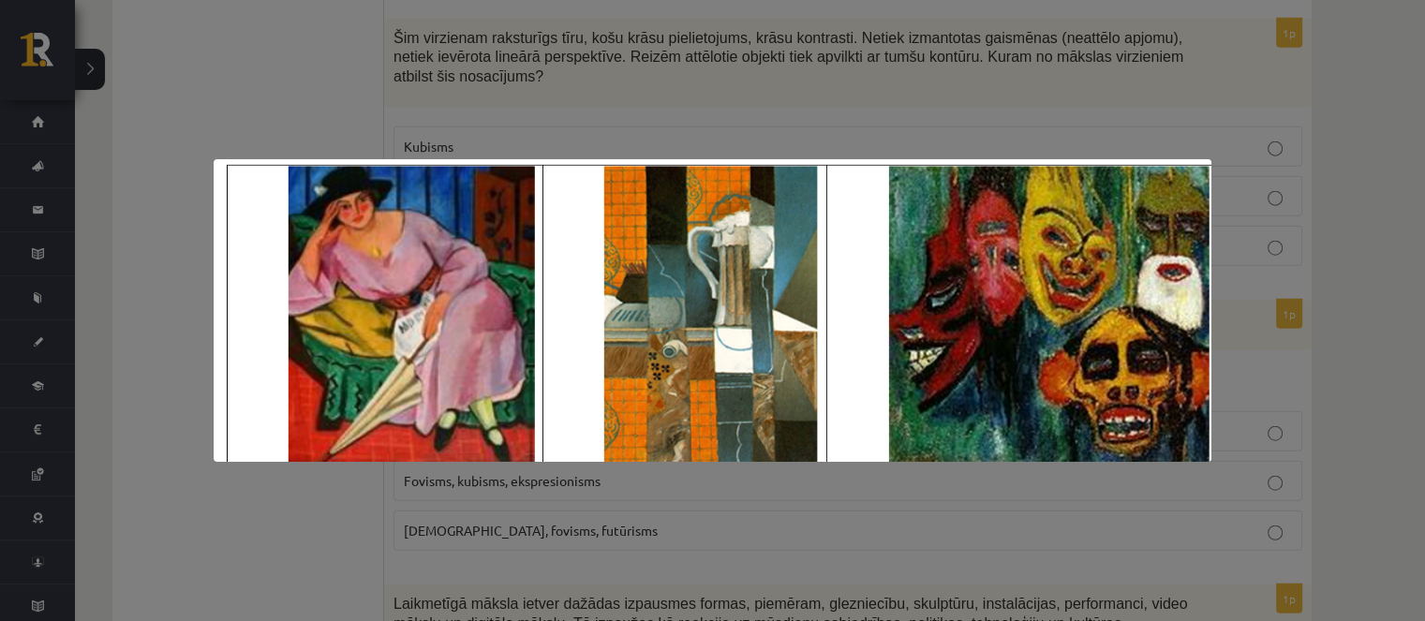
click at [167, 341] on div at bounding box center [712, 310] width 1425 height 621
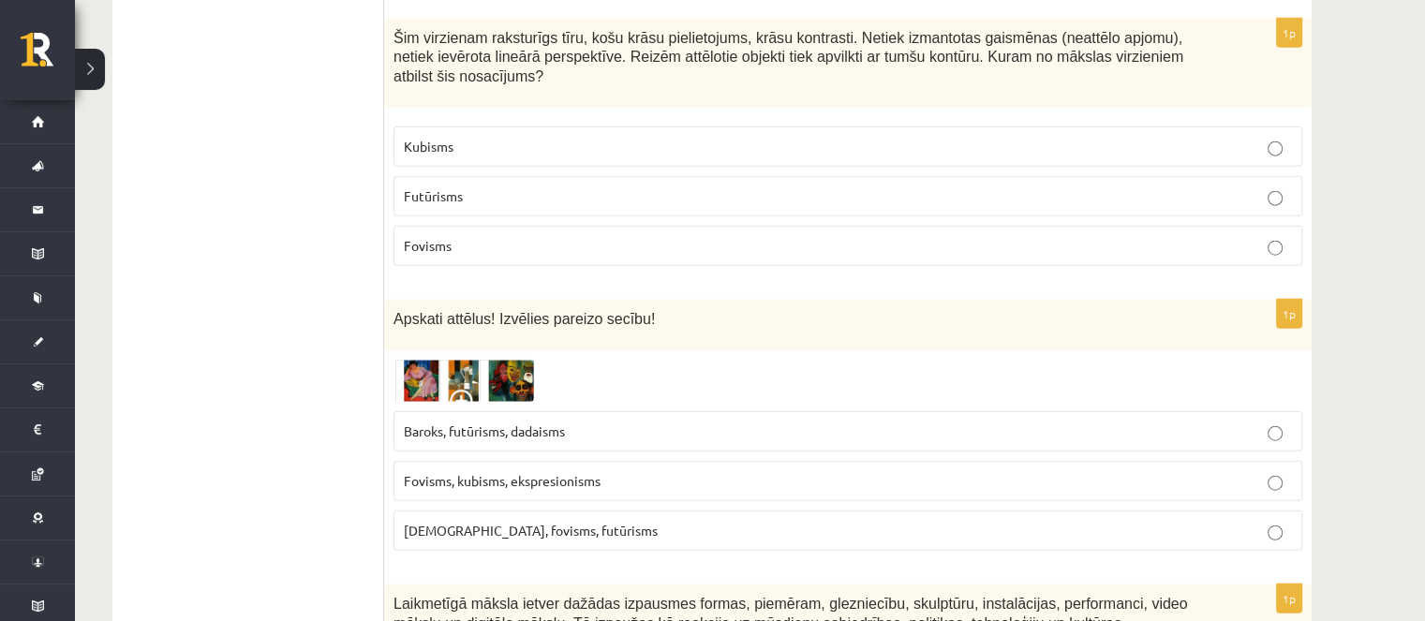
click at [467, 472] on span "Fovisms, kubisms, ekspresionisms" at bounding box center [502, 480] width 197 height 17
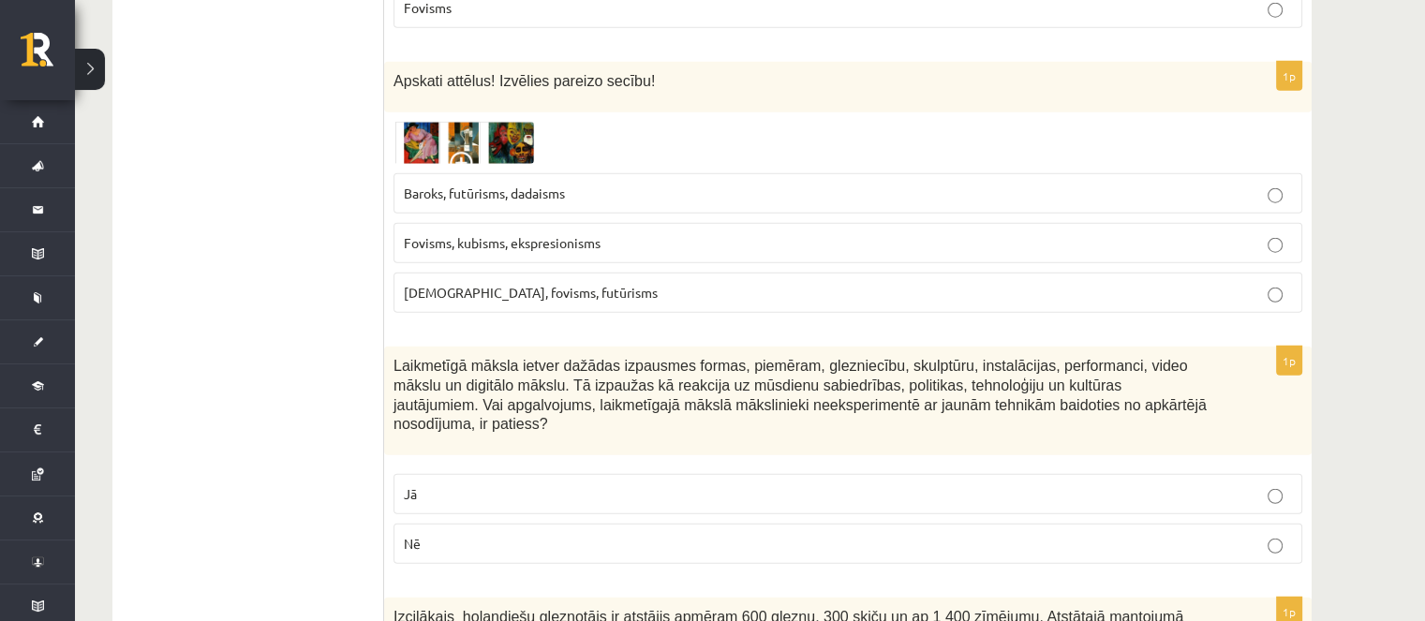
scroll to position [4871, 0]
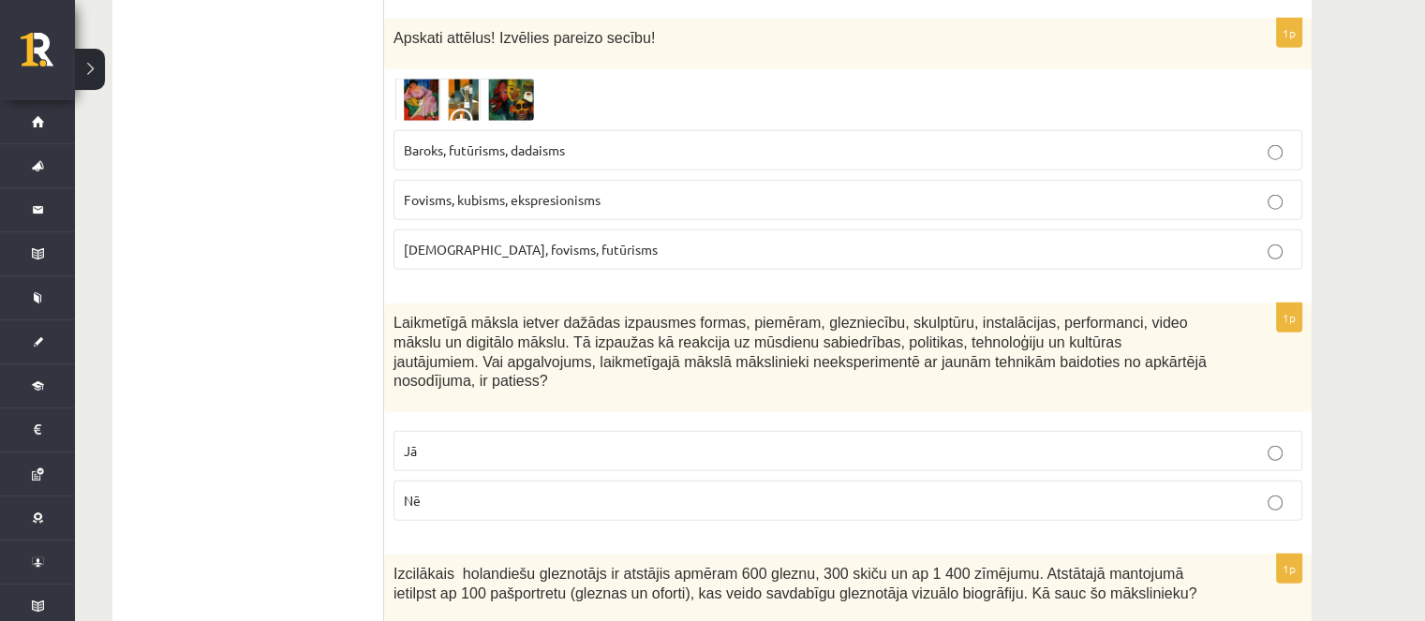
click at [1109, 179] on fieldset "Baroks, futūrisms, dadaisms Fovisms, kubisms, ekspresionisms Kubisms, fovisms, …" at bounding box center [847, 198] width 909 height 155
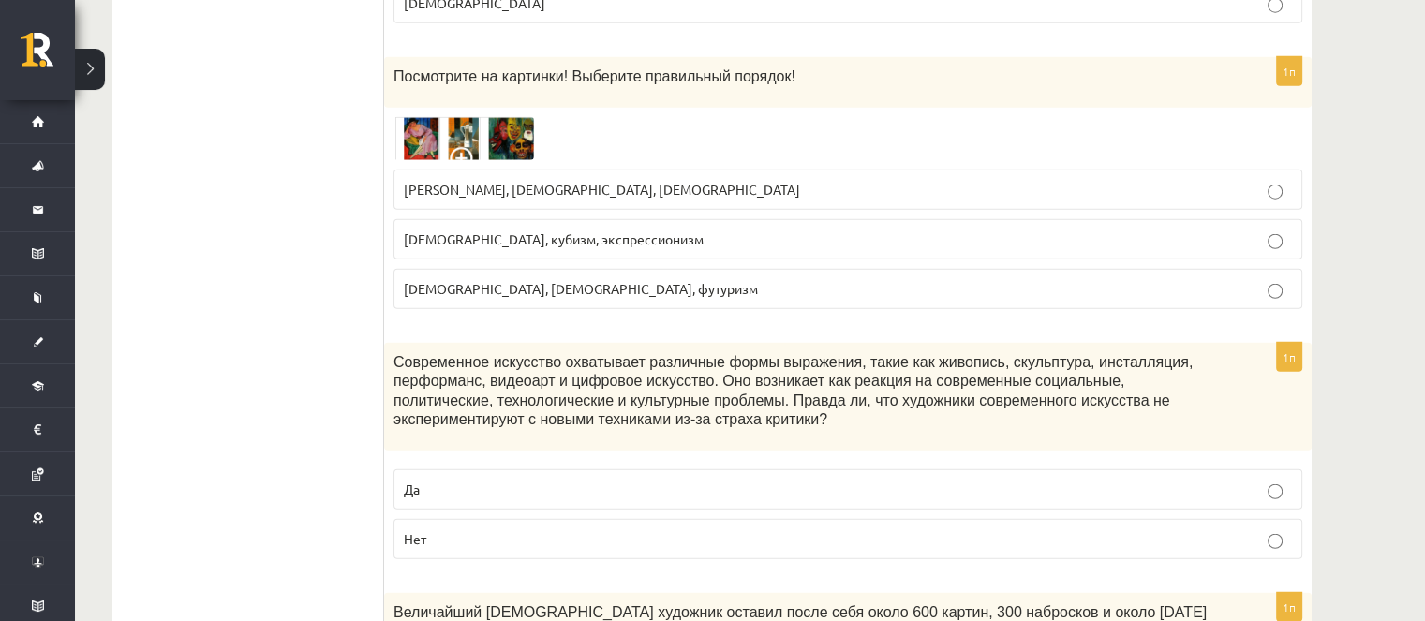
click at [551, 519] on label "Нет" at bounding box center [847, 539] width 909 height 40
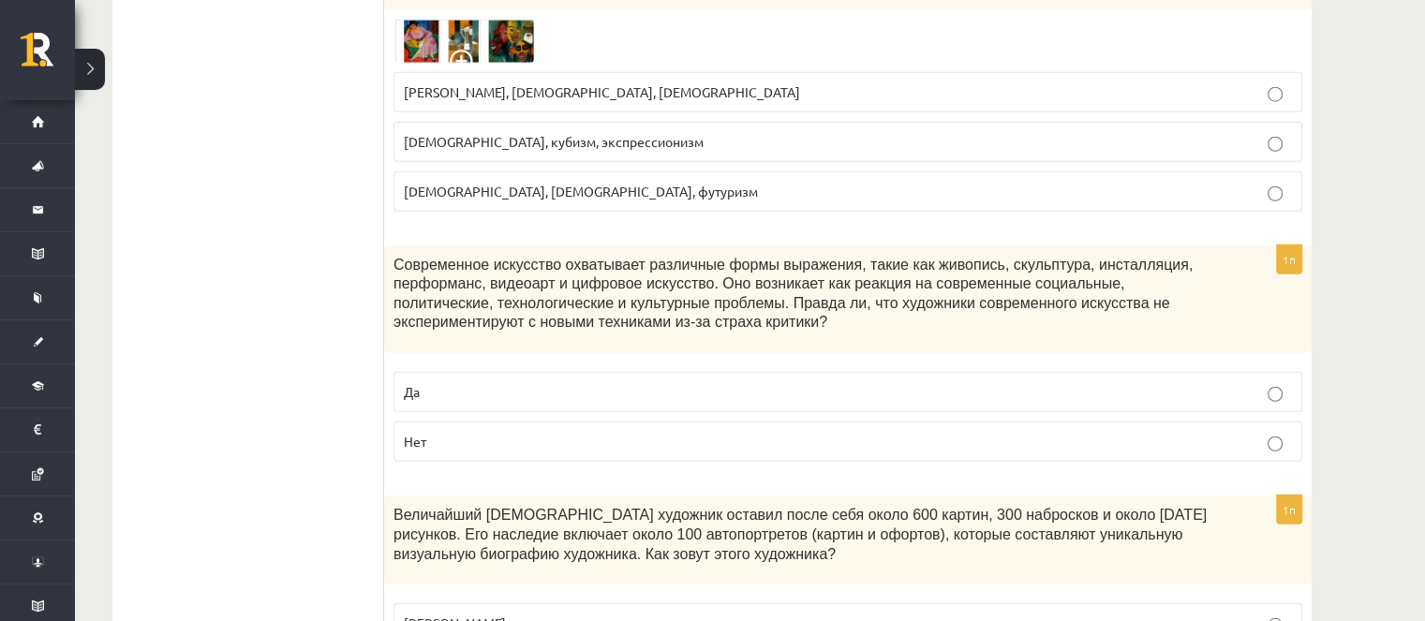
scroll to position [5152, 0]
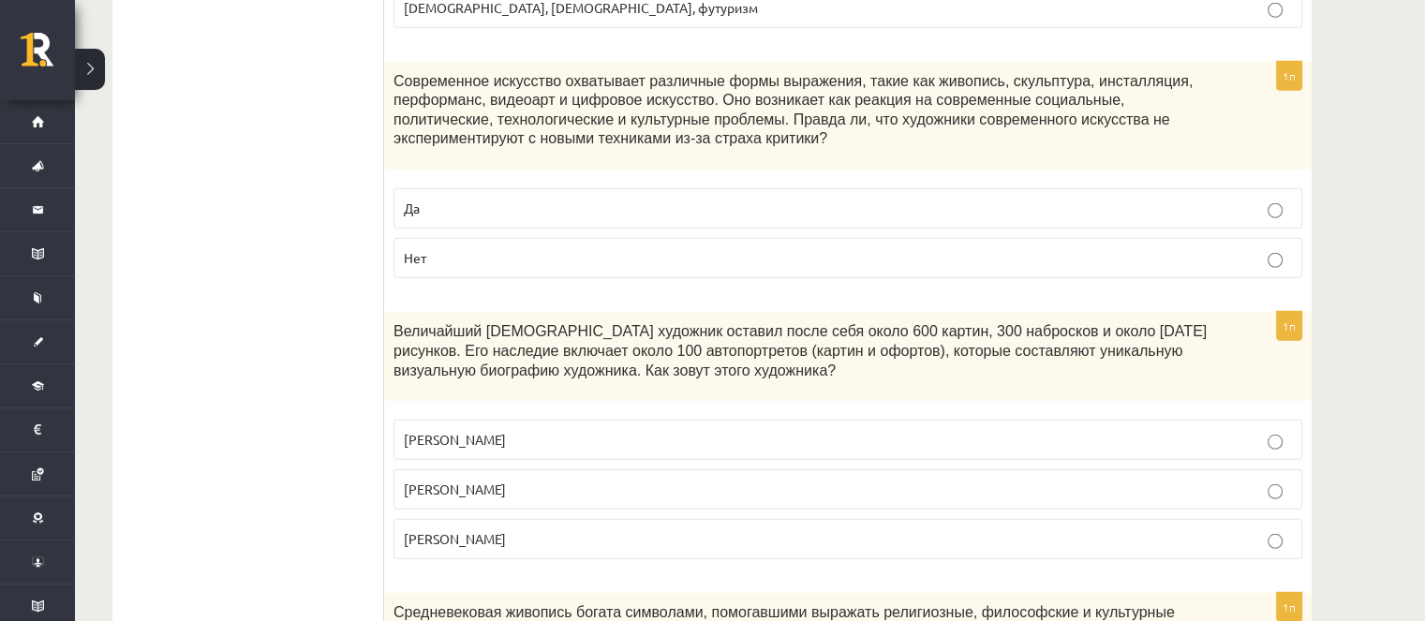
click at [525, 480] on p "Винсент Ван Гог" at bounding box center [848, 490] width 888 height 20
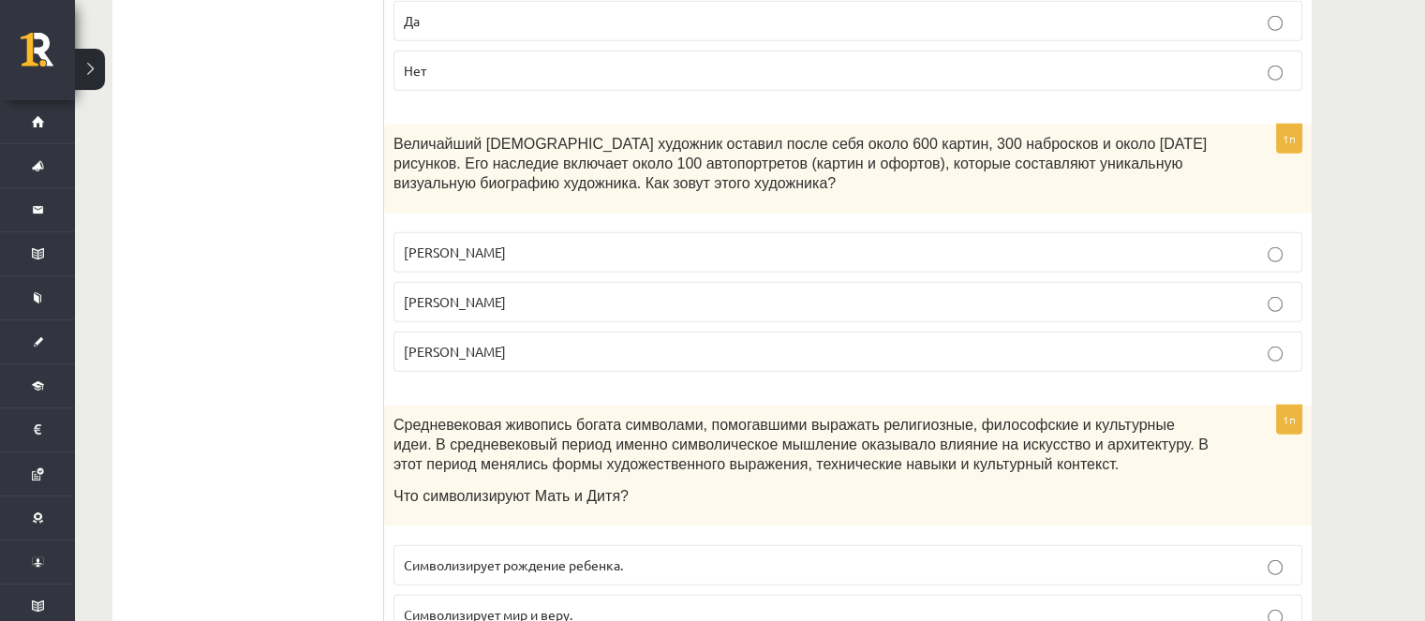
scroll to position [5433, 0]
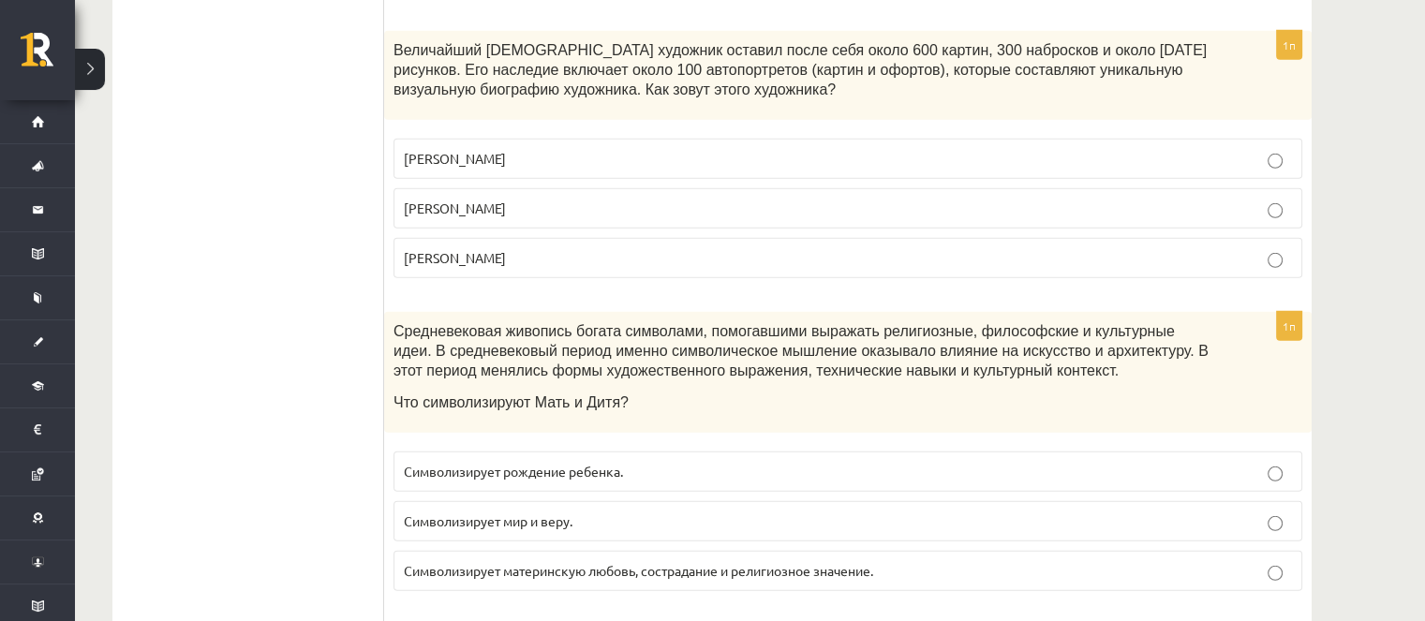
click at [560, 512] on font "Символизирует мир и веру." at bounding box center [488, 520] width 169 height 17
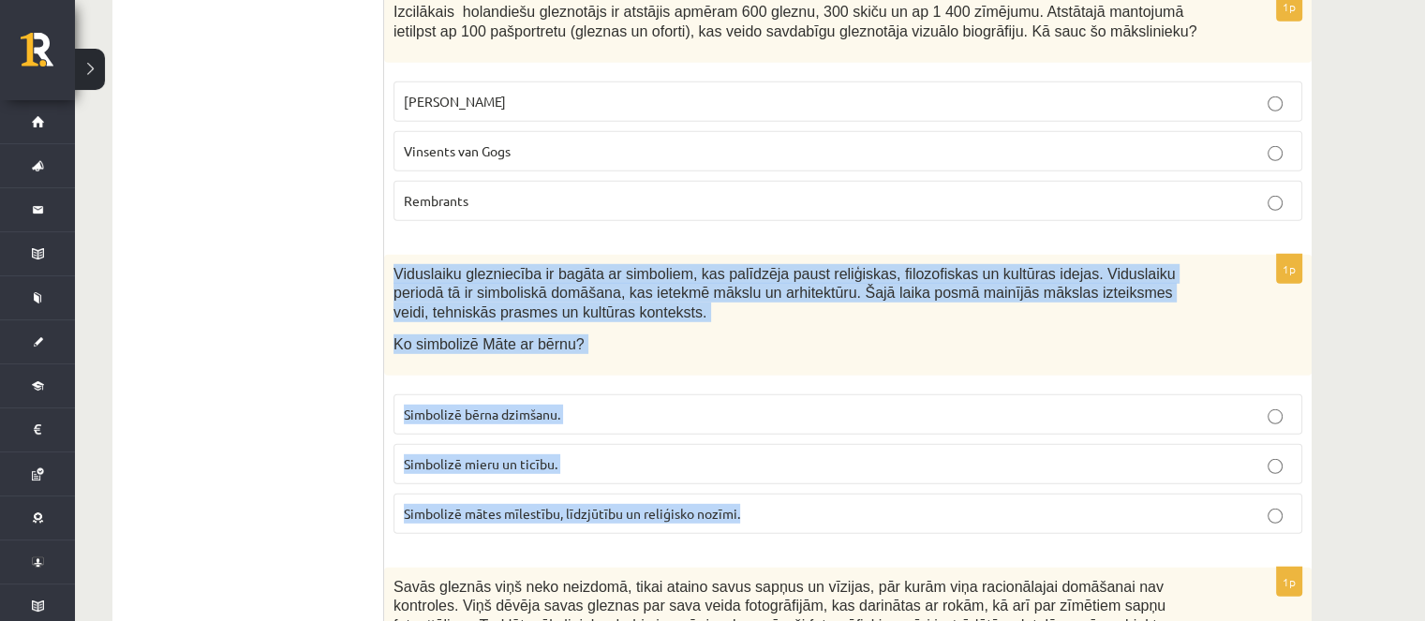
drag, startPoint x: 397, startPoint y: 154, endPoint x: 527, endPoint y: 166, distance: 130.8
click at [888, 394] on div "1p Viduslaiku glezniecība ir bagāta ar simboliem, kas palīdzēja paust reliģiska…" at bounding box center [847, 402] width 927 height 294
copy div "Viduslaiku glezniecība ir bagāta ar simboliem, kas palīdzēja paust reliģiskas, …"
click at [769, 494] on label "Simbolizē mātes mīlestību, līdzjūtību un reliģisko nozīmi." at bounding box center [847, 514] width 909 height 40
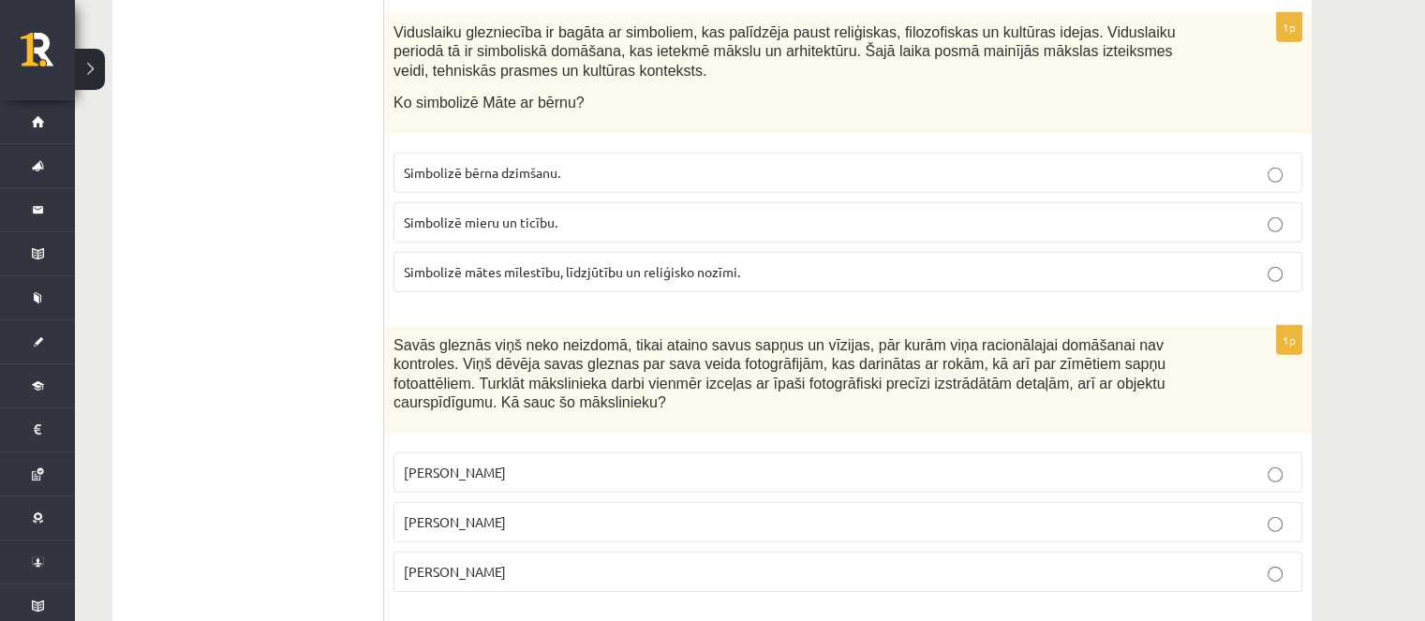
scroll to position [5714, 0]
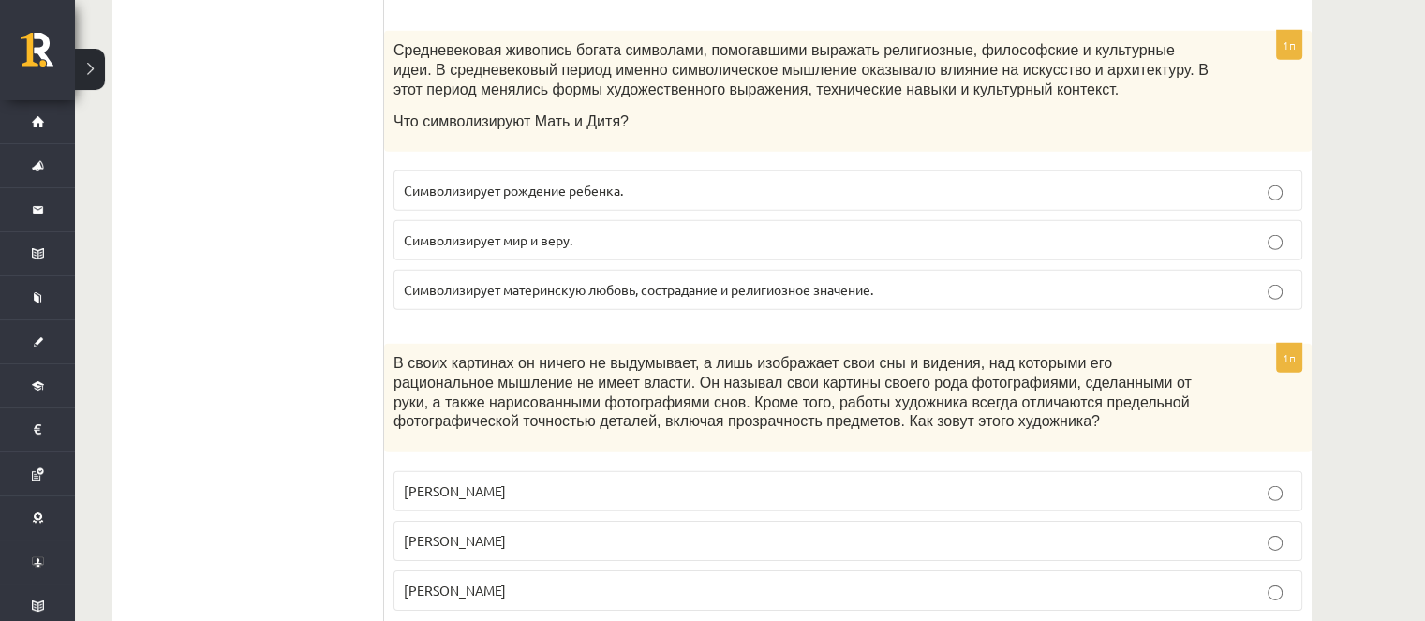
click at [615, 531] on p "Сальвадор Дали" at bounding box center [848, 541] width 888 height 20
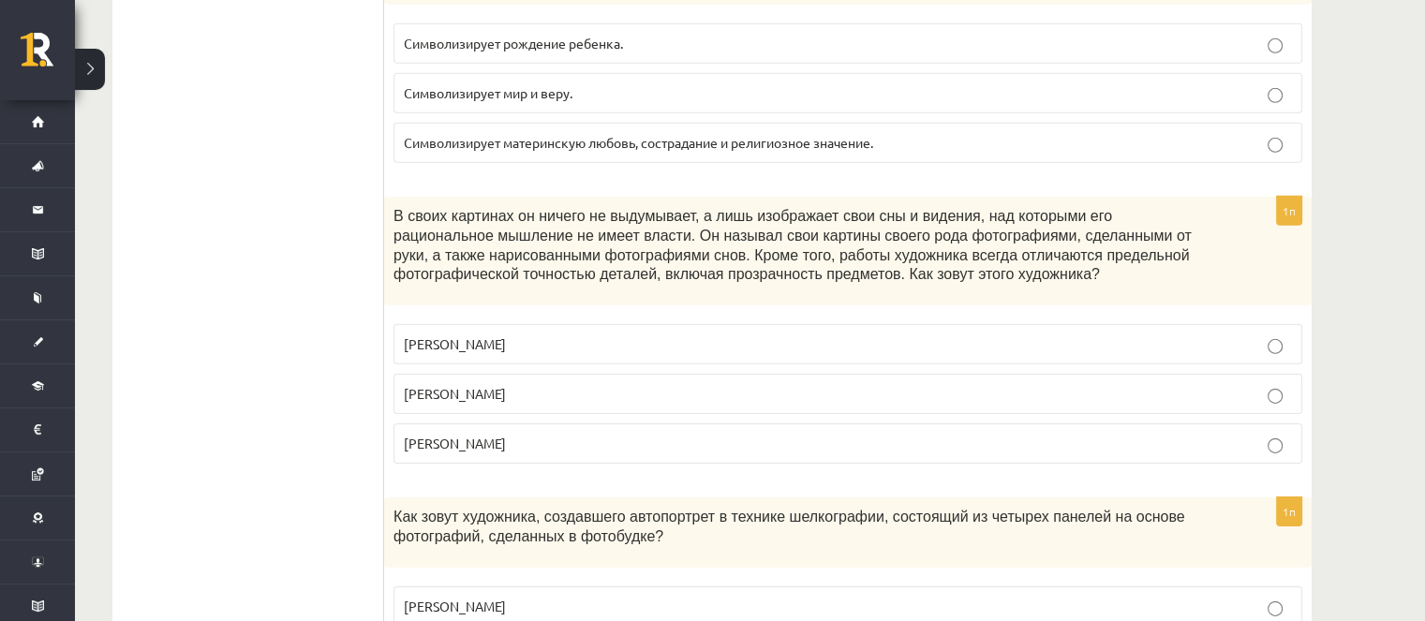
scroll to position [5995, 0]
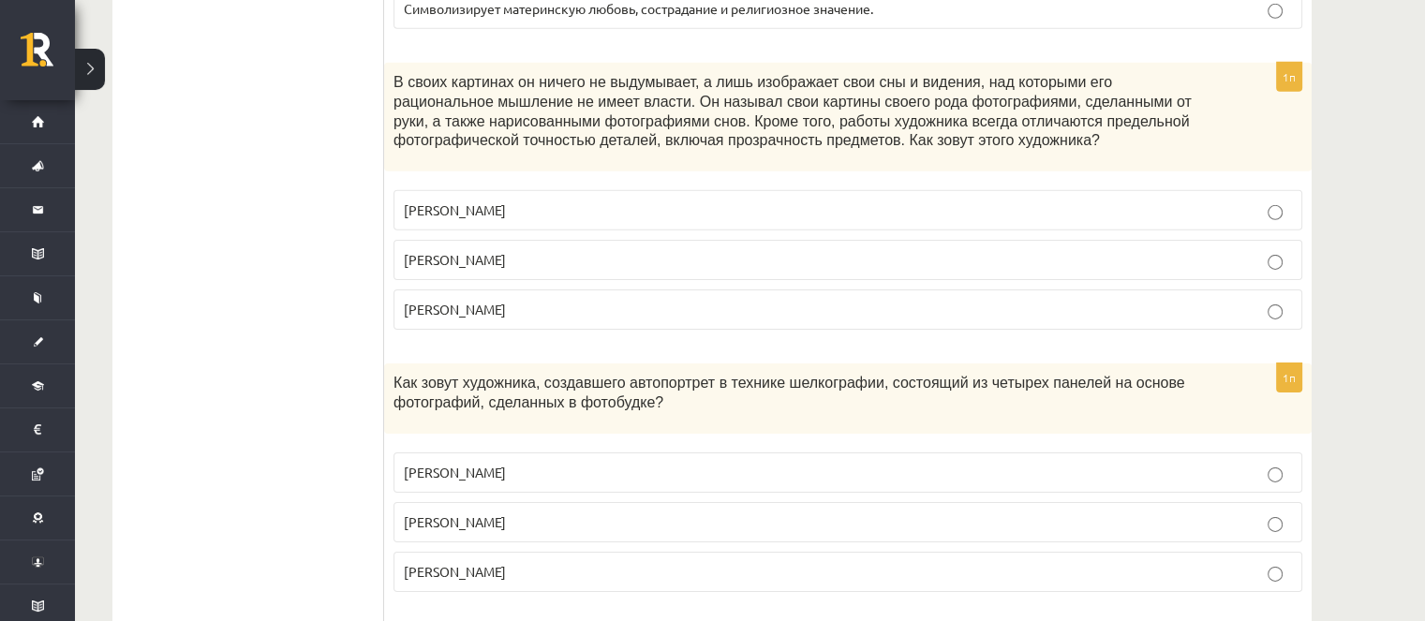
click at [615, 512] on p "Энди Уорхол" at bounding box center [848, 522] width 888 height 20
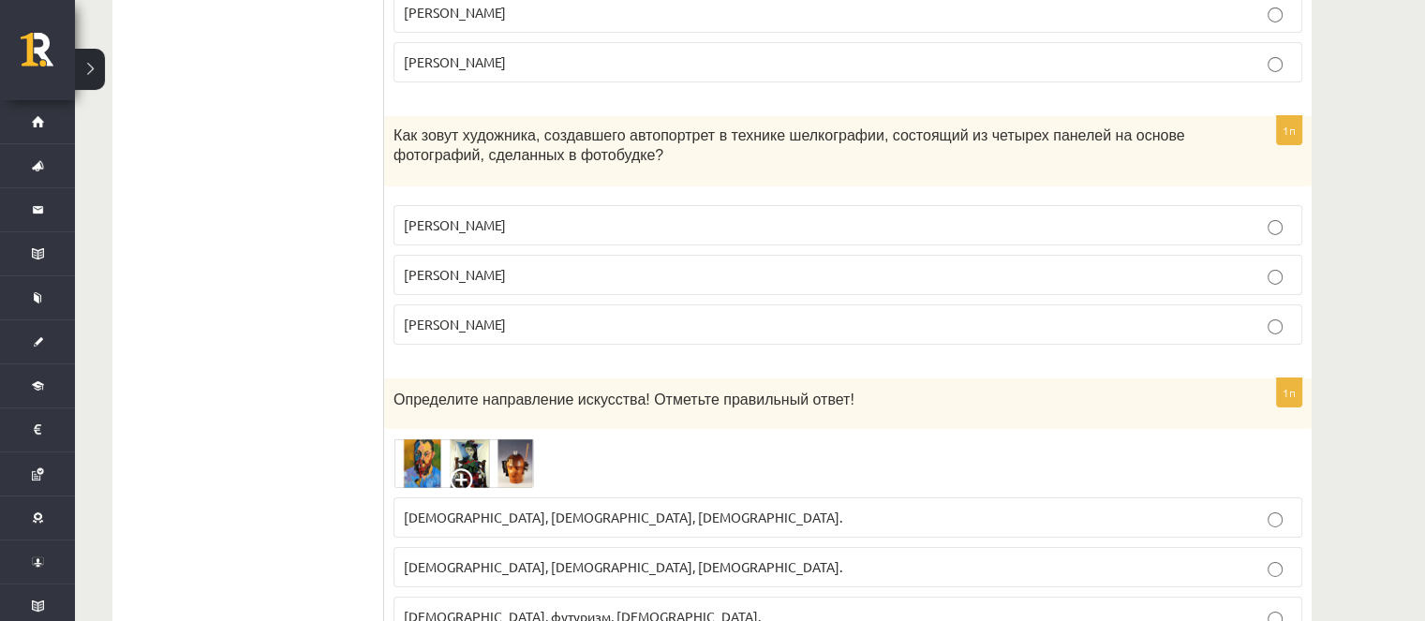
scroll to position [6276, 0]
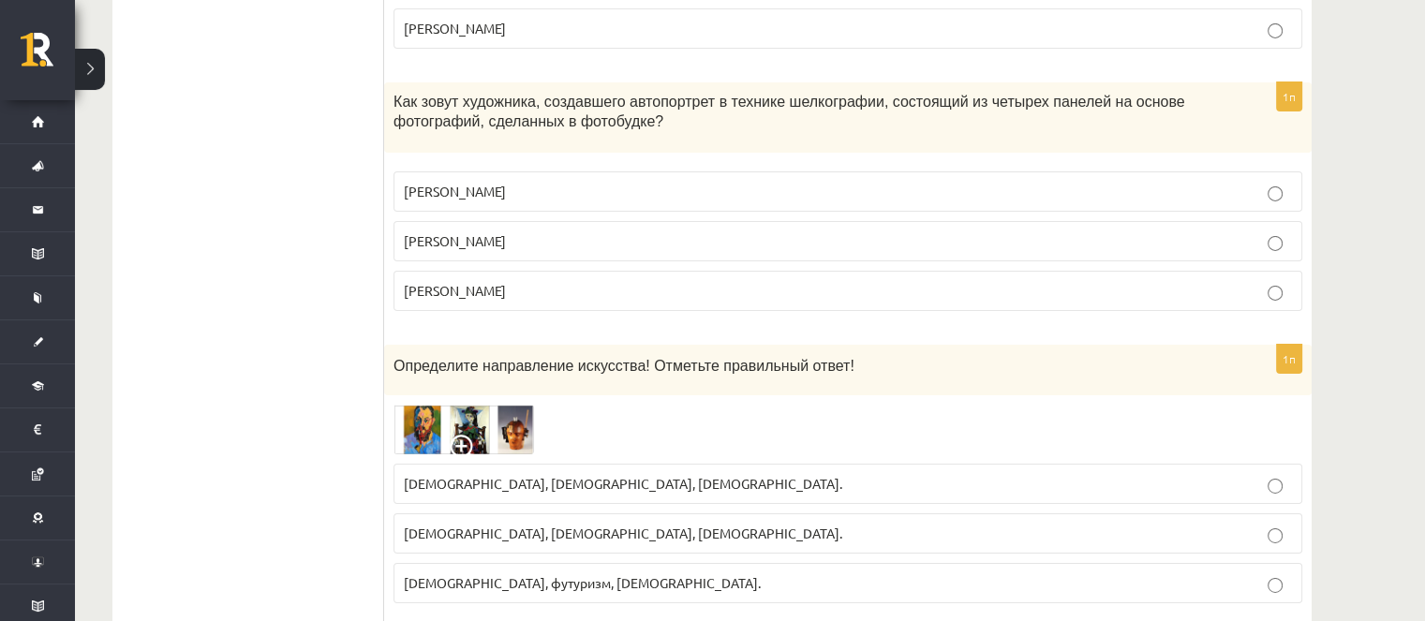
click at [462, 405] on img at bounding box center [463, 430] width 141 height 50
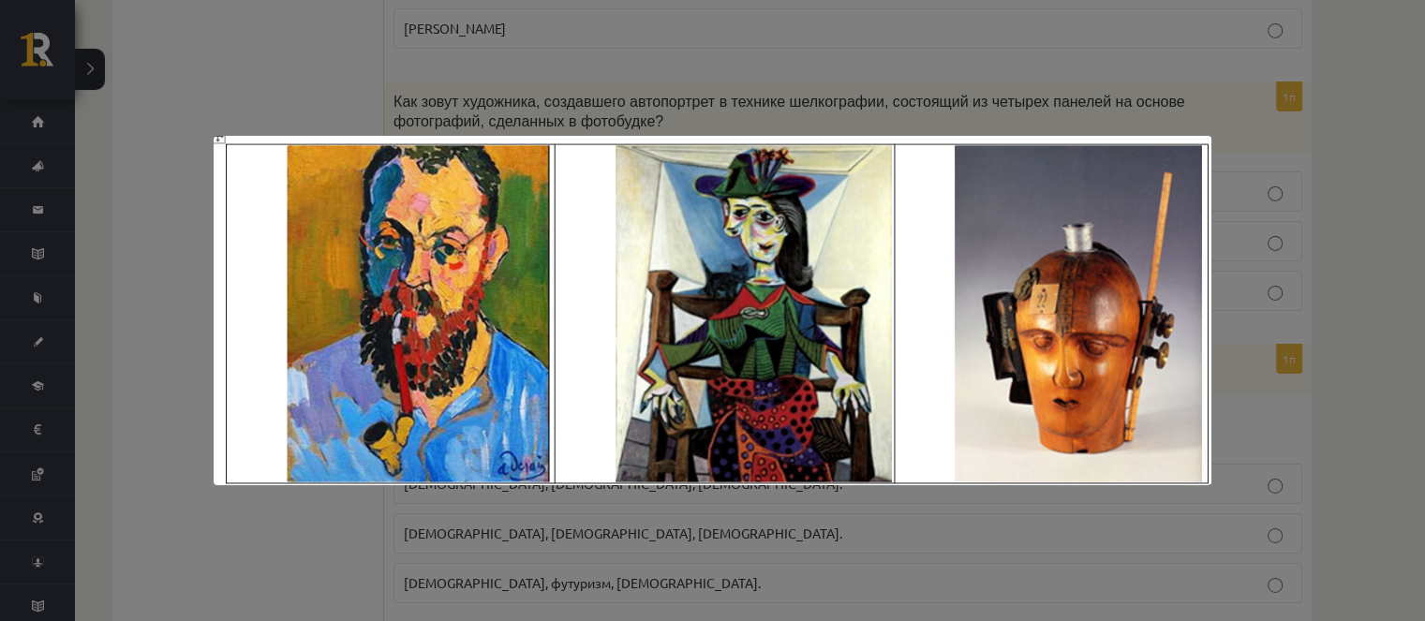
click at [333, 517] on div at bounding box center [712, 310] width 1425 height 621
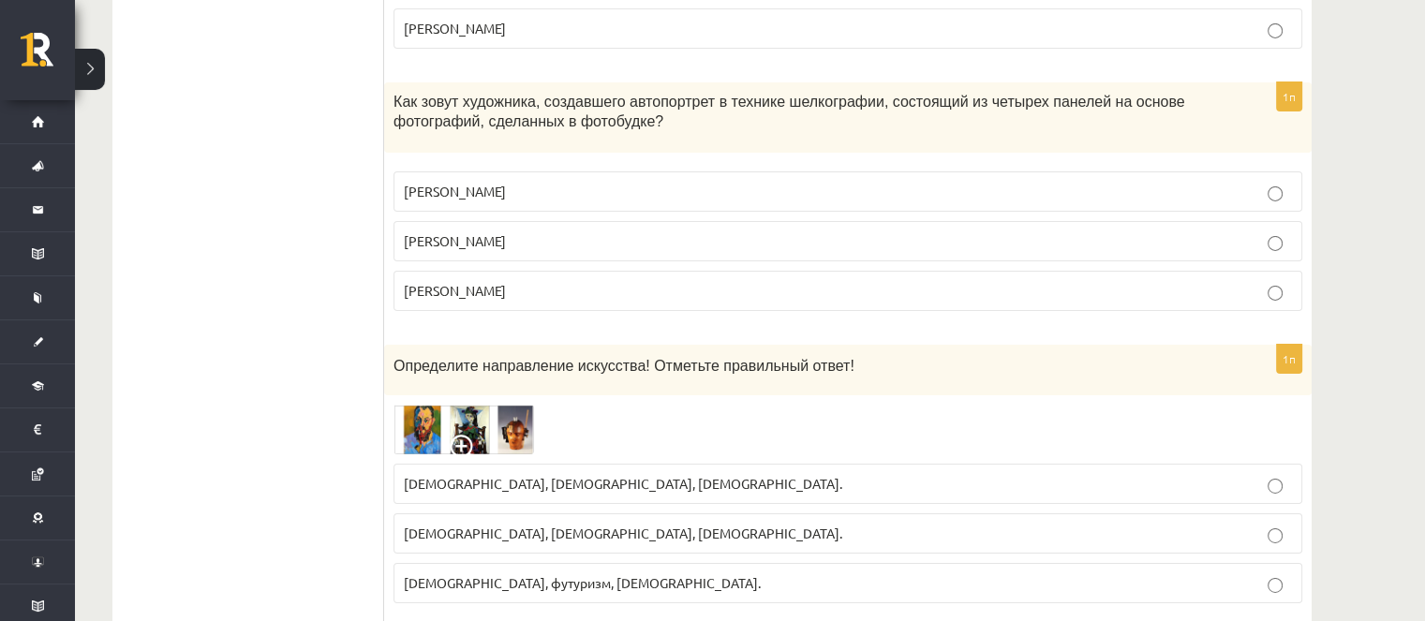
click at [452, 405] on img at bounding box center [463, 430] width 141 height 50
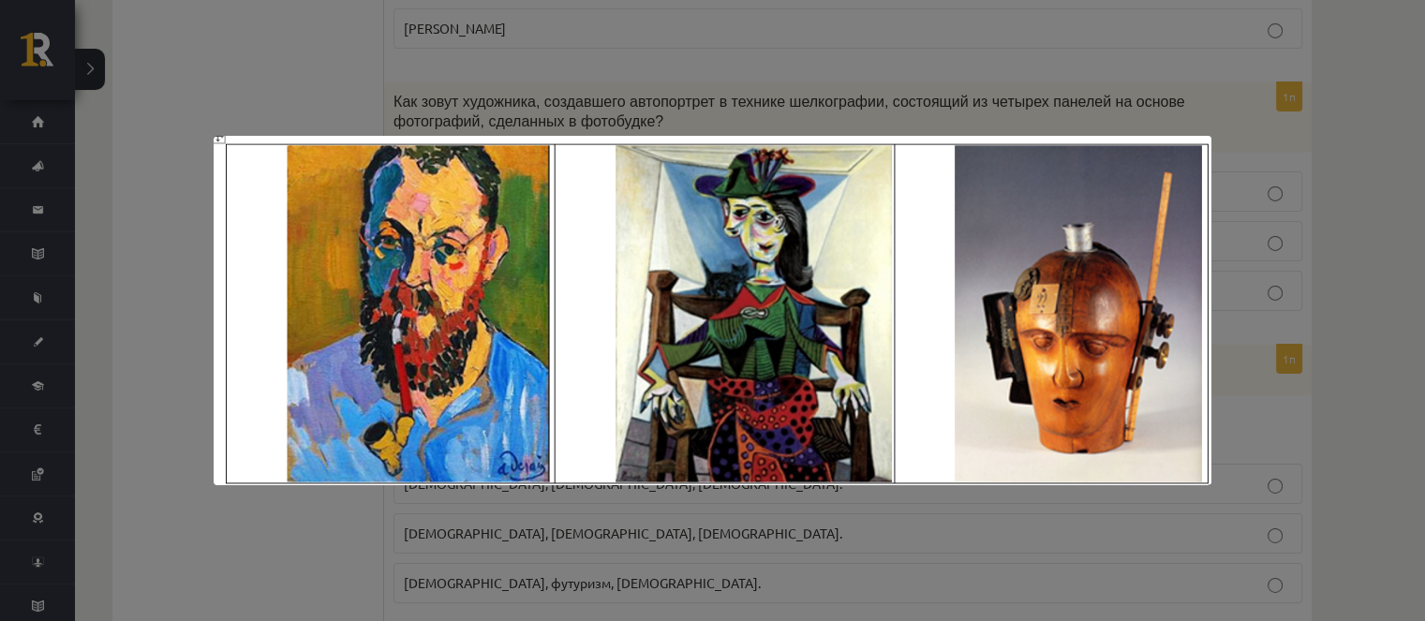
click at [319, 501] on div at bounding box center [712, 310] width 1425 height 621
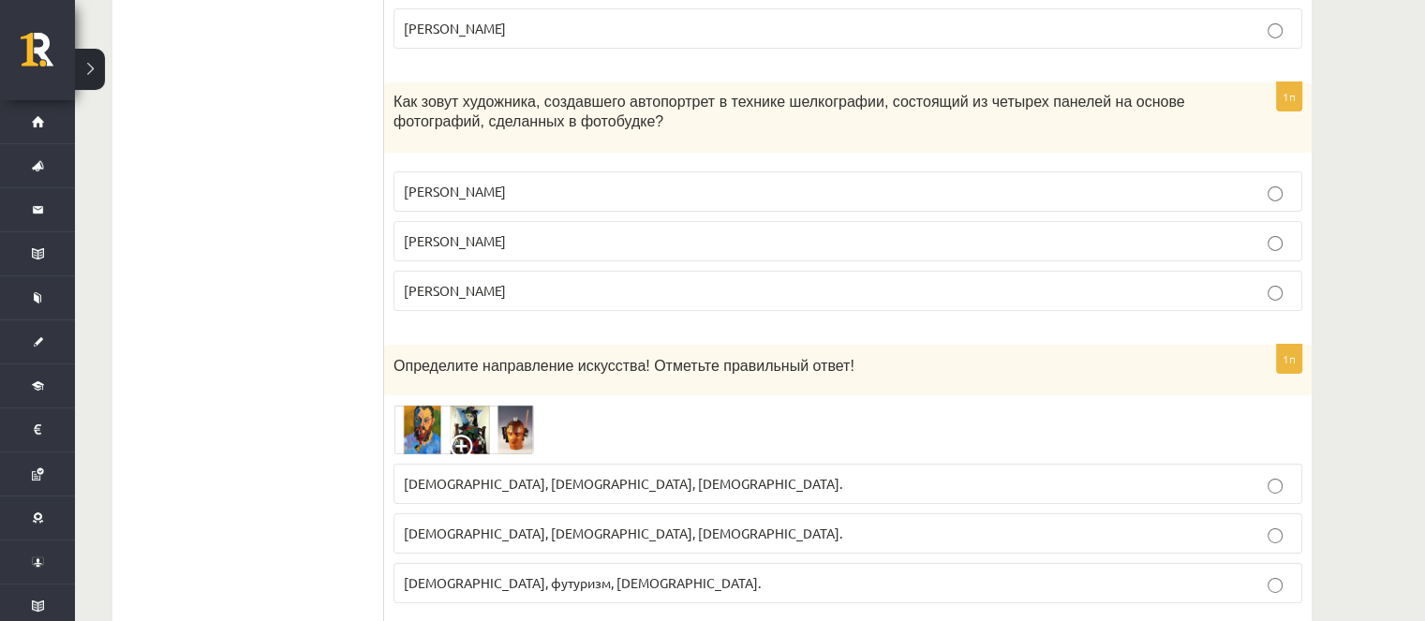
click at [437, 407] on img at bounding box center [463, 430] width 141 height 50
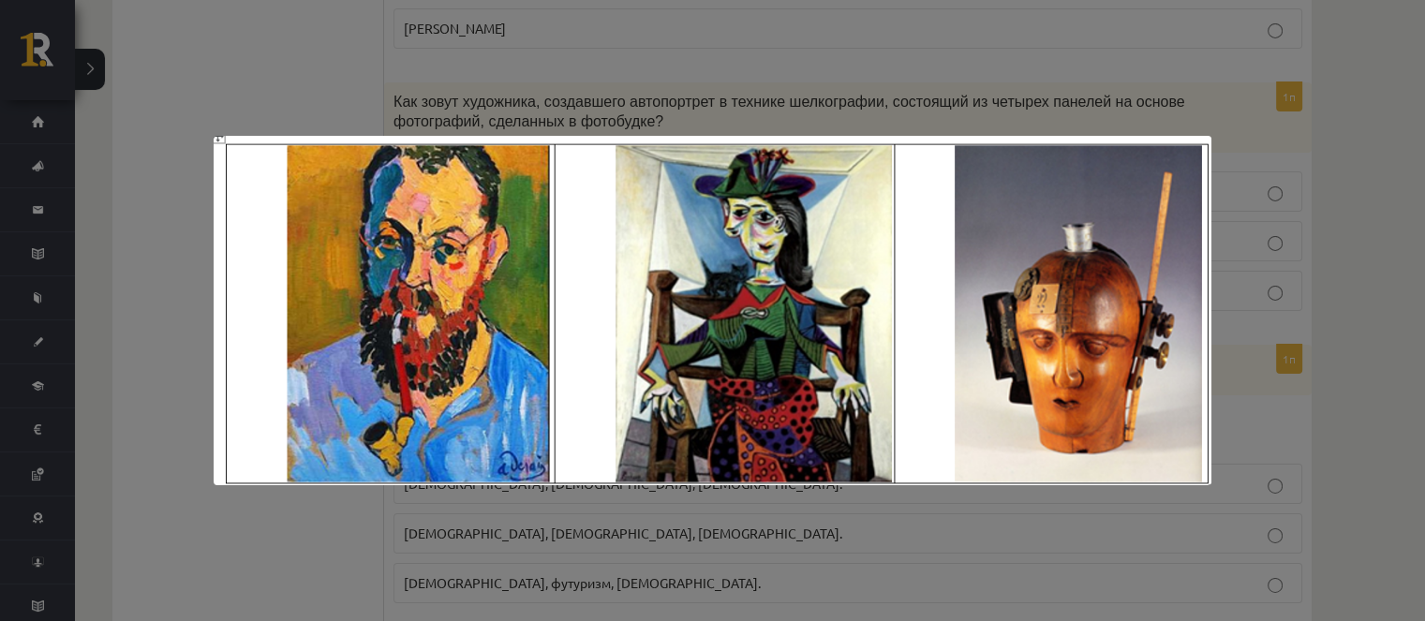
click at [376, 496] on div at bounding box center [712, 310] width 1425 height 621
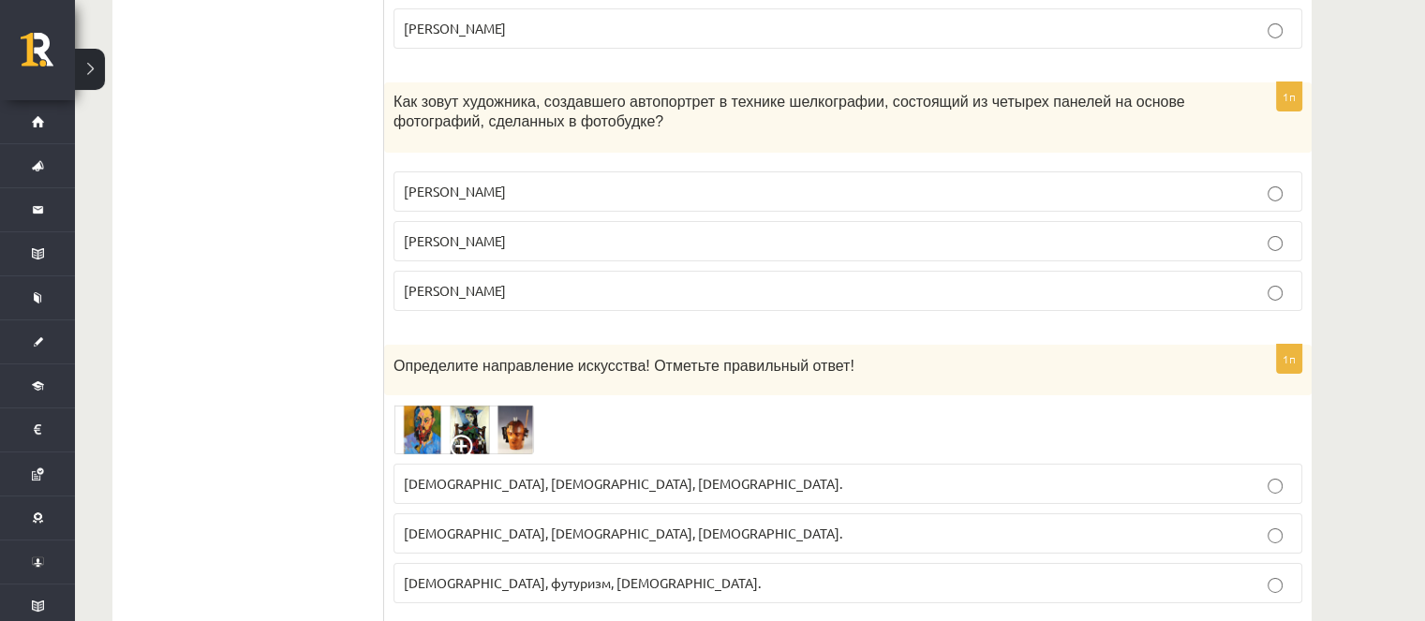
click at [443, 405] on img at bounding box center [463, 430] width 141 height 50
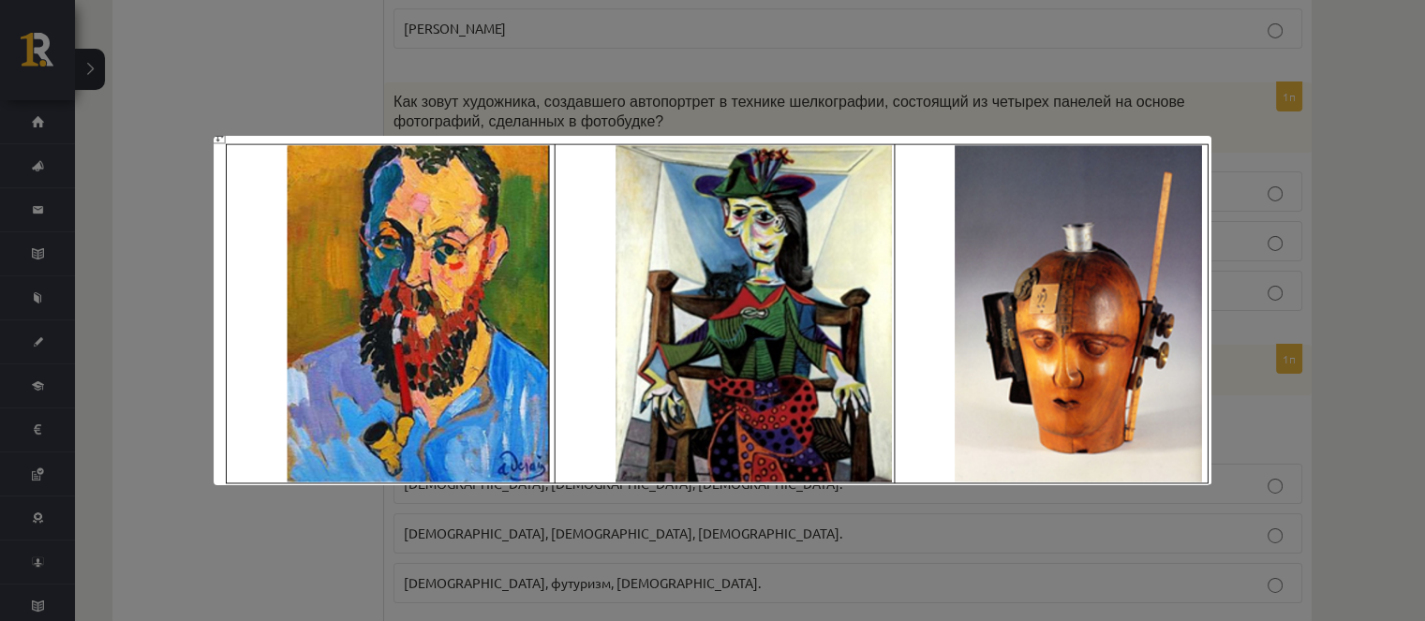
click at [358, 533] on div at bounding box center [712, 310] width 1425 height 621
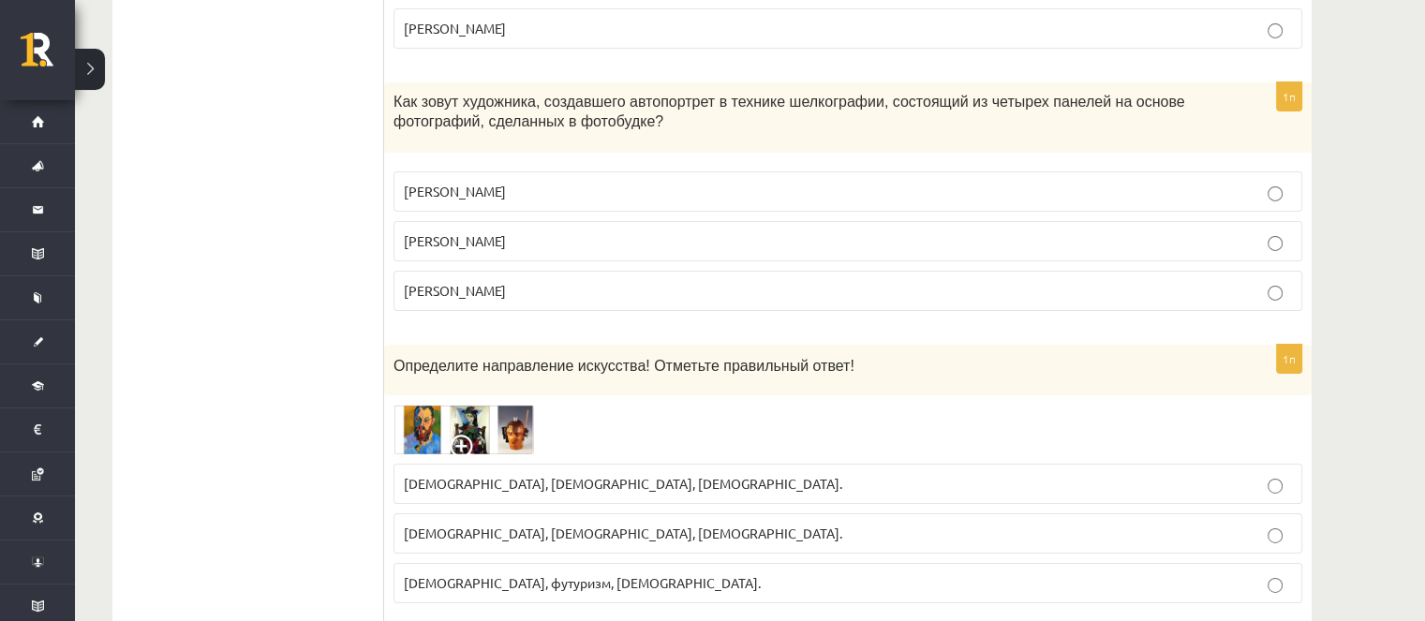
click at [412, 475] on font "Фовизм, кубизм, дадизм." at bounding box center [623, 483] width 438 height 17
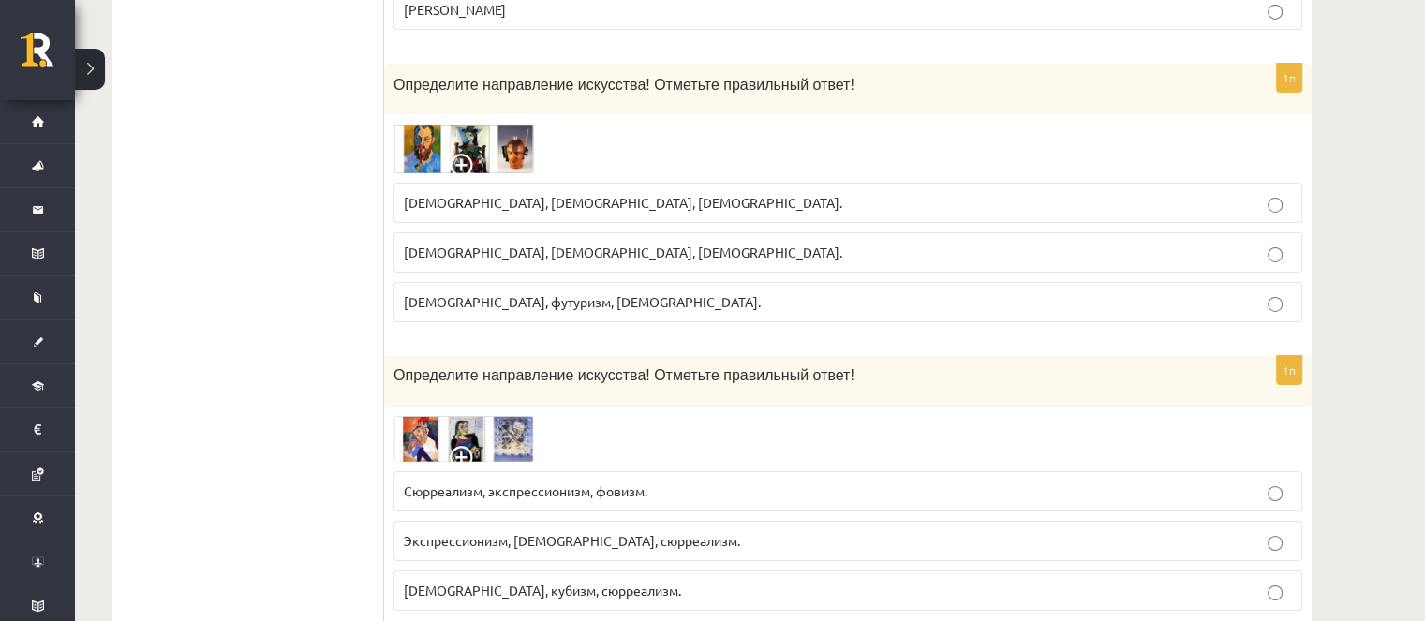
scroll to position [6651, 0]
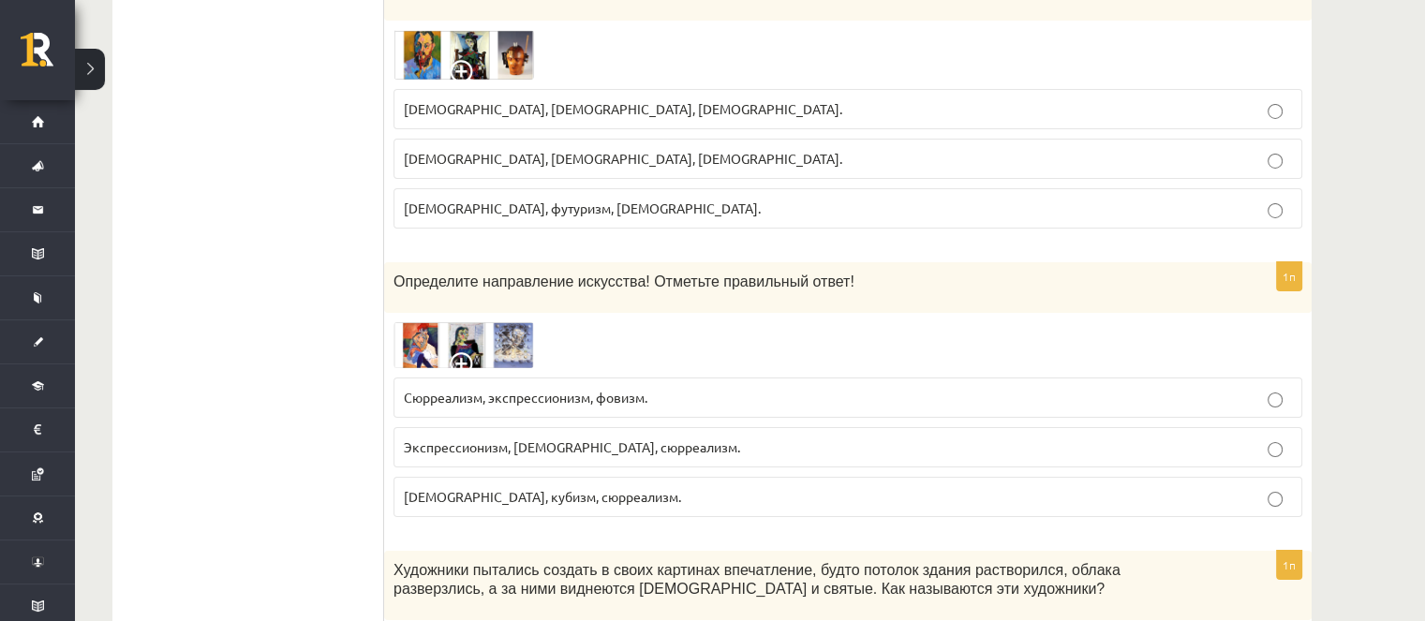
click at [476, 352] on span at bounding box center [465, 367] width 30 height 30
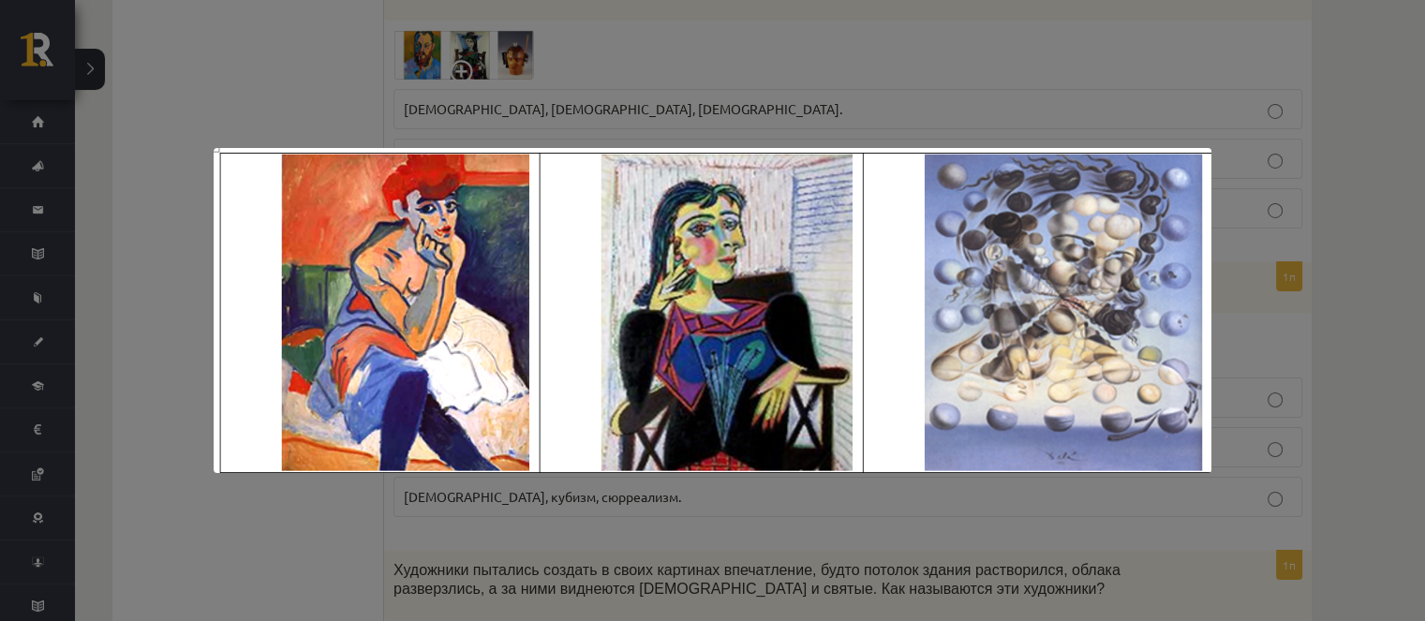
click at [294, 538] on div at bounding box center [712, 310] width 1425 height 621
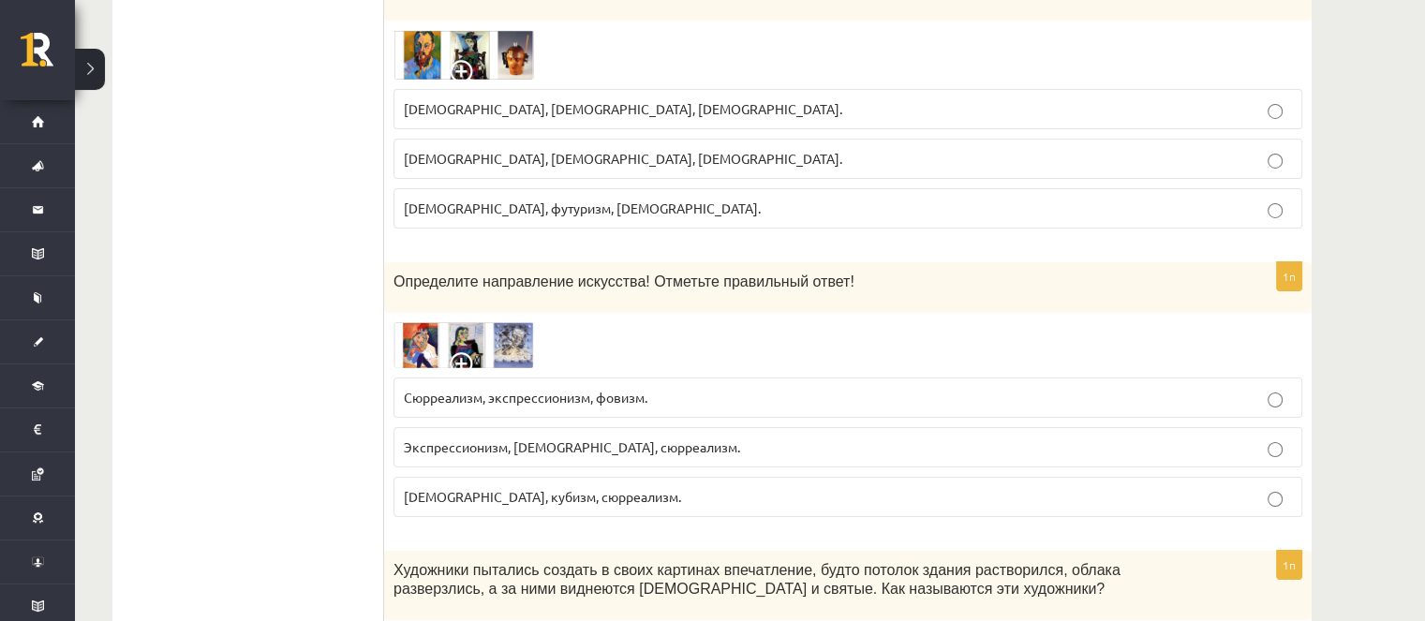
click at [472, 352] on span at bounding box center [465, 367] width 30 height 30
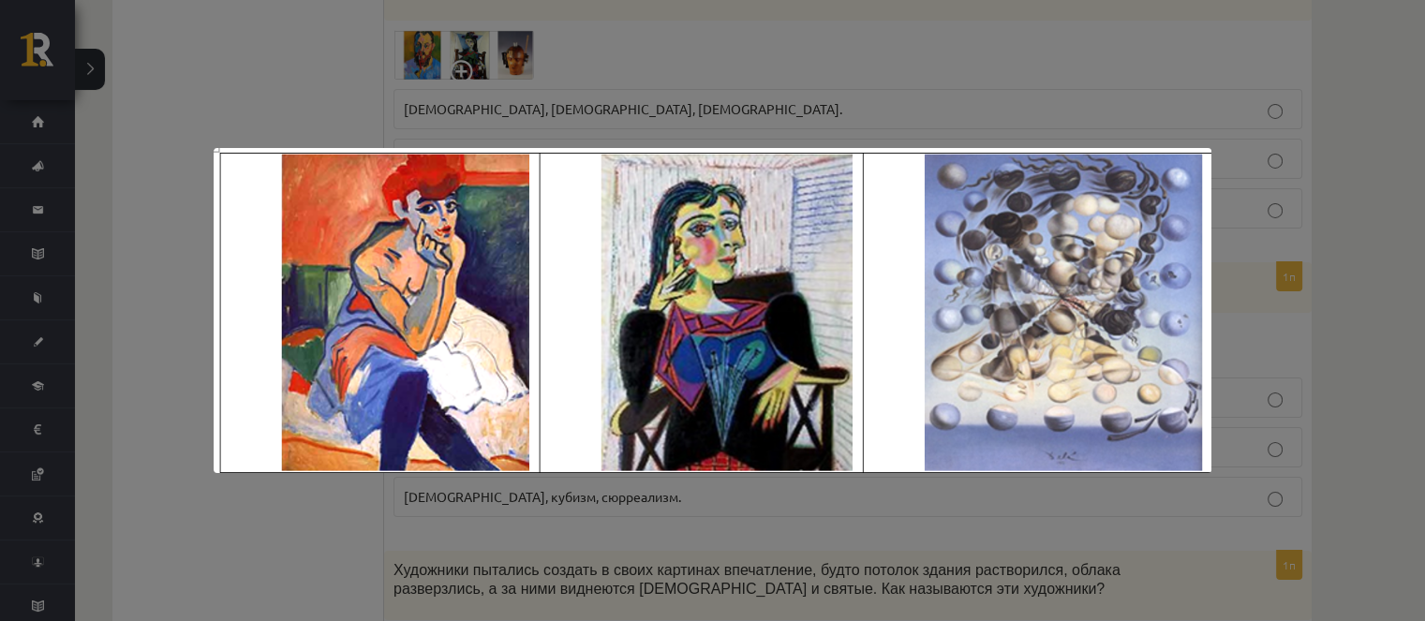
click at [316, 517] on div at bounding box center [712, 310] width 1425 height 621
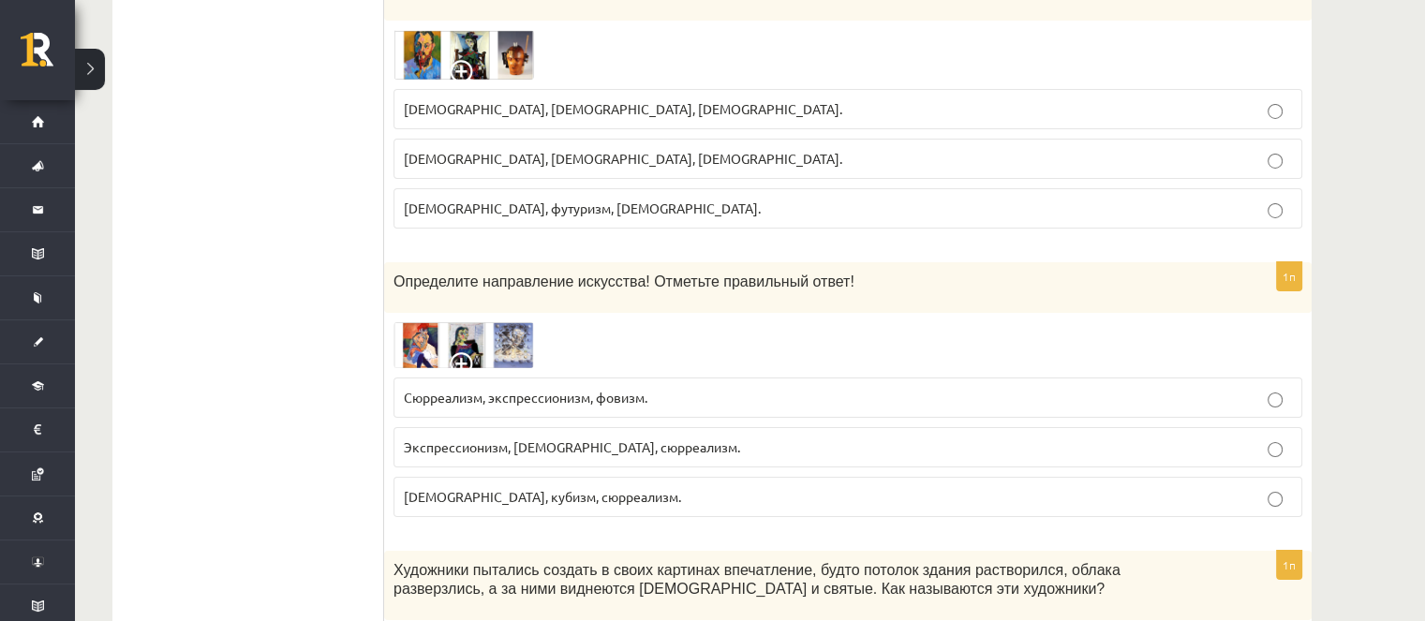
click at [476, 262] on div "Определите направление искусства! Отметьте правильный ответ!" at bounding box center [847, 287] width 927 height 51
click at [454, 322] on img at bounding box center [463, 345] width 141 height 46
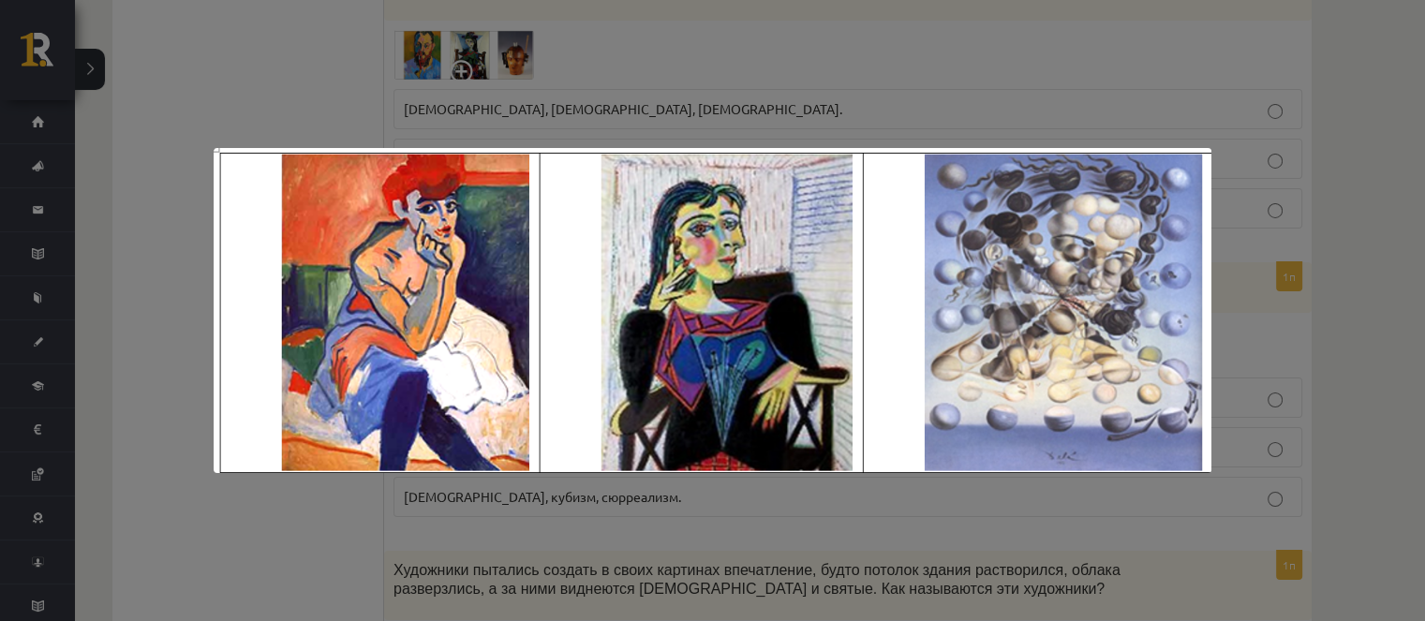
click at [416, 474] on div at bounding box center [712, 310] width 1425 height 621
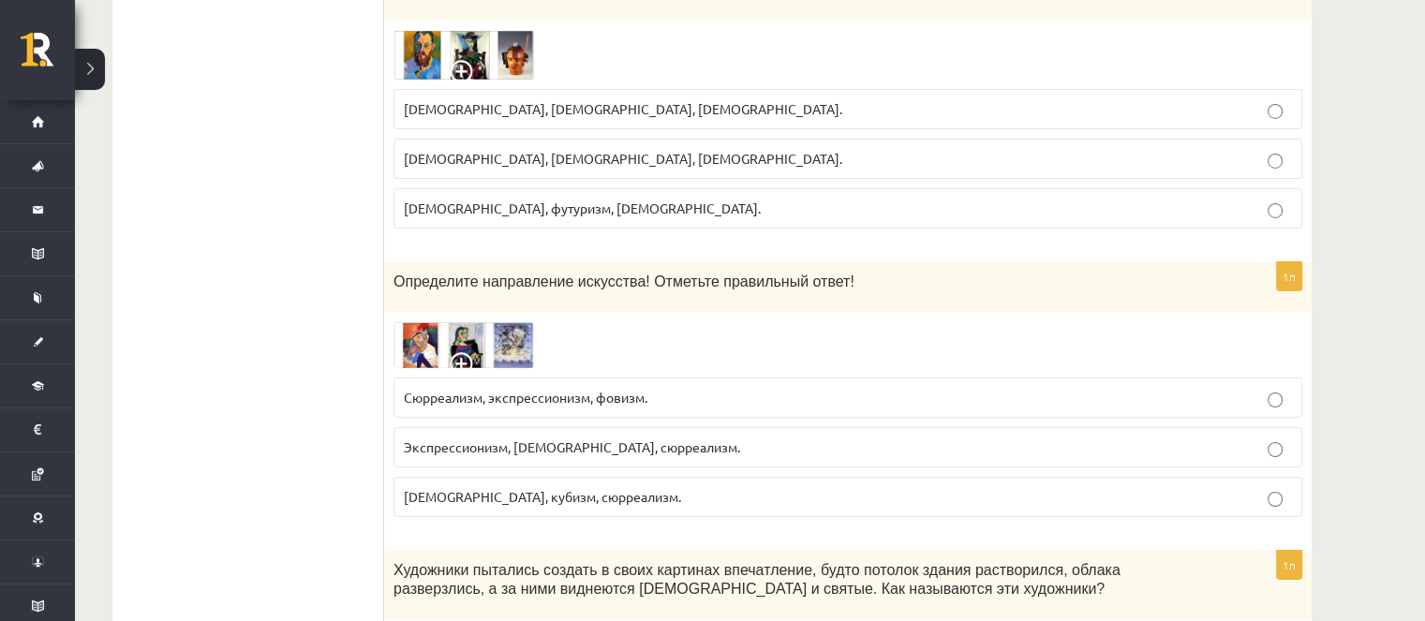
click at [458, 352] on span at bounding box center [465, 367] width 30 height 30
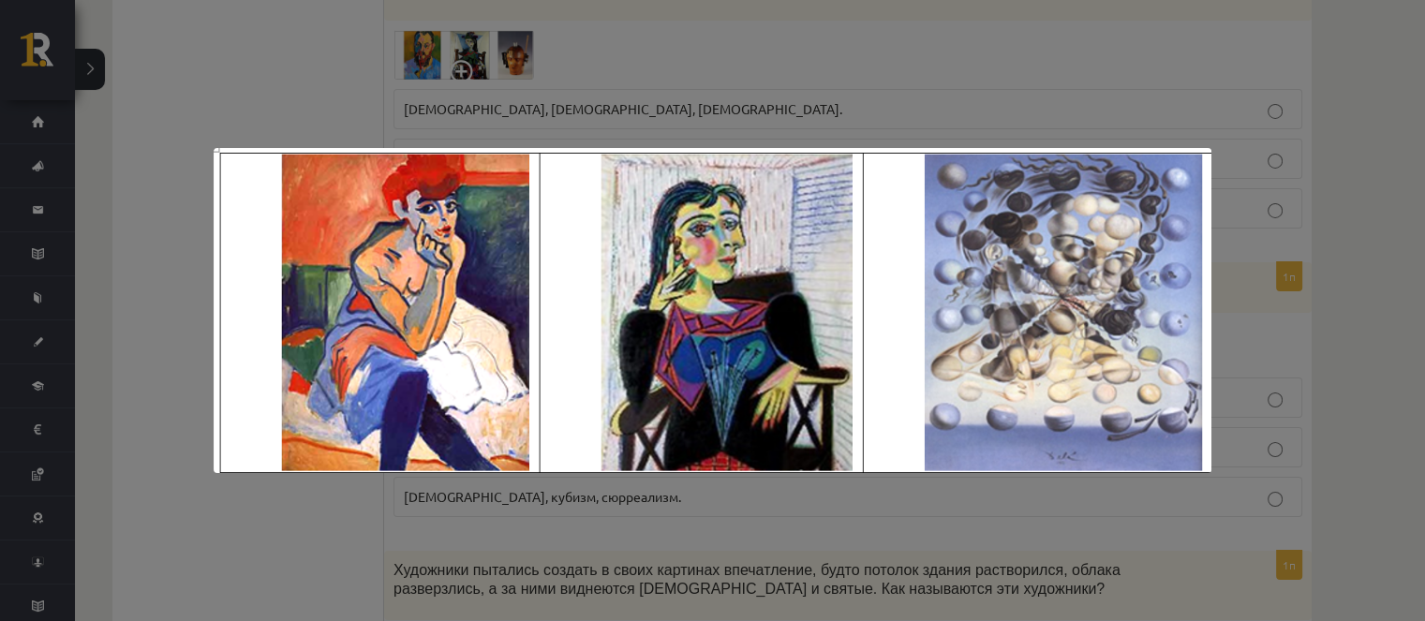
click at [359, 480] on div at bounding box center [712, 310] width 1425 height 621
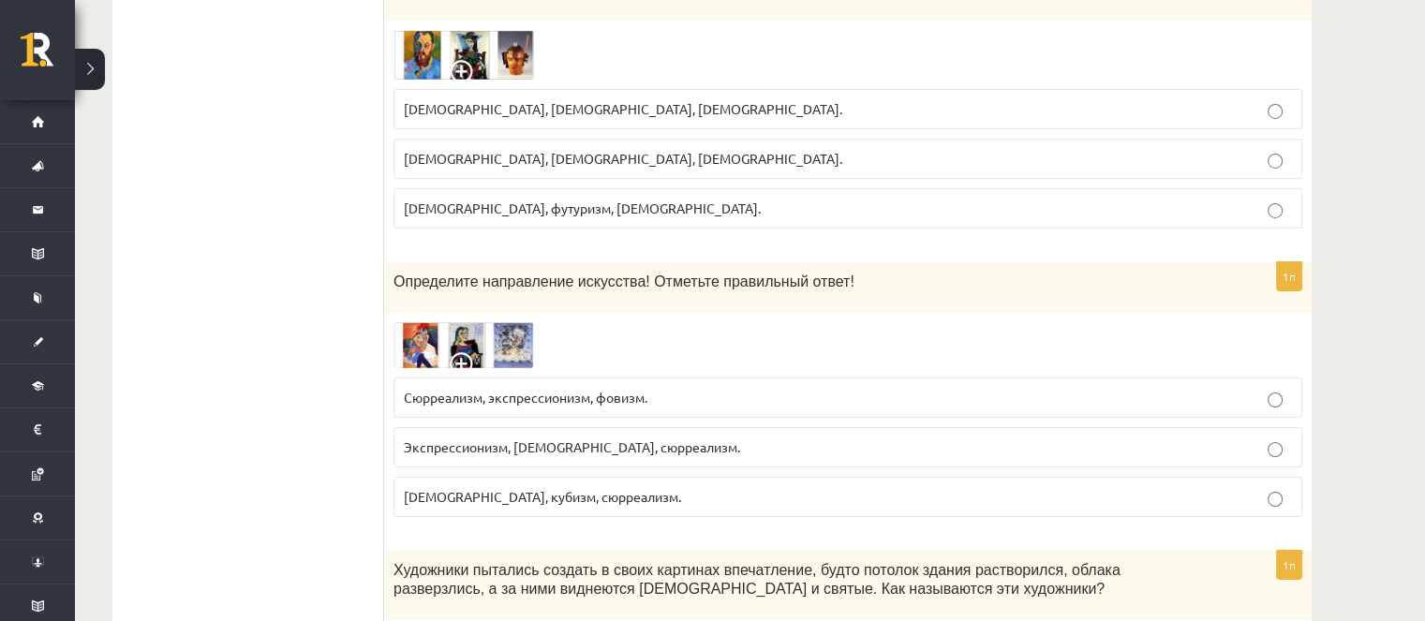
click at [410, 438] on font "Экспрессионизм, дадаизм, сюрреализм." at bounding box center [572, 446] width 336 height 17
click at [454, 322] on img at bounding box center [463, 345] width 141 height 46
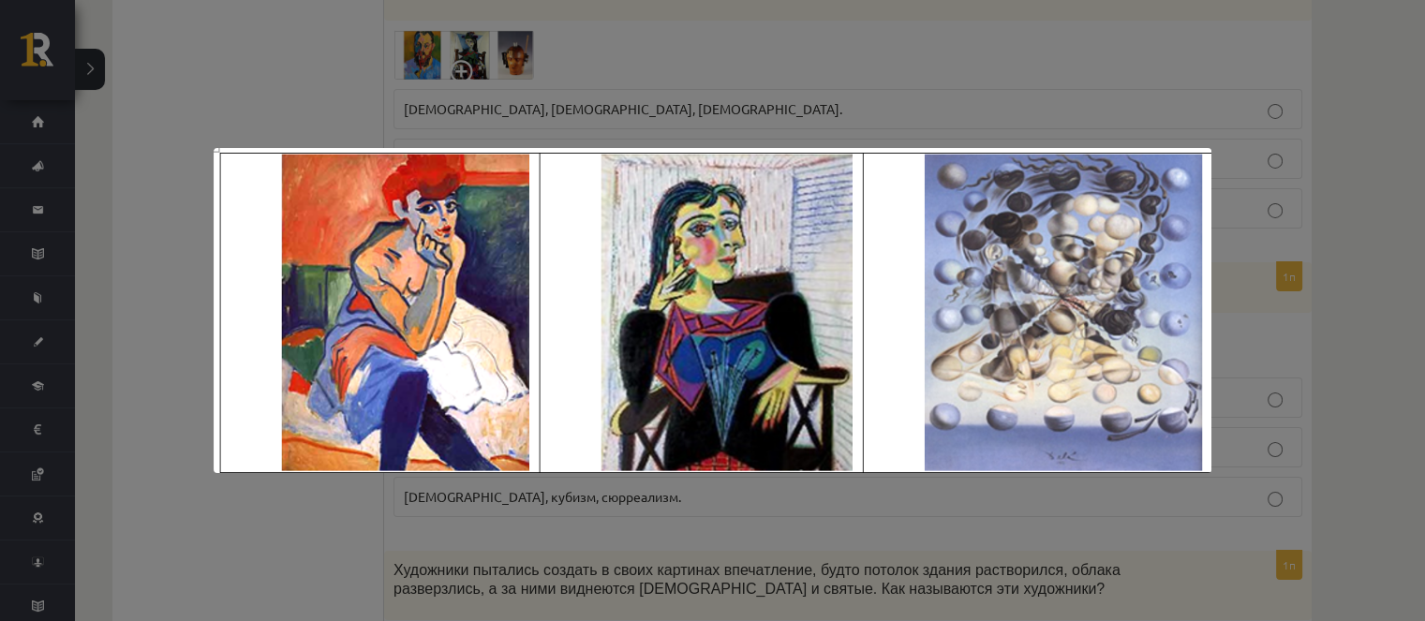
click at [351, 495] on div at bounding box center [712, 310] width 1425 height 621
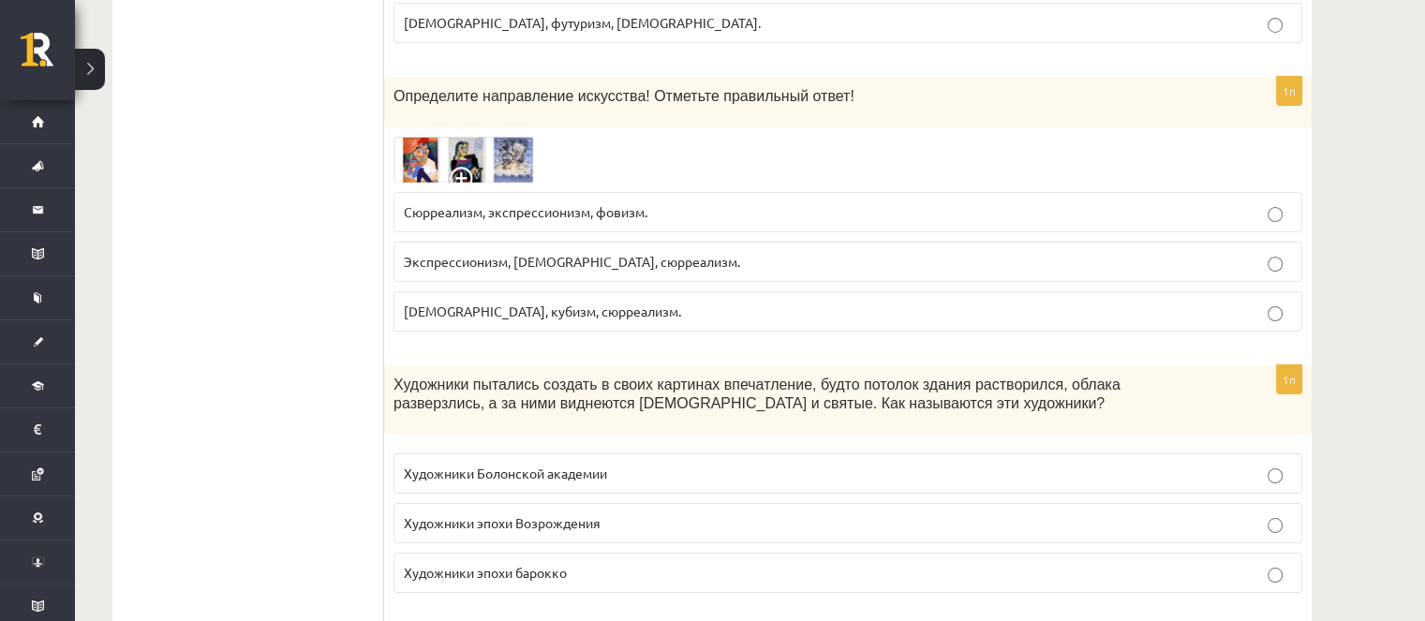
scroll to position [6838, 0]
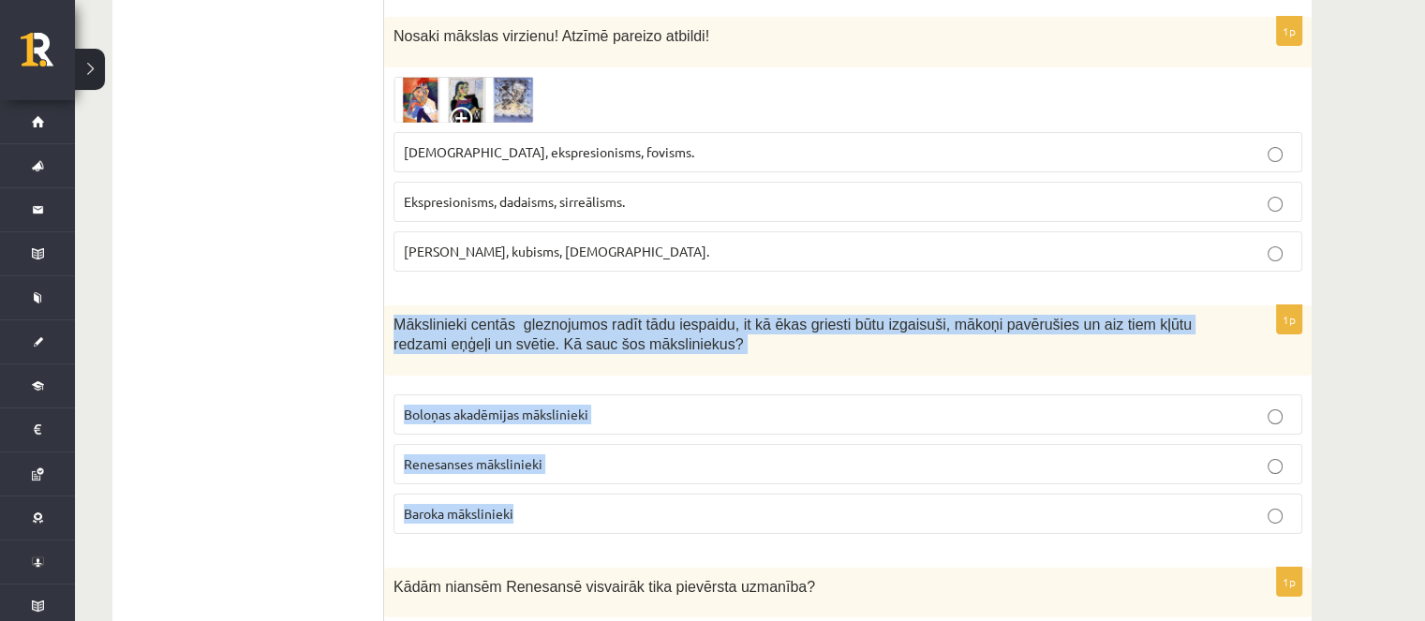
drag, startPoint x: 390, startPoint y: 176, endPoint x: 582, endPoint y: 334, distance: 248.9
click at [595, 354] on div "1p Mākslinieki centās gleznojumos radīt tādu iespaidu, it kā ēkas griesti būtu …" at bounding box center [847, 427] width 927 height 244
copy div "Mākslinieki centās gleznojumos radīt tādu iespaidu, it kā ēkas griesti būtu izg…"
click at [496, 406] on span "Boloņas akadēmijas mākslinieki" at bounding box center [496, 414] width 185 height 17
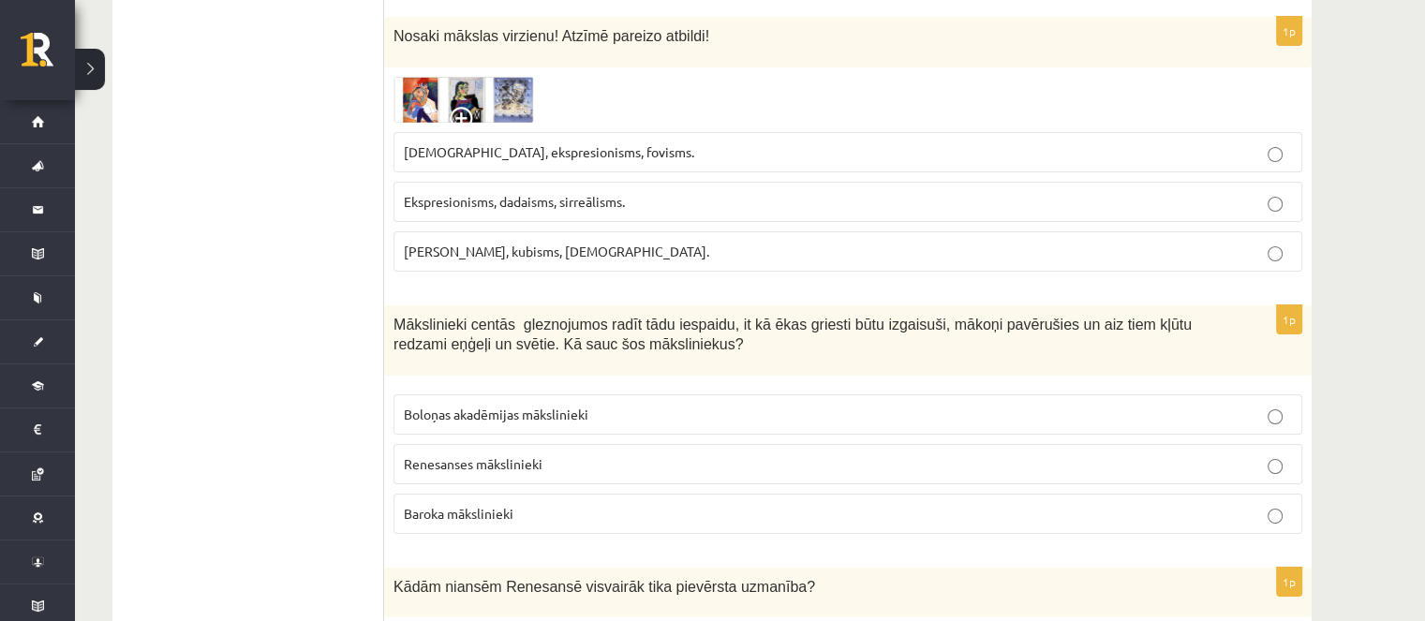
click at [472, 505] on span "Baroka mākslinieki" at bounding box center [459, 513] width 110 height 17
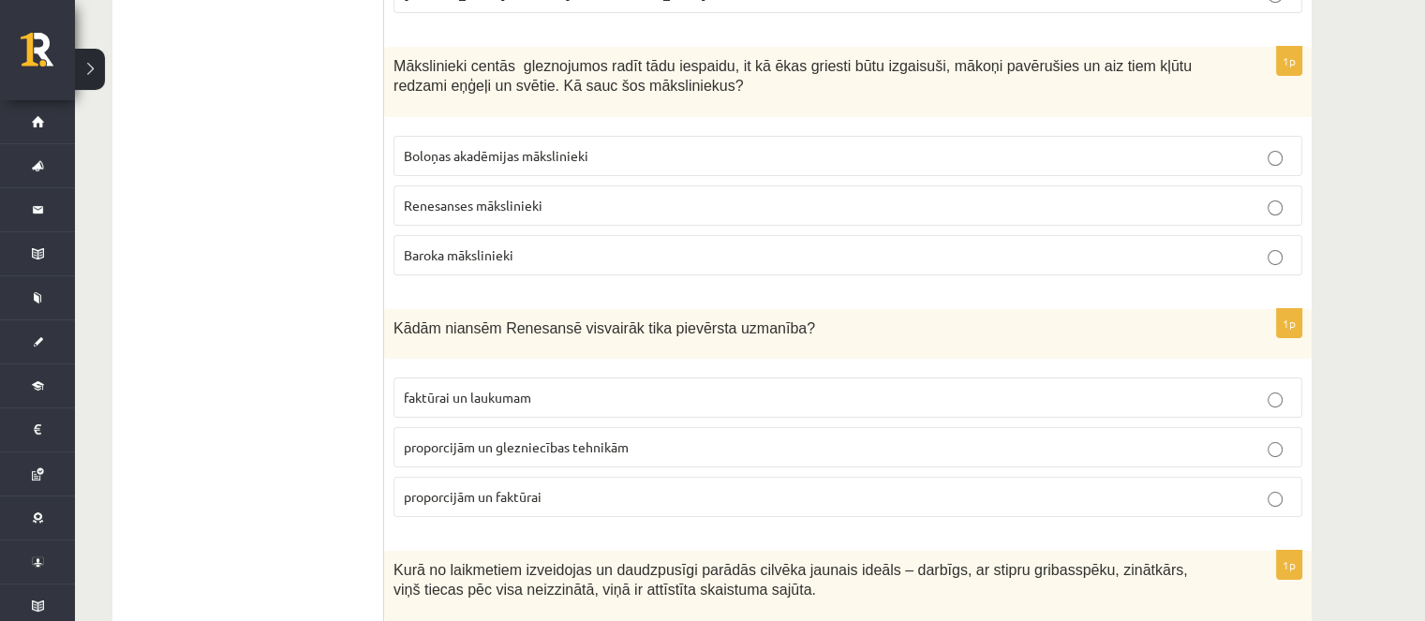
scroll to position [7026, 0]
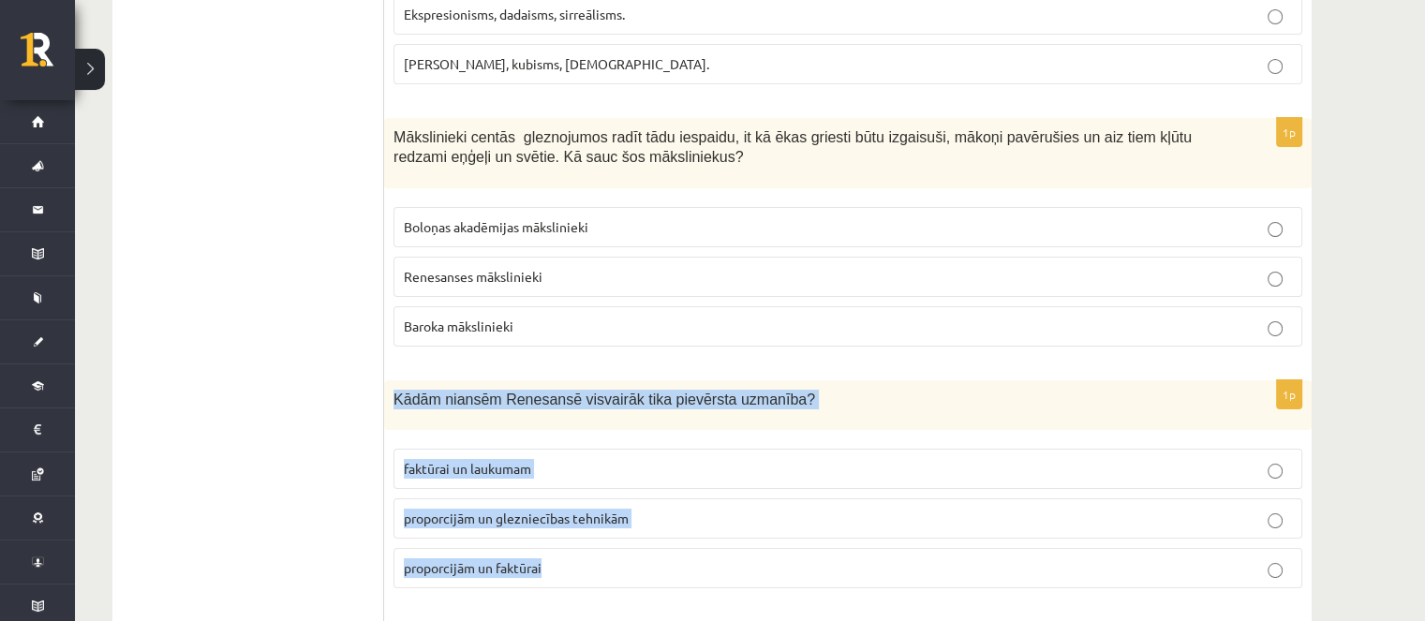
drag, startPoint x: 416, startPoint y: 285, endPoint x: 525, endPoint y: 349, distance: 126.4
click at [577, 407] on div "1p Kādām niansēm Renesansē visvairāk tika pievērsta uzmanība? faktūrai un lauku…" at bounding box center [847, 492] width 927 height 224
click at [658, 509] on p "proporcijām un glezniecības tehnikām" at bounding box center [848, 519] width 888 height 20
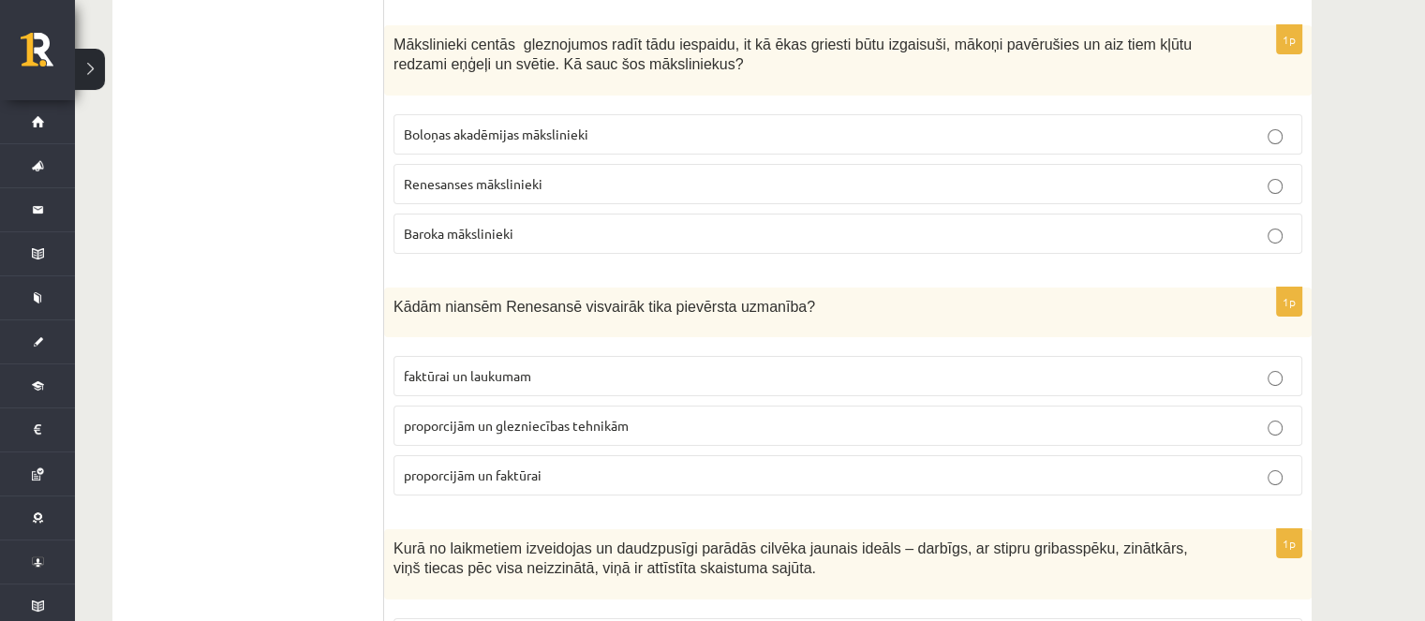
scroll to position [7213, 0]
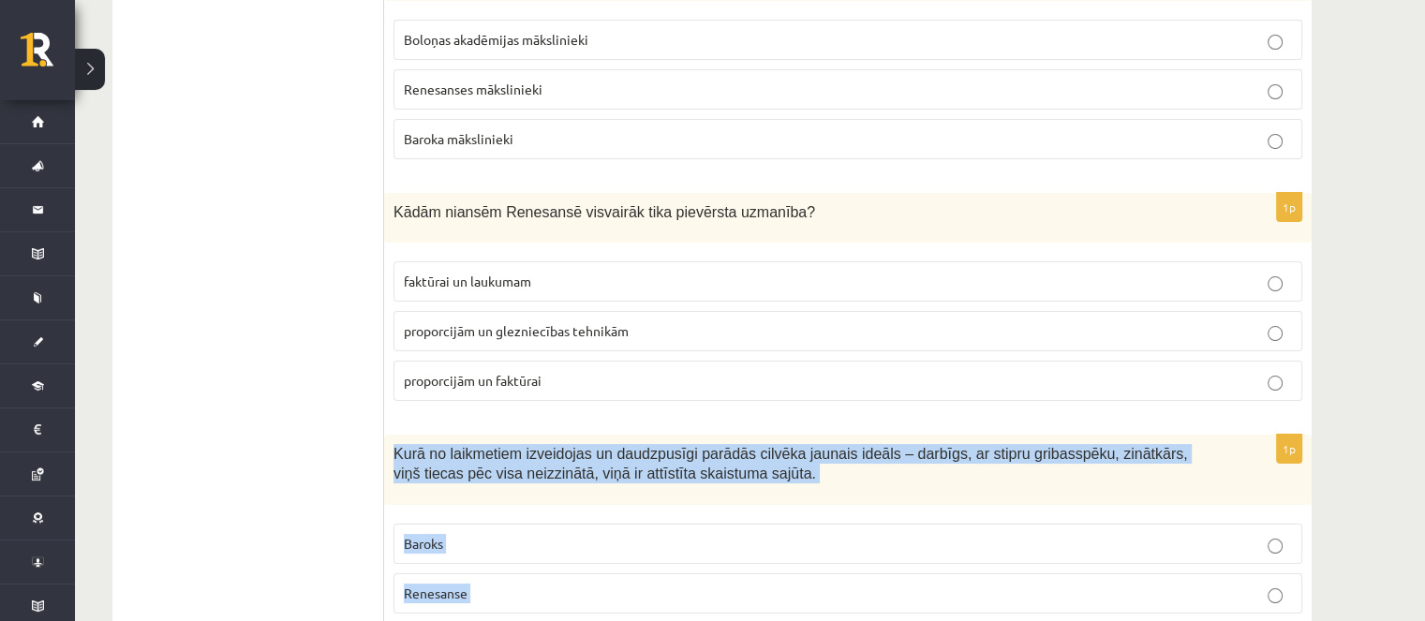
drag, startPoint x: 387, startPoint y: 308, endPoint x: 547, endPoint y: 477, distance: 232.6
click at [547, 477] on div "1p Kurā no laikmetiem izveidojas un daudzpusīgi parādās cilvēka jaunais ideāls …" at bounding box center [847, 557] width 927 height 244
click at [517, 584] on p "Renesanse" at bounding box center [848, 594] width 888 height 20
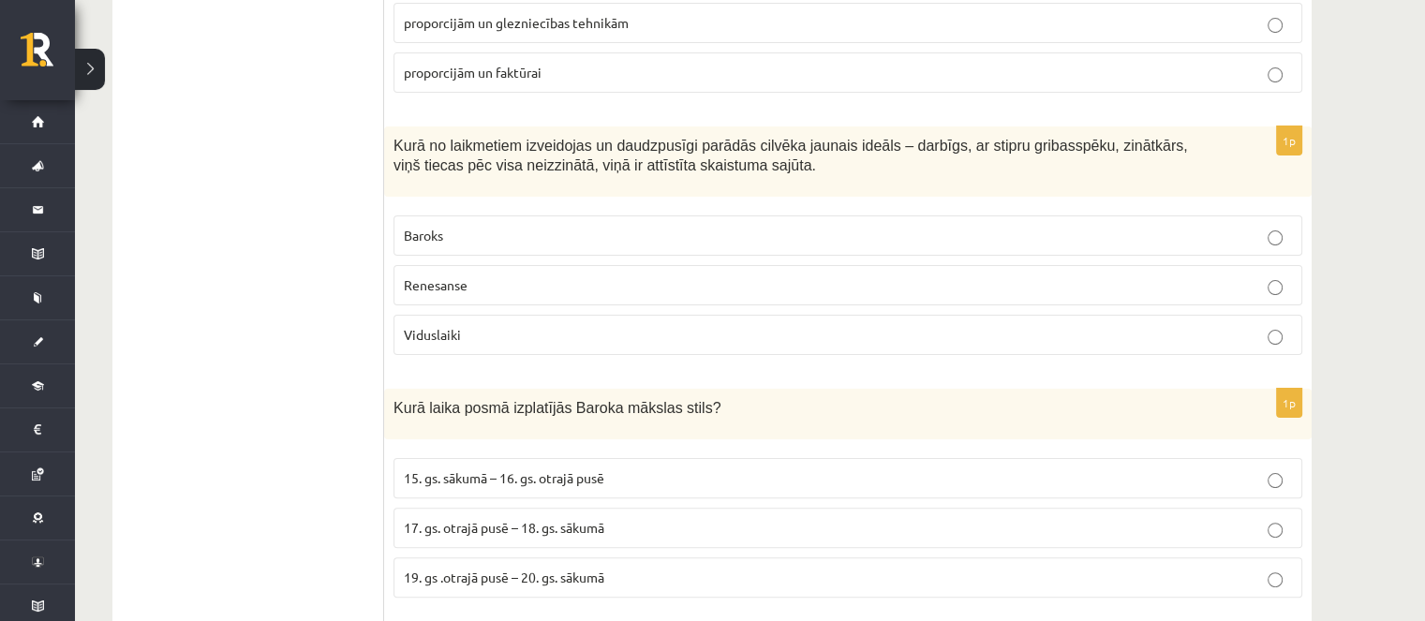
scroll to position [7588, 0]
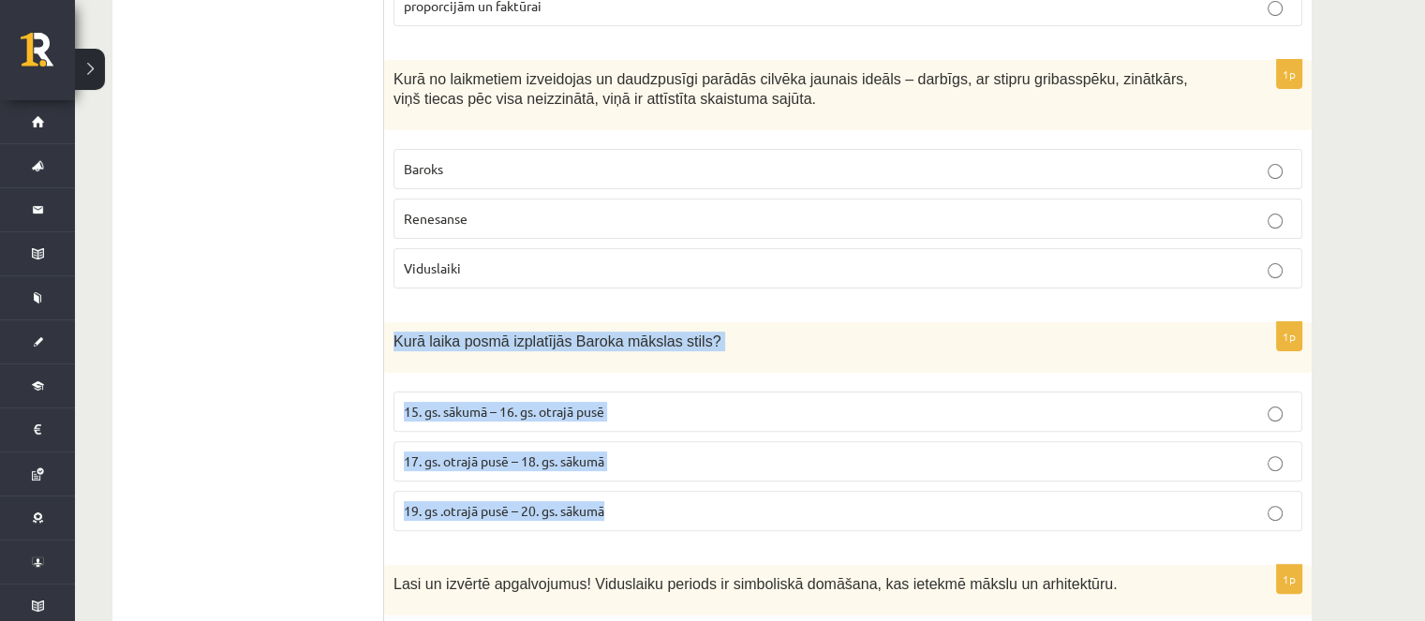
drag, startPoint x: 386, startPoint y: 186, endPoint x: 569, endPoint y: 237, distance: 189.5
click at [683, 349] on div "1p Kurā laika posmā izplatījās Baroka mākslas stils? 15. gs. sākumā – 16. gs. o…" at bounding box center [847, 434] width 927 height 224
click at [496, 441] on label "17. gs. otrajā pusē – 18. gs. sākumā" at bounding box center [847, 461] width 909 height 40
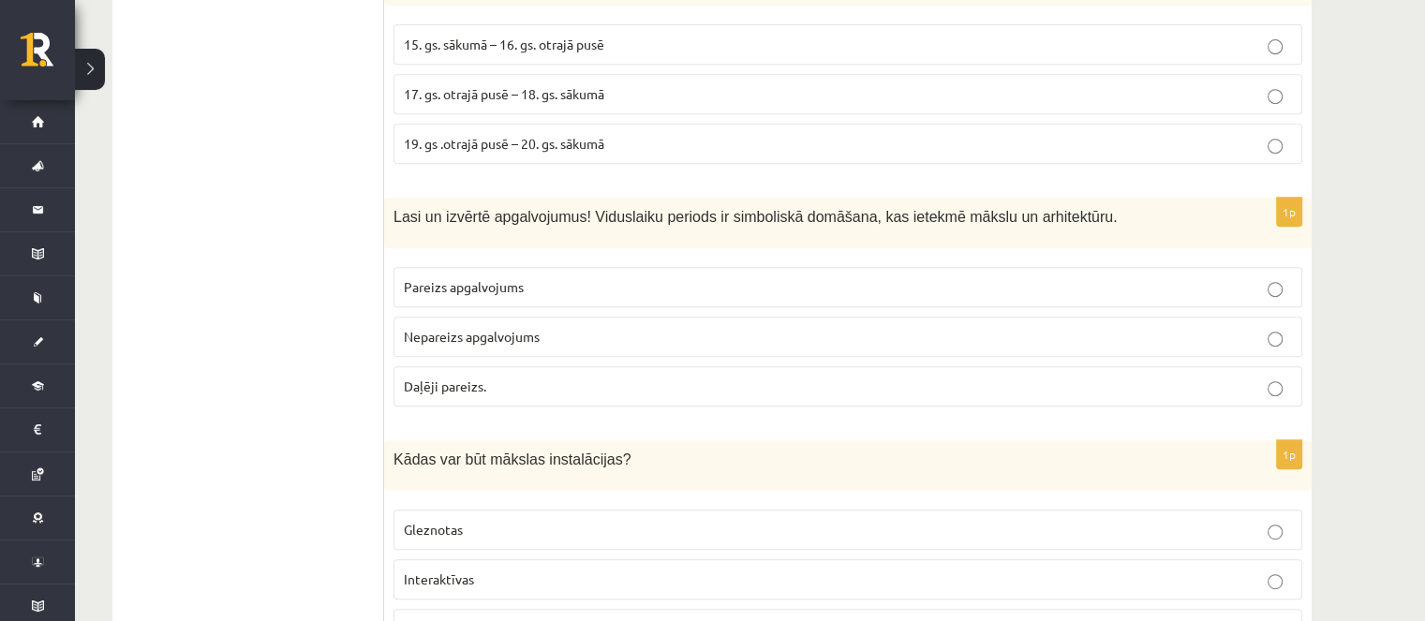
scroll to position [7749, 0]
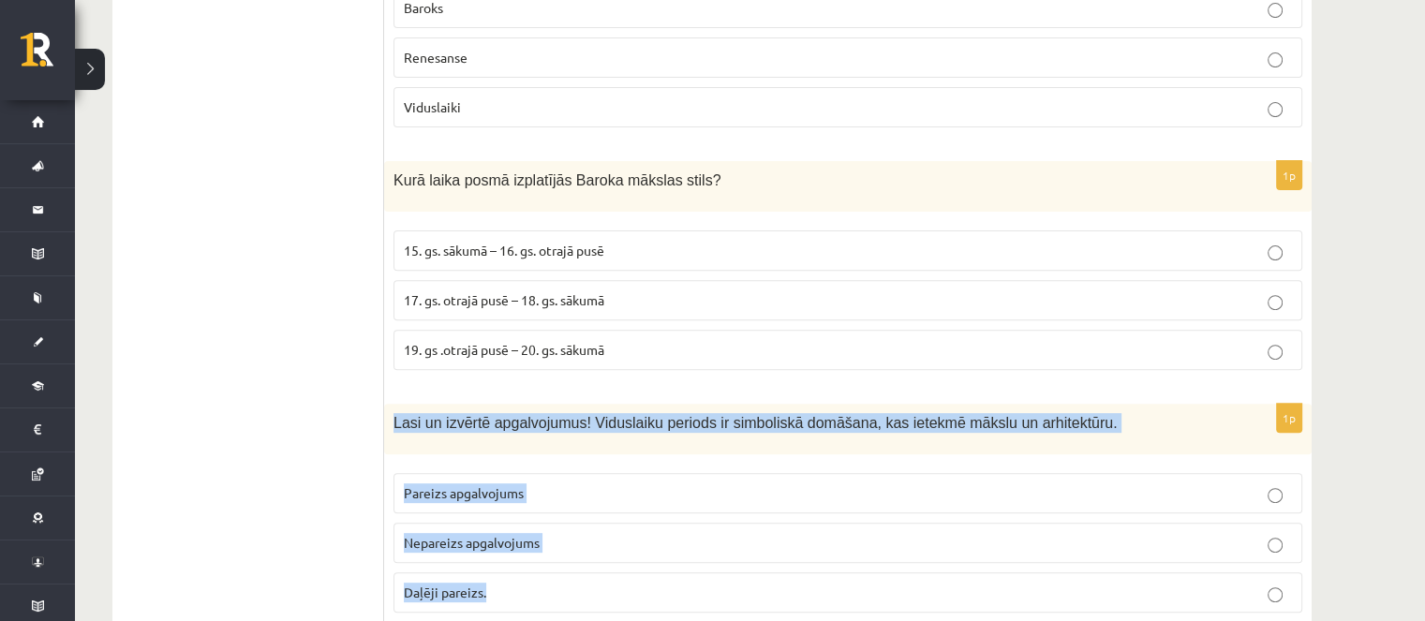
drag, startPoint x: 393, startPoint y: 277, endPoint x: 493, endPoint y: 340, distance: 117.5
click at [526, 437] on div "1p Lasi un izvērtē apgalvojumus! Viduslaiku periods ir simboliskā domāšana, kas…" at bounding box center [847, 516] width 927 height 224
click at [498, 484] on span "Pareizs apgalvojums" at bounding box center [464, 492] width 120 height 17
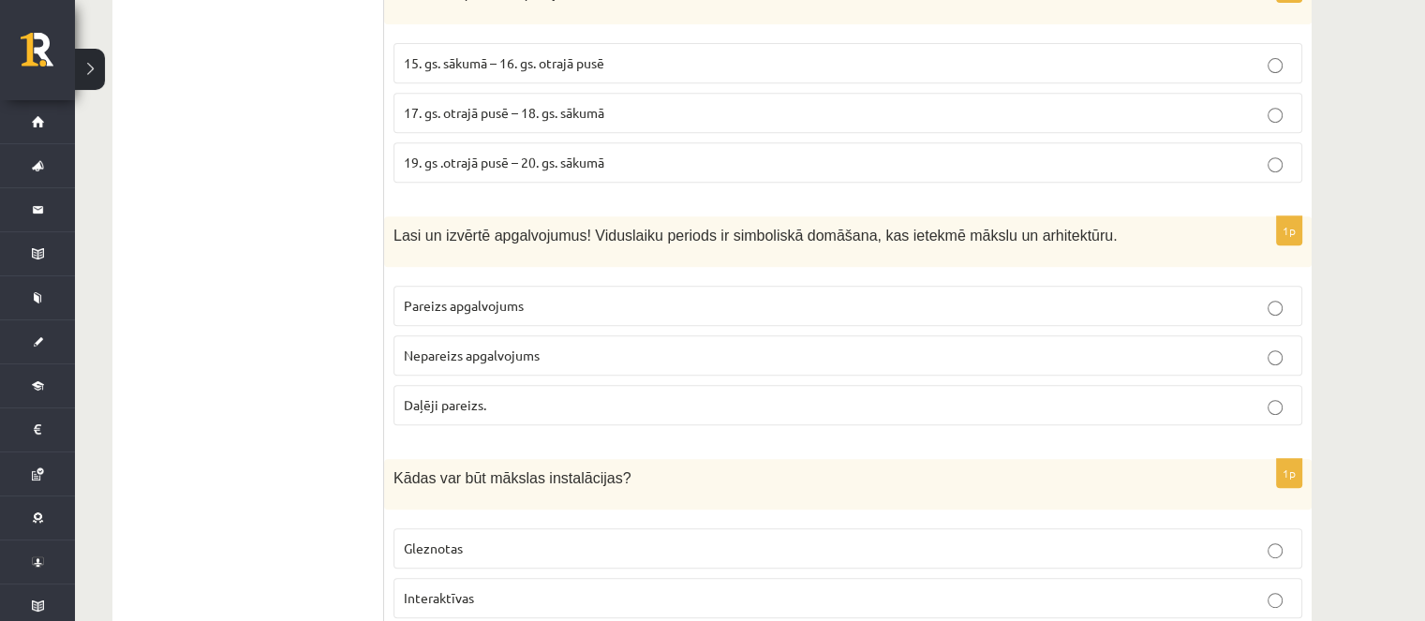
scroll to position [8030, 0]
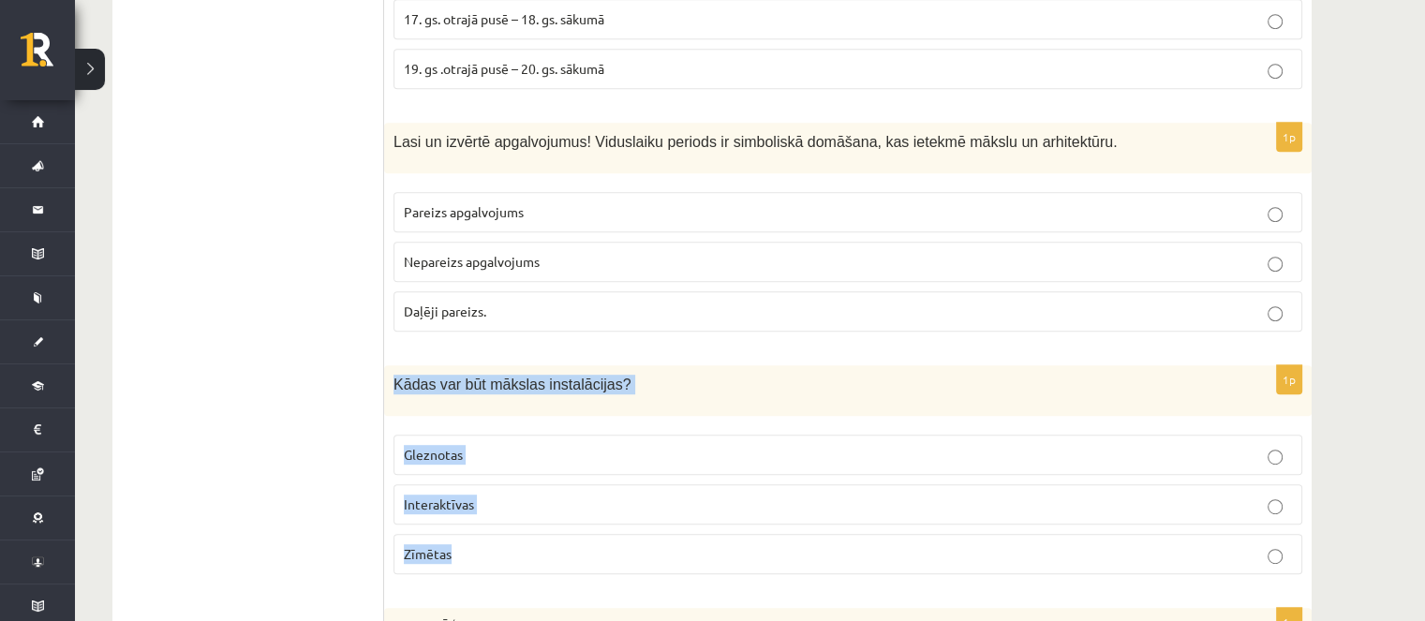
drag, startPoint x: 392, startPoint y: 235, endPoint x: 507, endPoint y: 393, distance: 195.0
click at [507, 393] on div "1p Kādas var būt mākslas instalācijas? Gleznotas Interaktīvas Zīmētas" at bounding box center [847, 477] width 927 height 224
click at [491, 495] on p "Interaktīvas" at bounding box center [848, 505] width 888 height 20
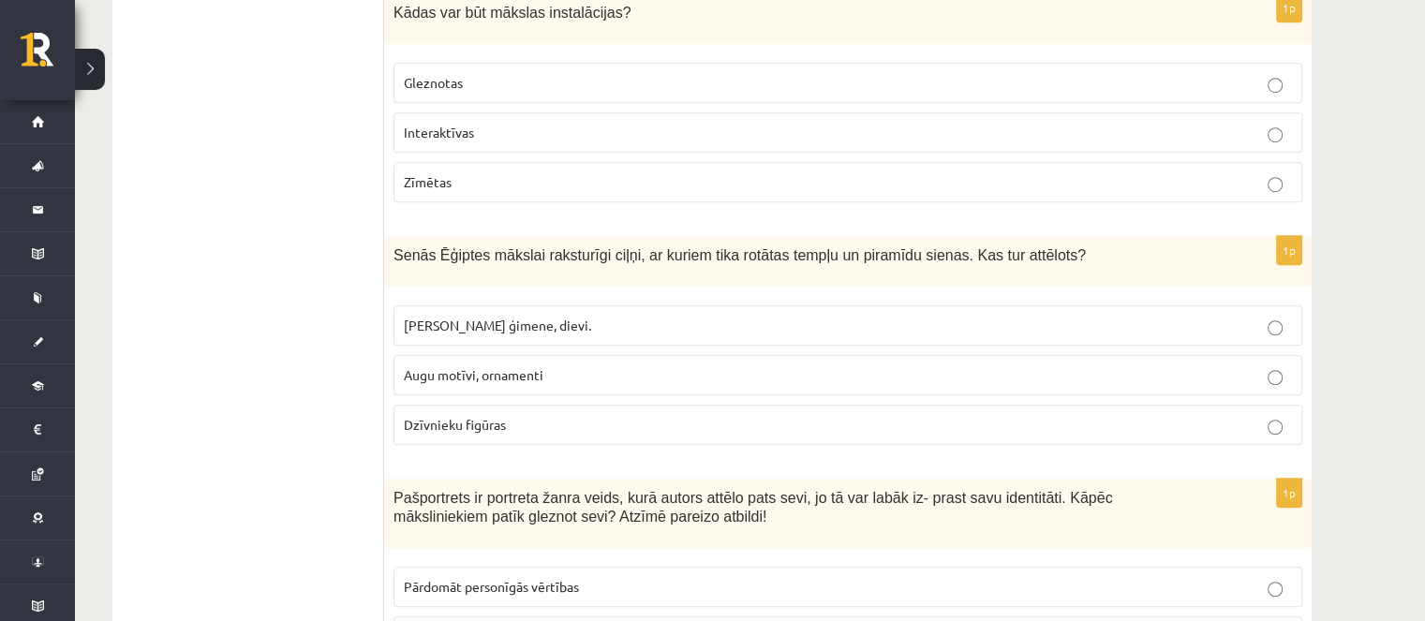
scroll to position [8405, 0]
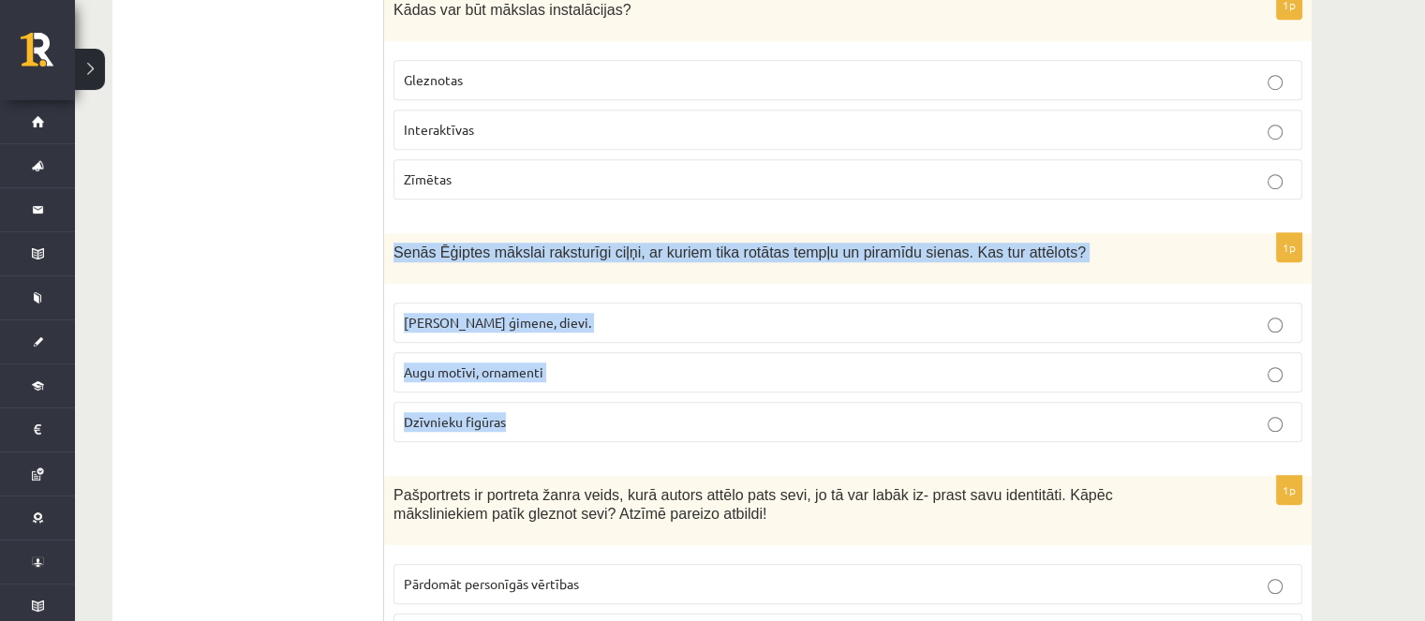
drag, startPoint x: 393, startPoint y: 100, endPoint x: 515, endPoint y: 260, distance: 201.8
click at [515, 260] on div "1p Senās Ēģiptes mākslai raksturīgi ciļņi, ar kuriem tika rotātas tempļu un pir…" at bounding box center [847, 345] width 927 height 224
click at [502, 293] on fieldset "Faraoni, viņu ģimene, dievi. Augu motīvi, ornamenti Dzīvnieku figūras" at bounding box center [847, 370] width 909 height 155
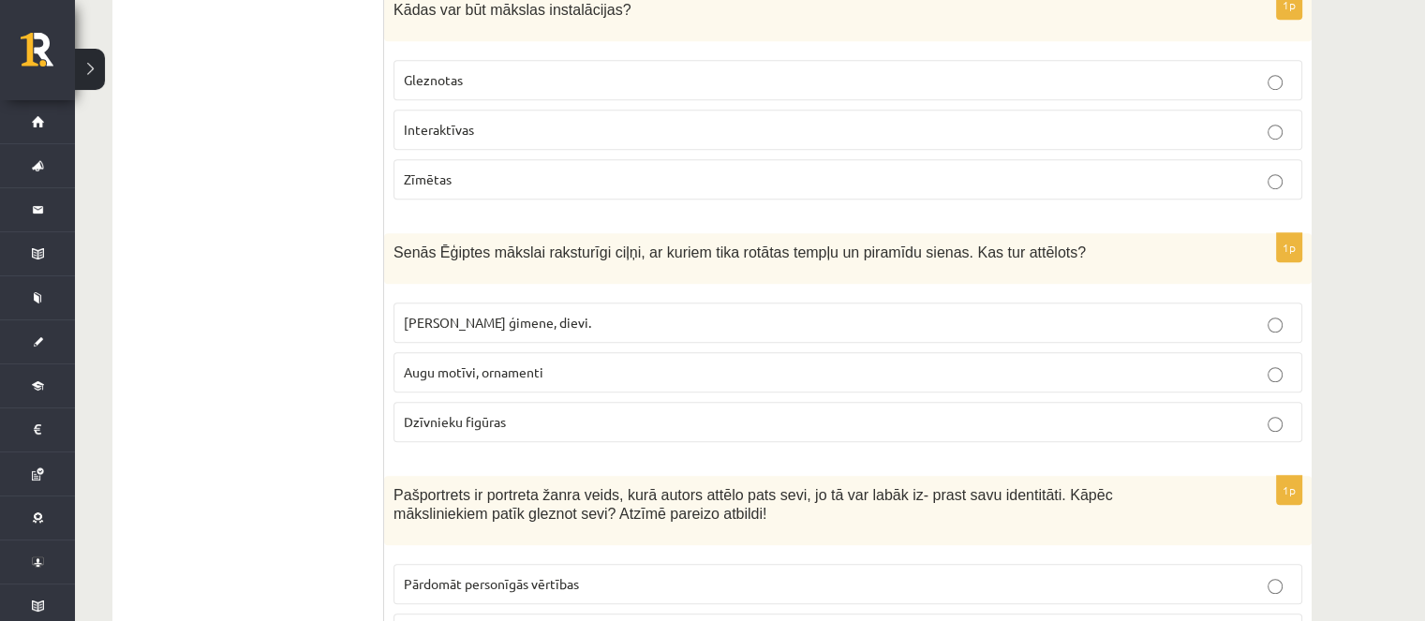
click at [503, 313] on p "Faraoni, viņu ģimene, dievi." at bounding box center [848, 323] width 888 height 20
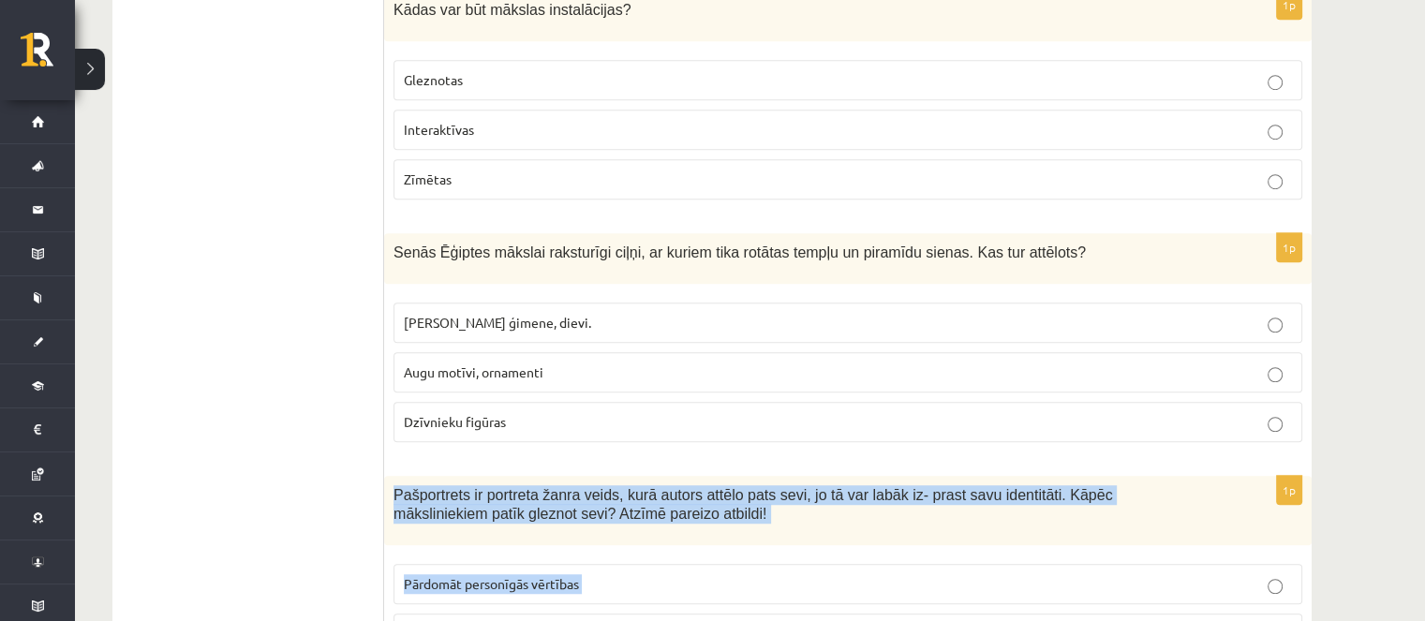
drag, startPoint x: 394, startPoint y: 343, endPoint x: 578, endPoint y: 517, distance: 253.1
click at [578, 517] on div "1p Pašportrets ir portreta žanra veids, kurā autors attēlo pats sevi, jo tā var…" at bounding box center [847, 598] width 927 height 244
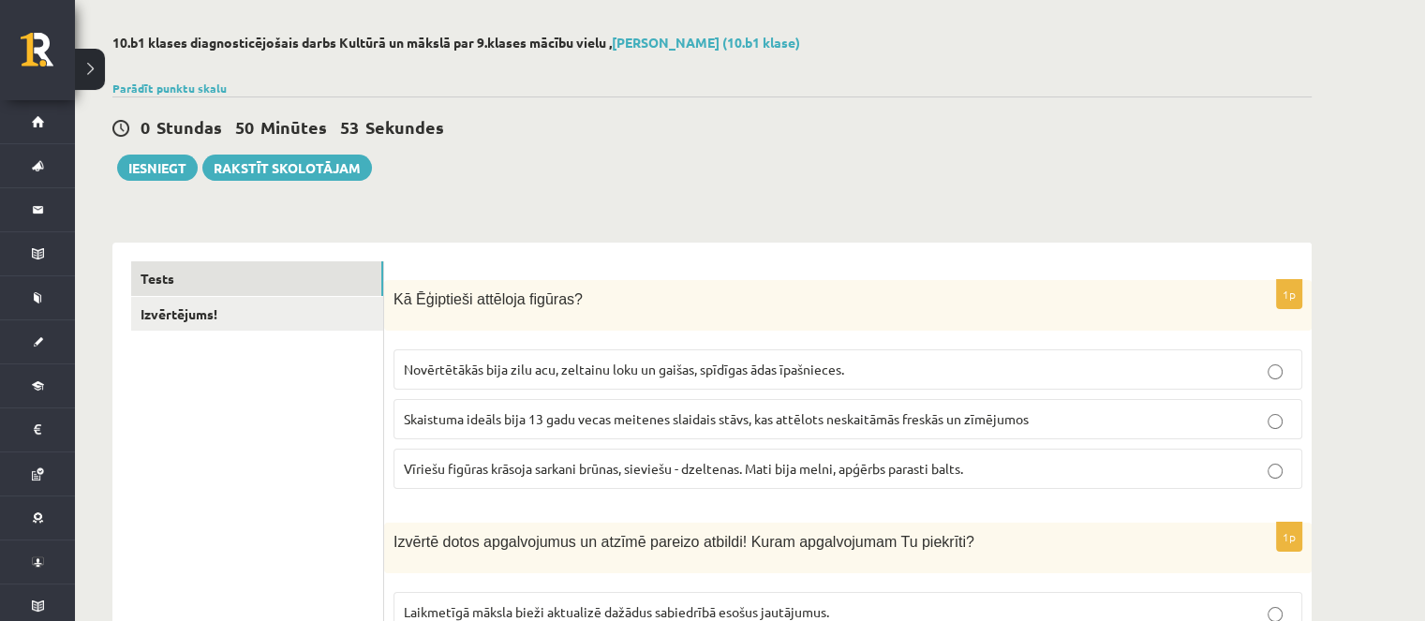
scroll to position [0, 0]
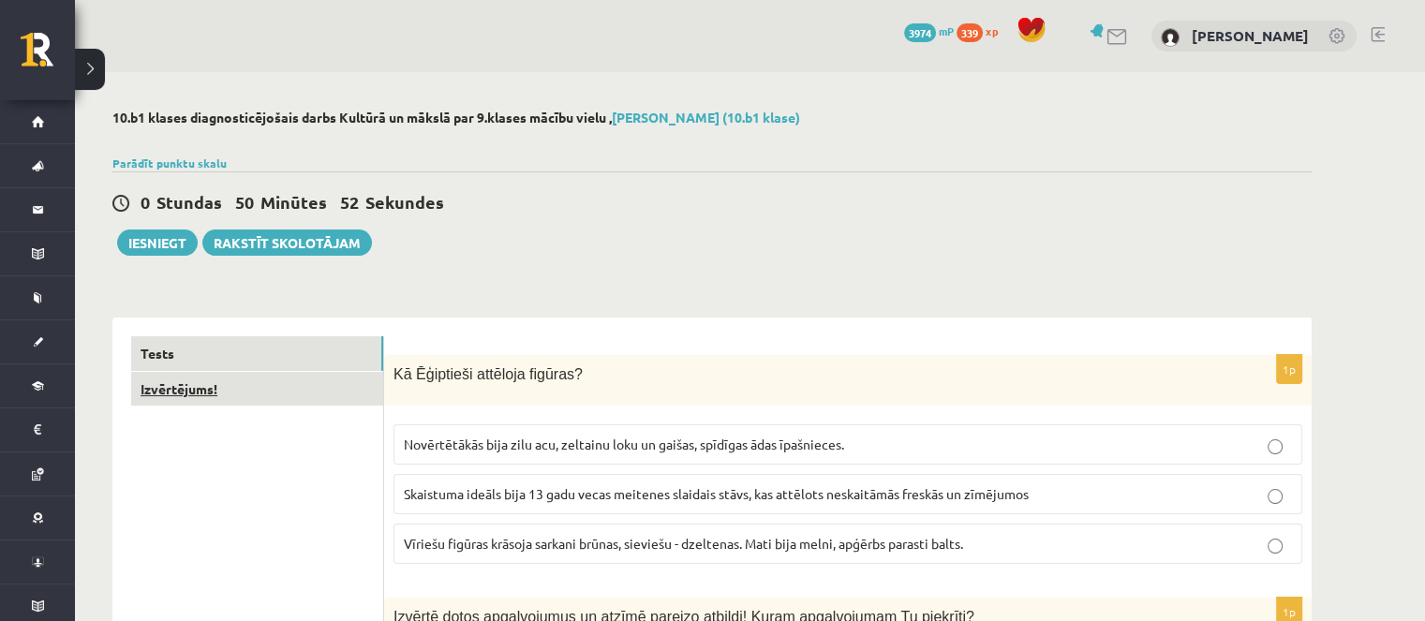
click at [290, 397] on link "Izvērtējums!" at bounding box center [257, 389] width 252 height 35
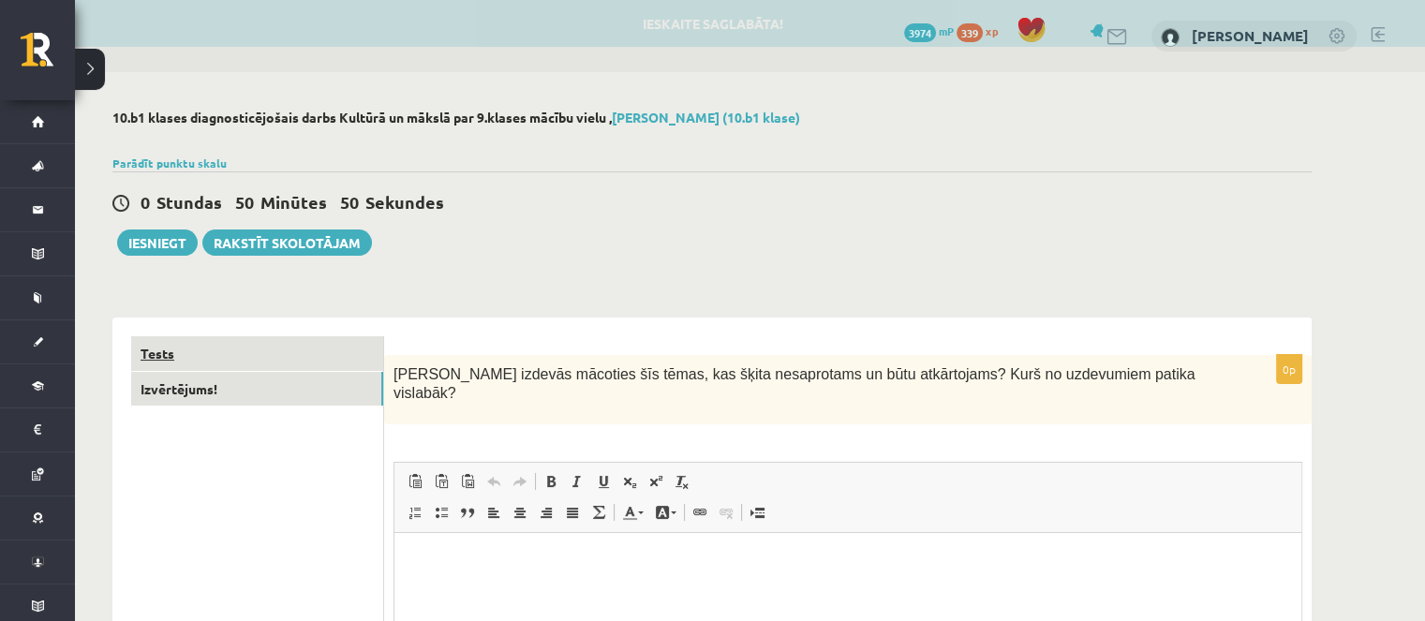
click at [291, 351] on link "Tests" at bounding box center [257, 353] width 252 height 35
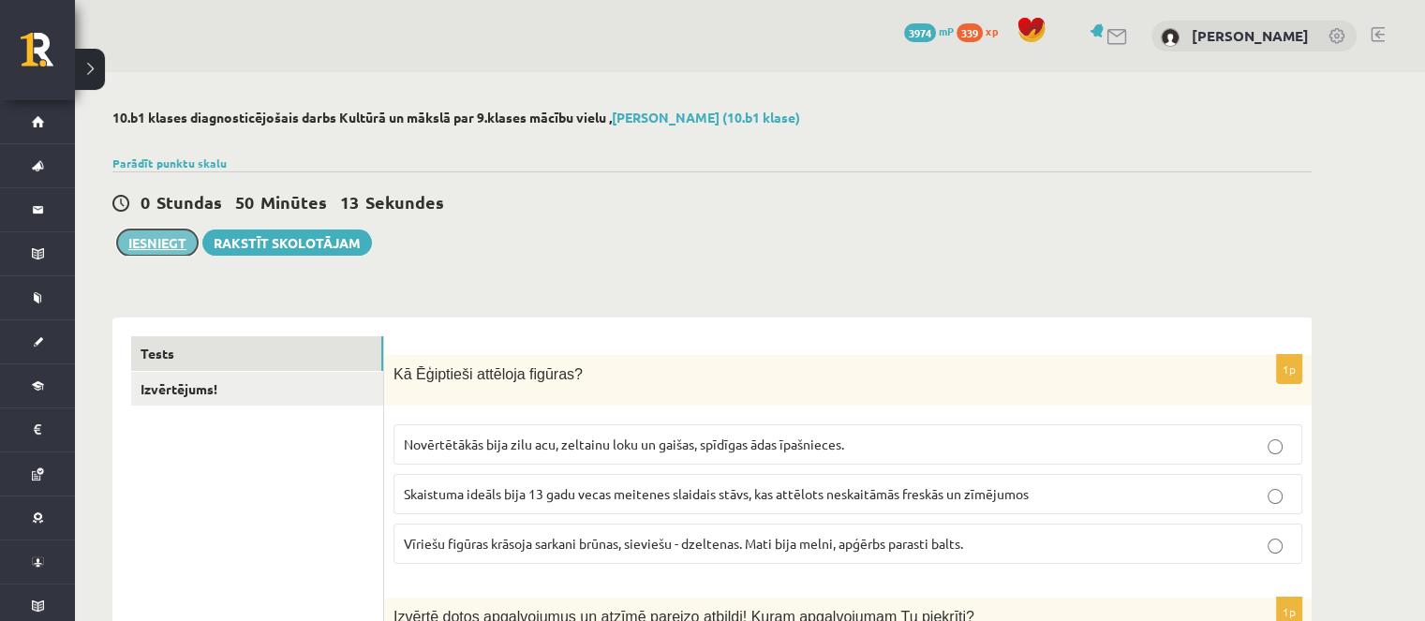
click at [133, 236] on button "Iesniegt" at bounding box center [157, 243] width 81 height 26
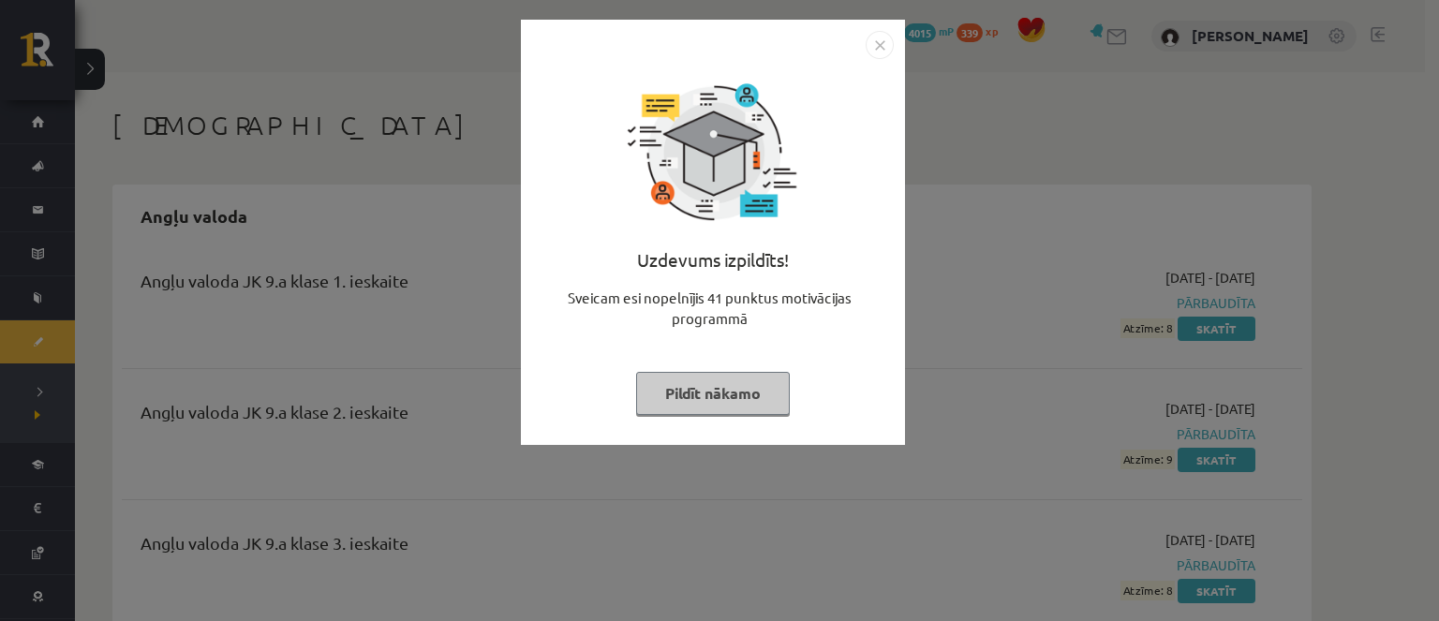
click at [733, 394] on button "Pildīt nākamo" at bounding box center [713, 393] width 154 height 43
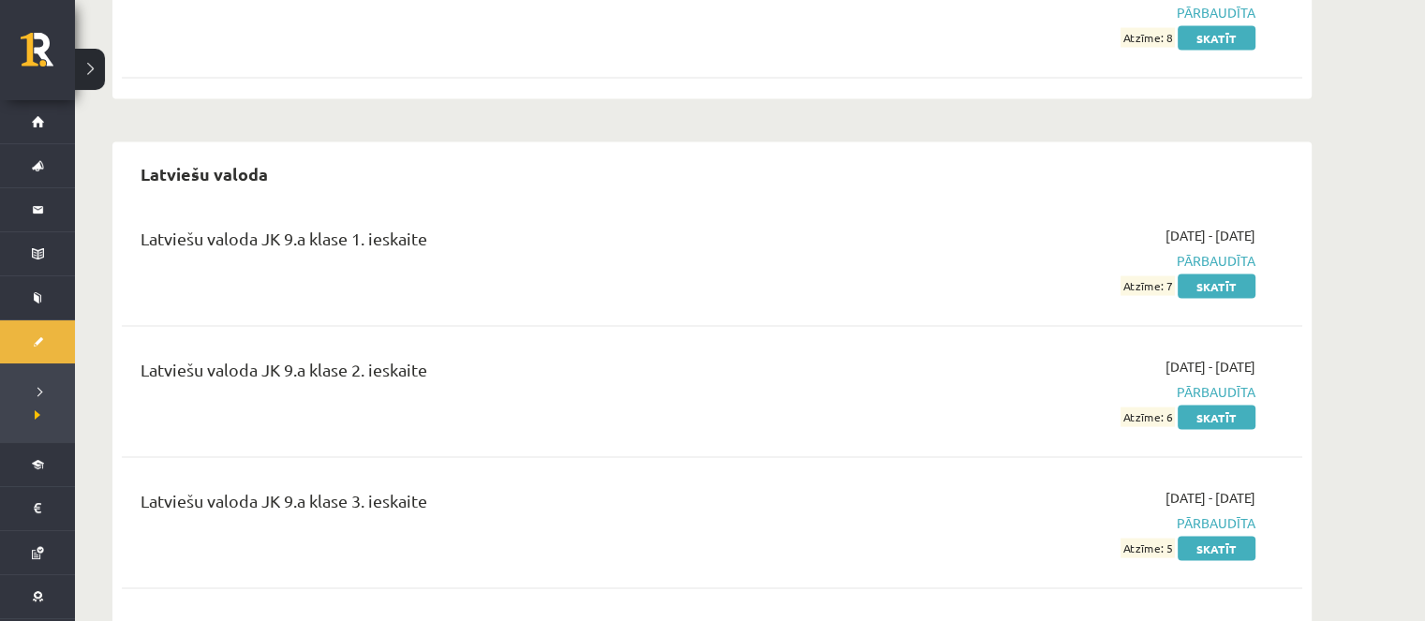
scroll to position [3560, 0]
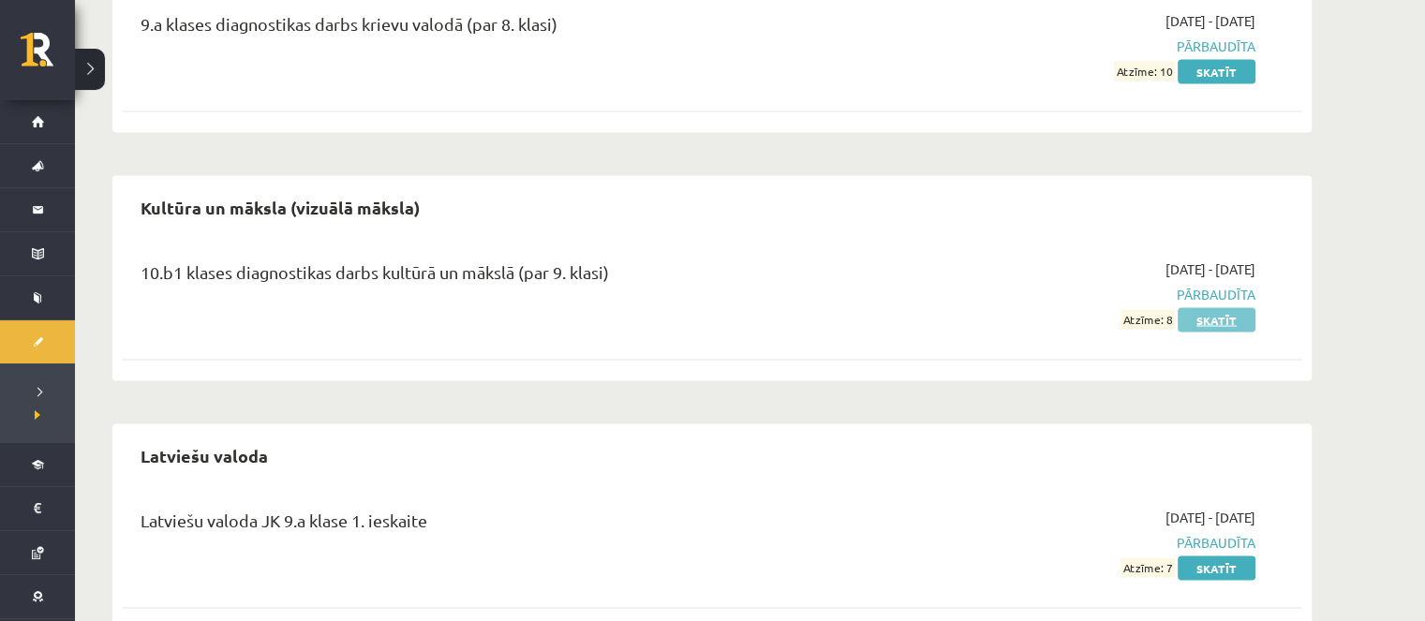
click at [1243, 309] on link "Skatīt" at bounding box center [1217, 319] width 78 height 24
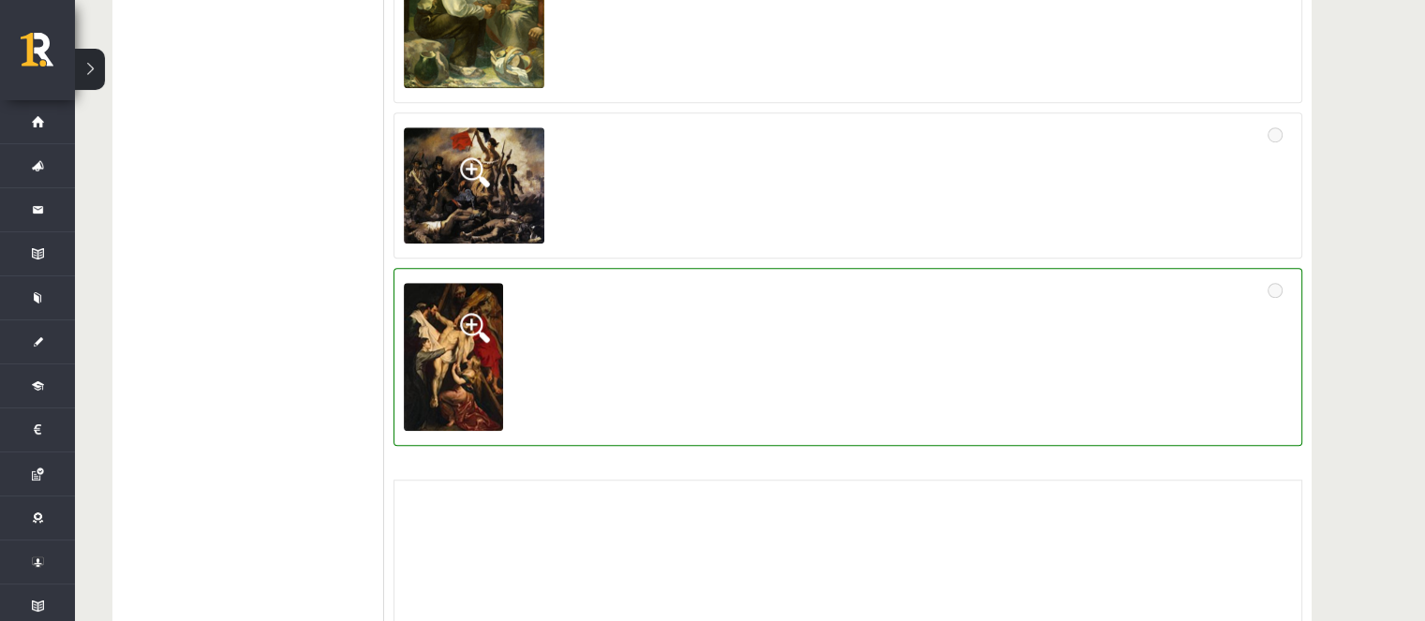
scroll to position [843, 0]
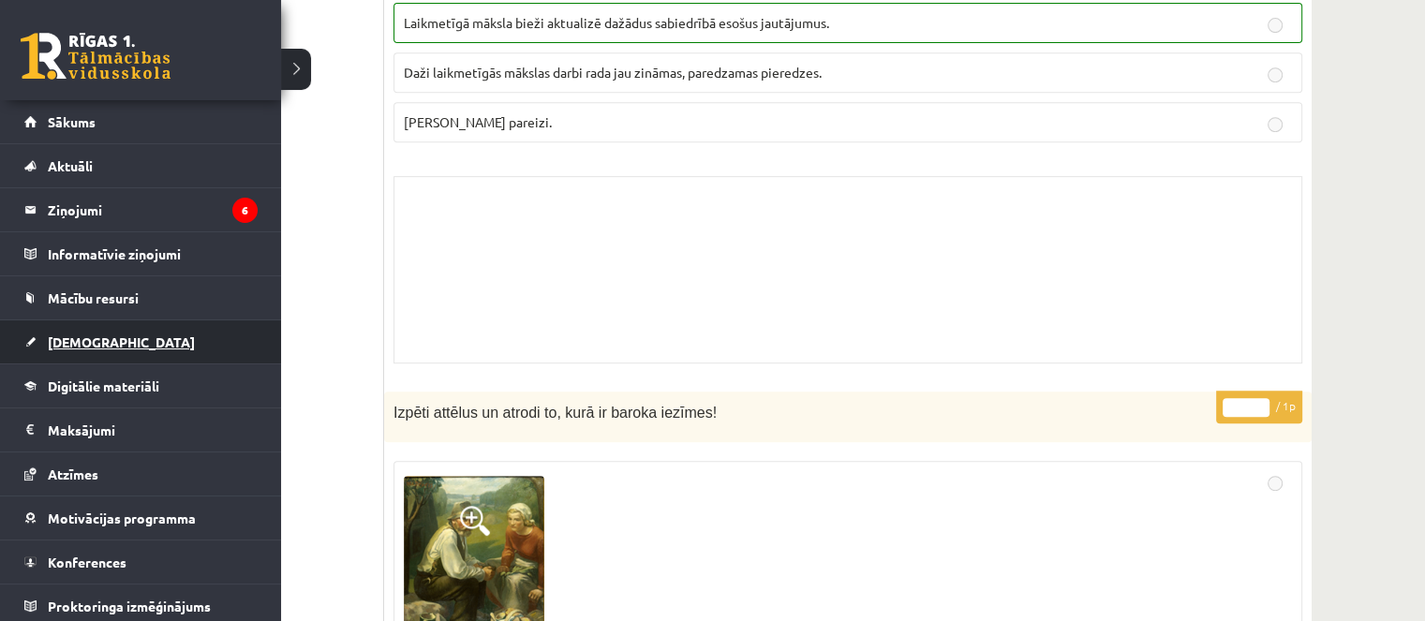
click at [102, 347] on span "[DEMOGRAPHIC_DATA]" at bounding box center [121, 341] width 147 height 17
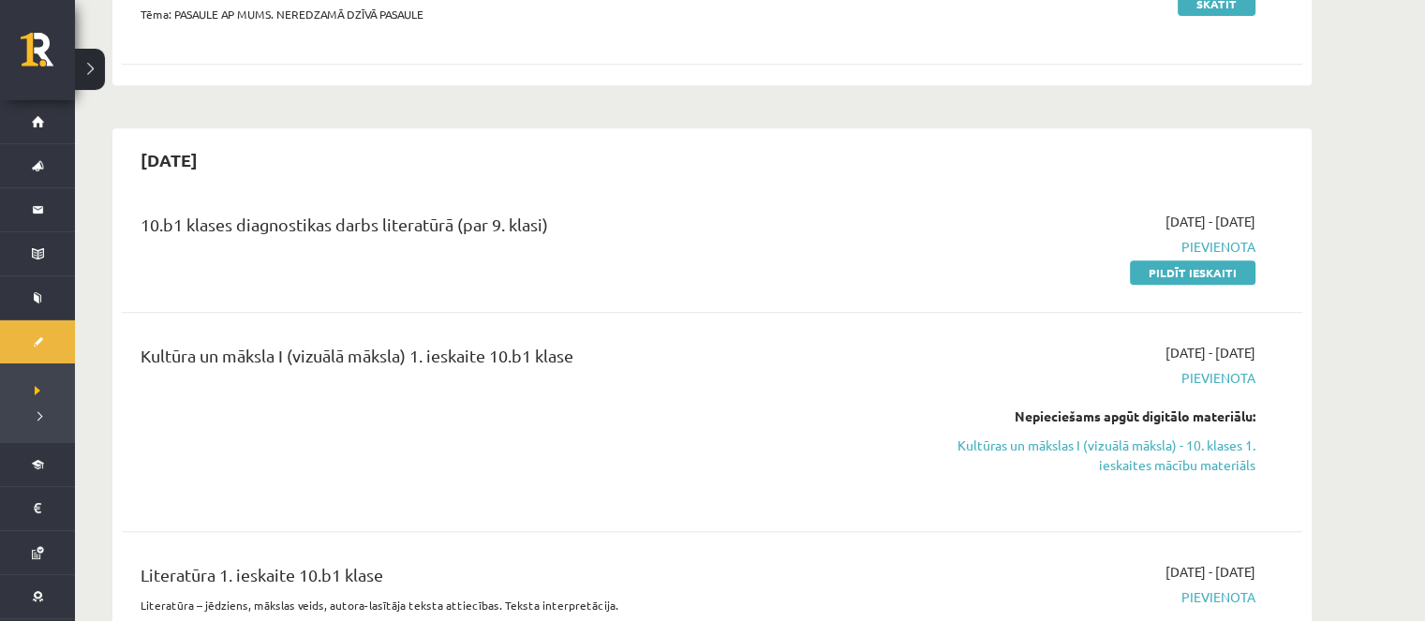
scroll to position [937, 0]
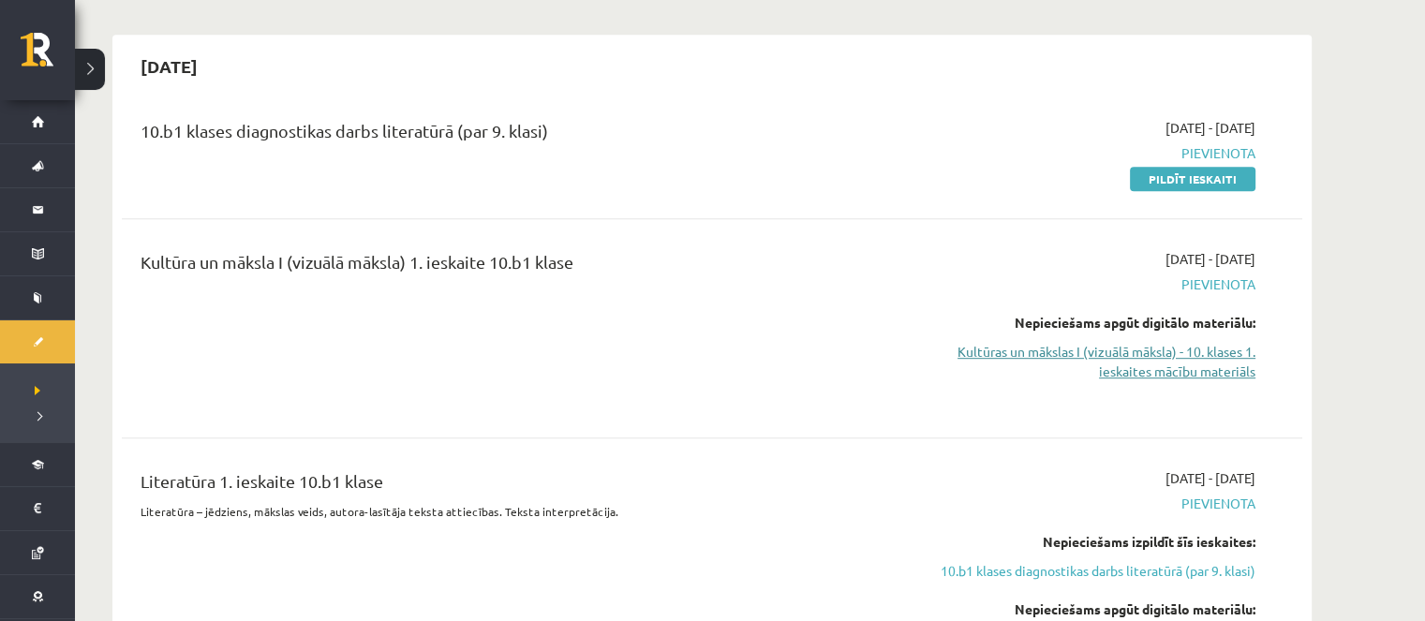
click at [1083, 362] on link "Kultūras un mākslas I (vizuālā māksla) - 10. klases 1. ieskaites mācību materiā…" at bounding box center [1078, 361] width 353 height 39
